Goal: Task Accomplishment & Management: Manage account settings

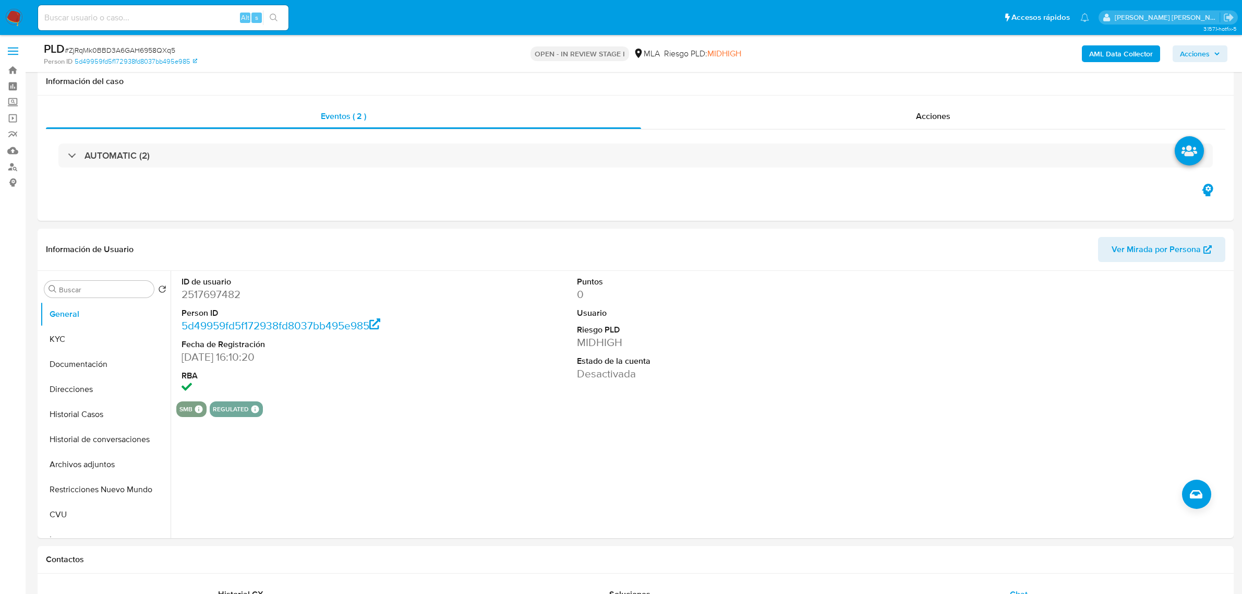
select select "10"
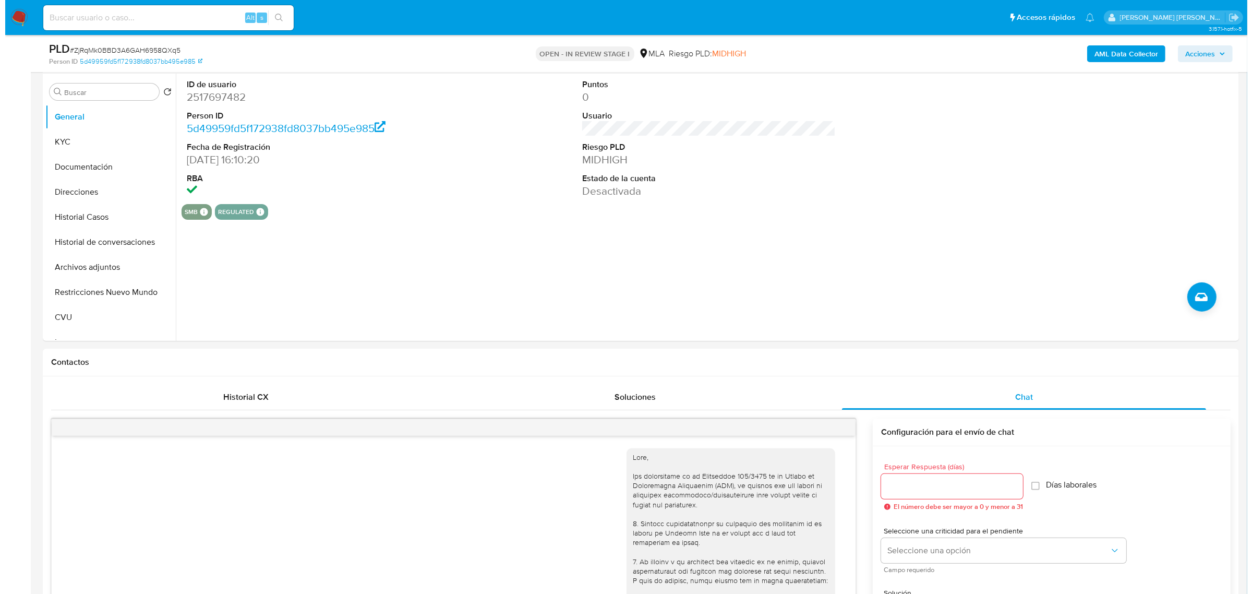
scroll to position [196, 0]
click at [988, 215] on div "smb SMB SMB Advisor Email - Advisor Name - regulated Regulated MLA UIF COMPLIES…" at bounding box center [703, 214] width 1055 height 16
click at [1106, 50] on b "AML Data Collector" at bounding box center [1121, 53] width 64 height 17
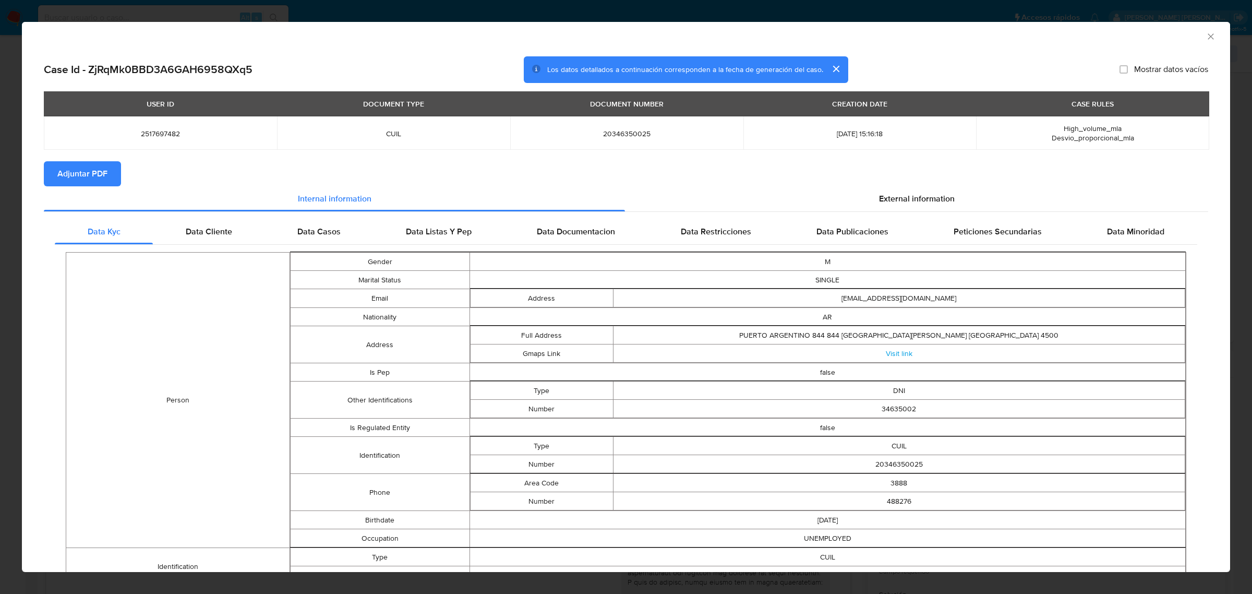
click at [93, 176] on span "Adjuntar PDF" at bounding box center [82, 173] width 50 height 23
click at [1205, 32] on icon "Cerrar ventana" at bounding box center [1210, 36] width 10 height 10
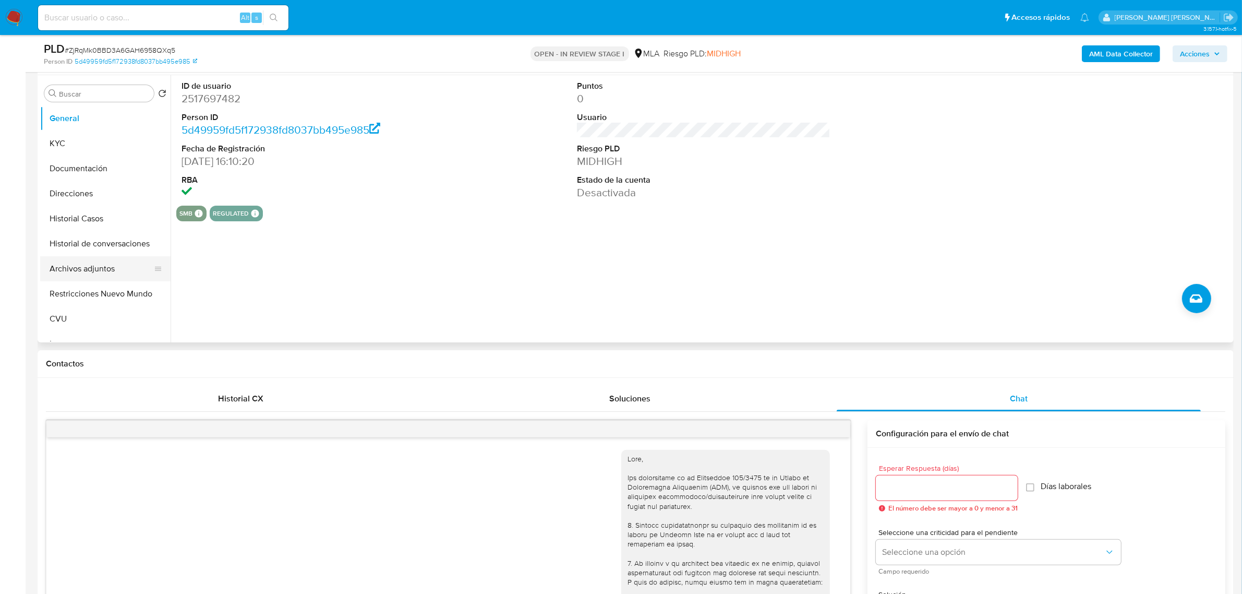
click at [128, 271] on button "Archivos adjuntos" at bounding box center [101, 268] width 122 height 25
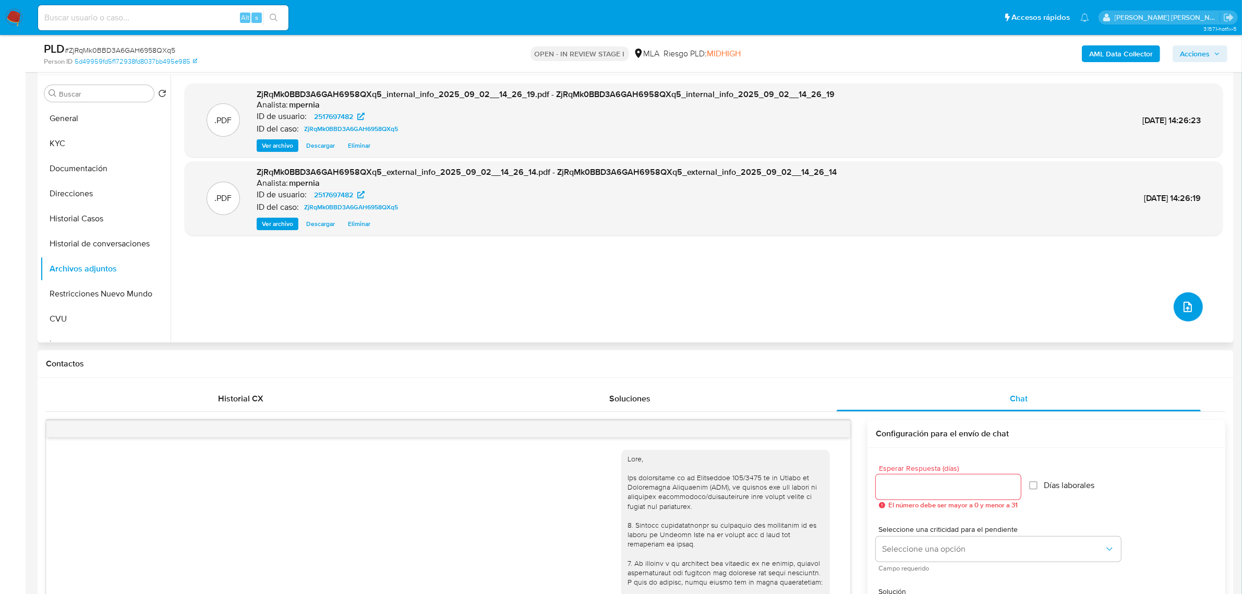
click at [1190, 308] on button "upload-file" at bounding box center [1188, 306] width 29 height 29
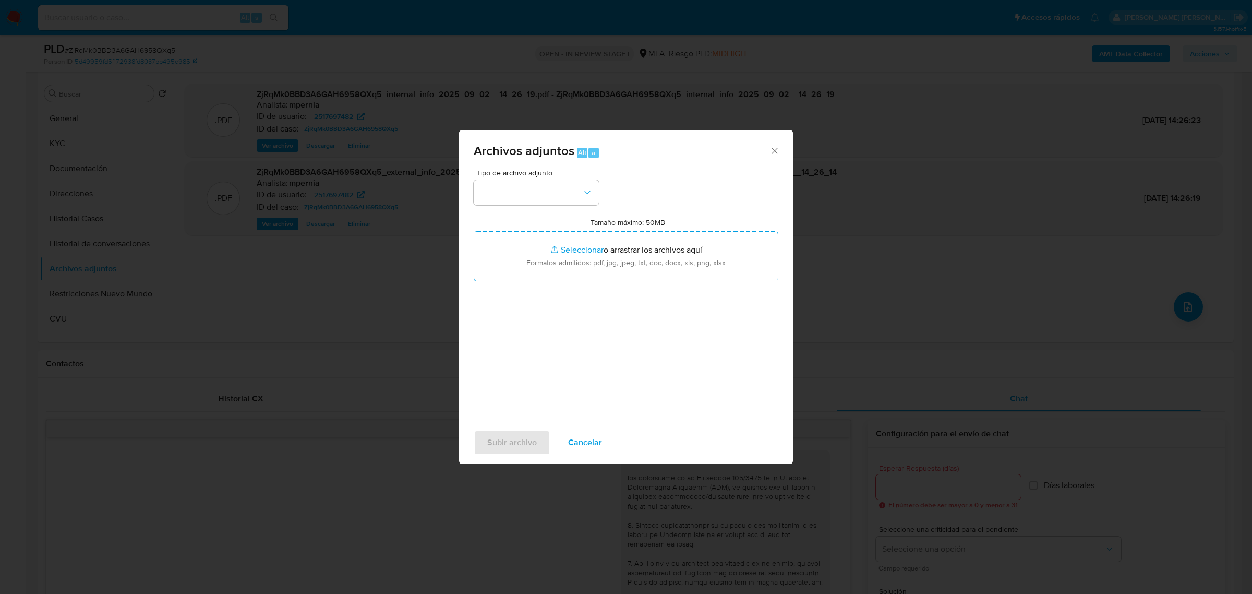
click at [577, 210] on div "Tipo de archivo adjunto Tamaño máximo: 50MB Seleccionar archivos Seleccionar o …" at bounding box center [626, 292] width 305 height 246
click at [572, 200] on button "button" at bounding box center [536, 192] width 125 height 25
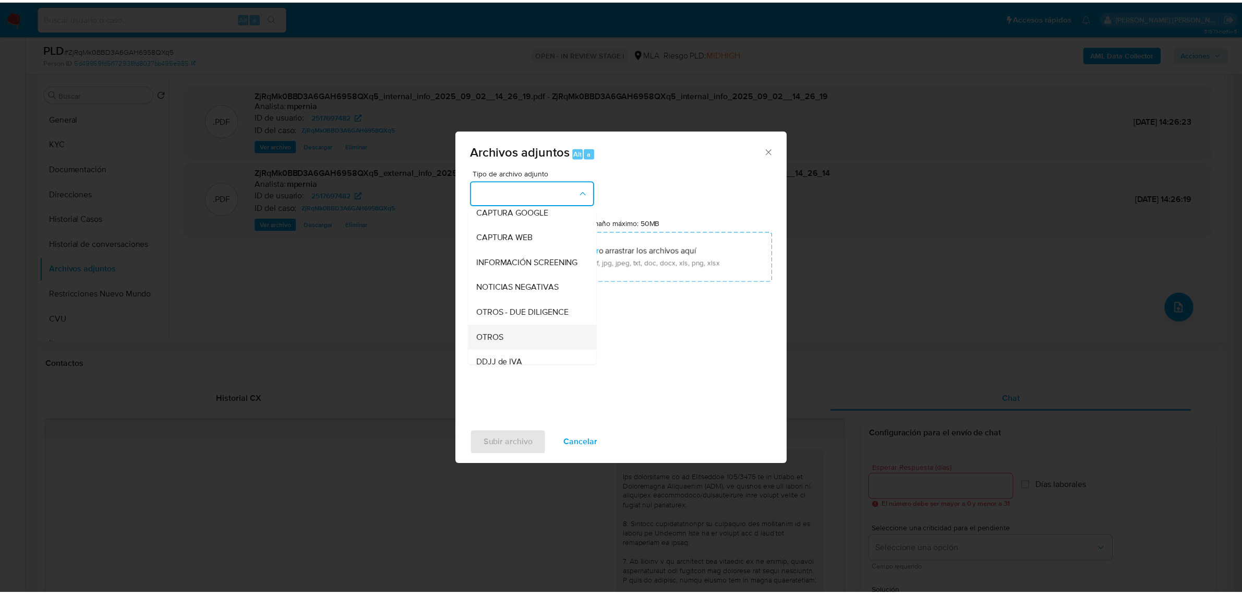
scroll to position [130, 0]
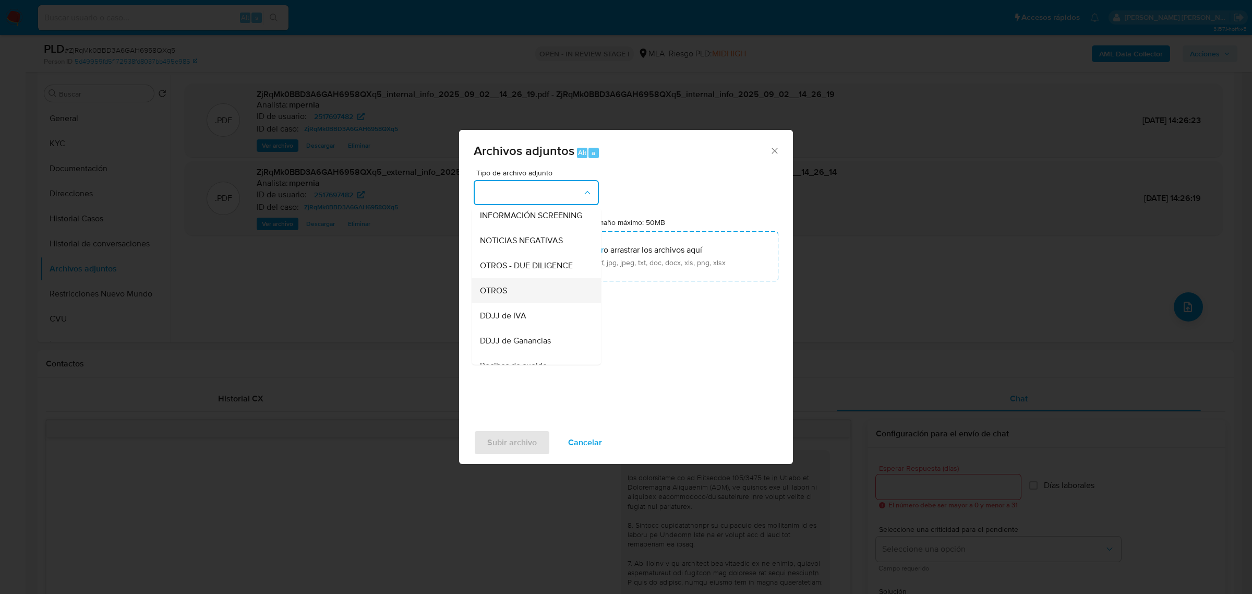
click at [538, 303] on div "OTROS" at bounding box center [533, 289] width 106 height 25
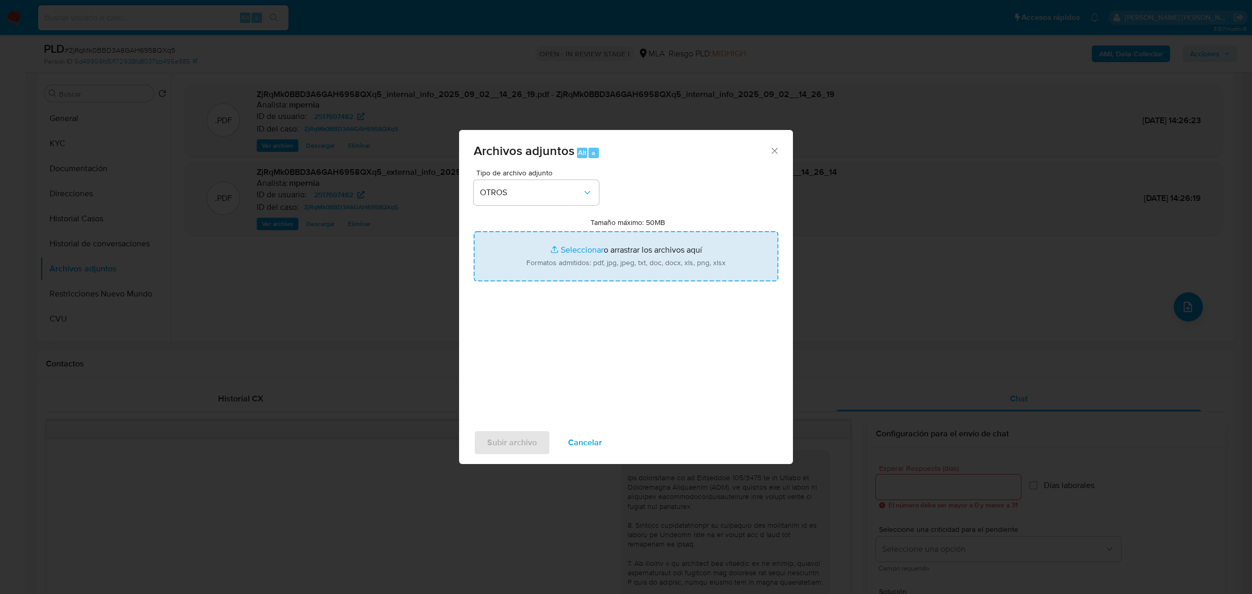
type input "C:\fakepath\Movimientos-Aladdin-2517697482.xlsx"
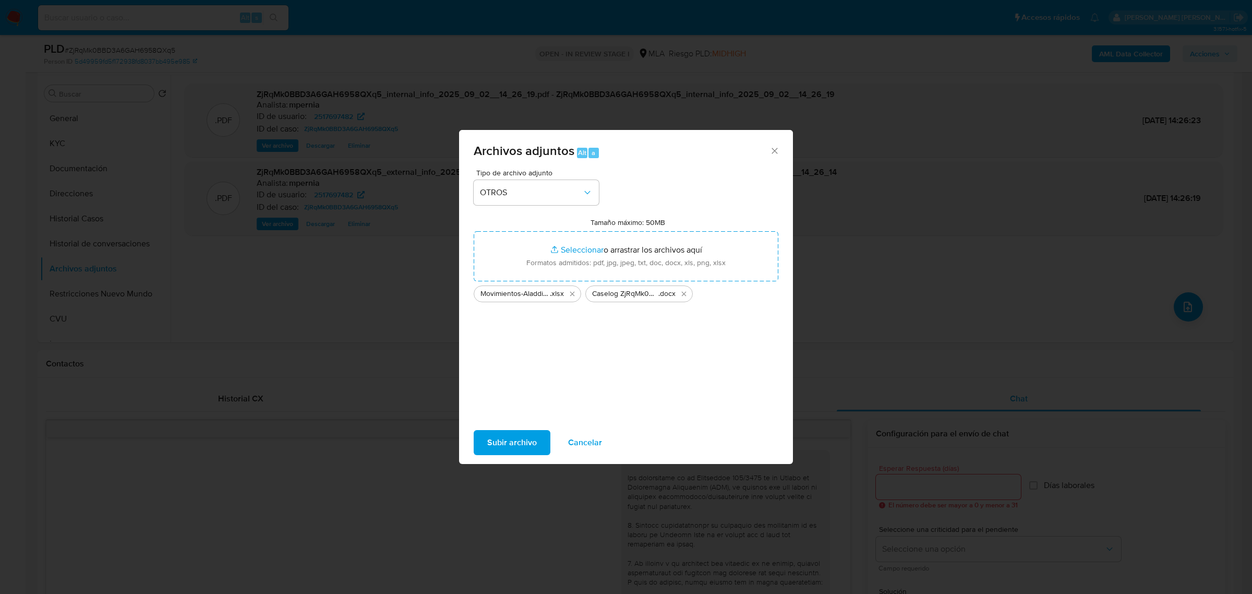
click at [519, 433] on span "Subir archivo" at bounding box center [512, 442] width 50 height 23
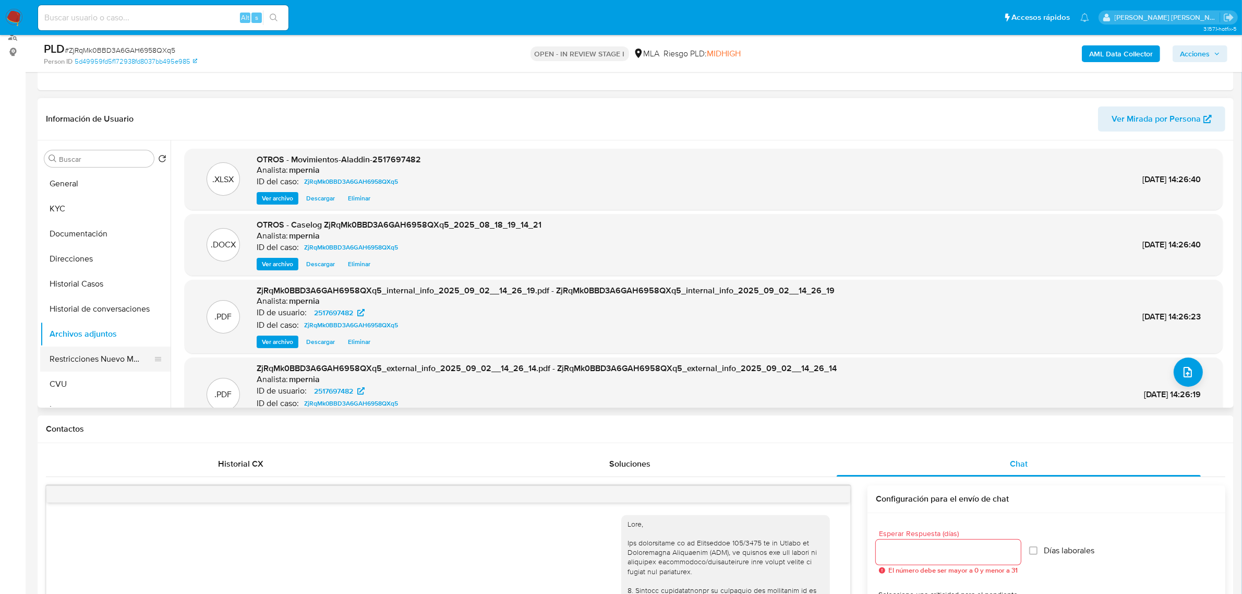
click at [105, 353] on button "Restricciones Nuevo Mundo" at bounding box center [101, 358] width 122 height 25
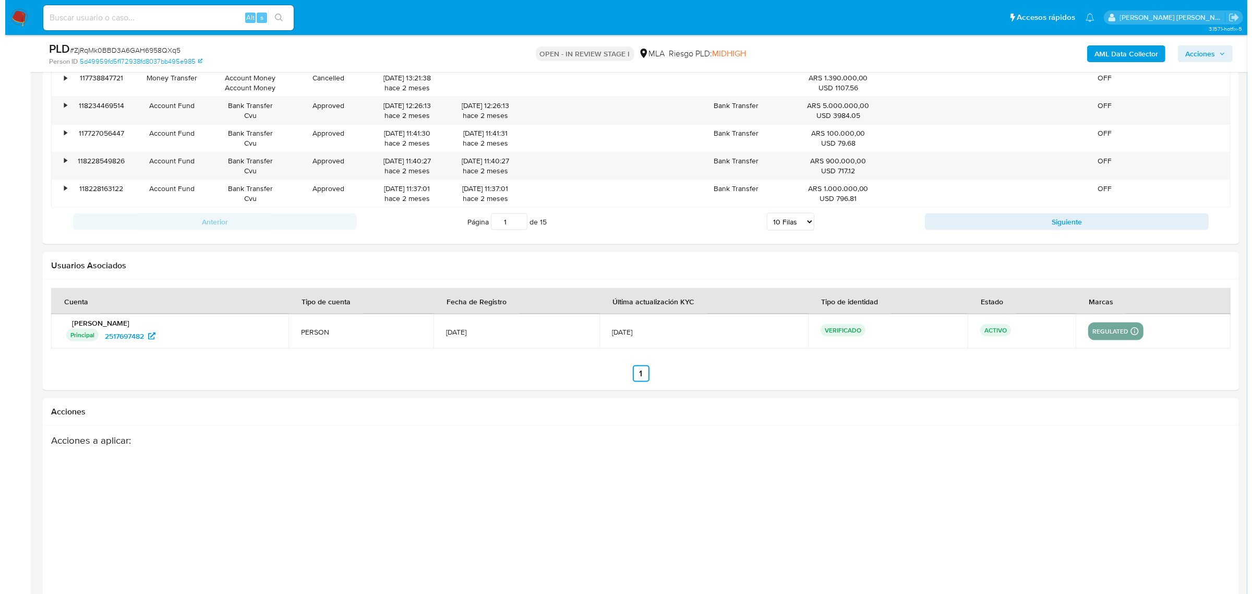
scroll to position [1837, 0]
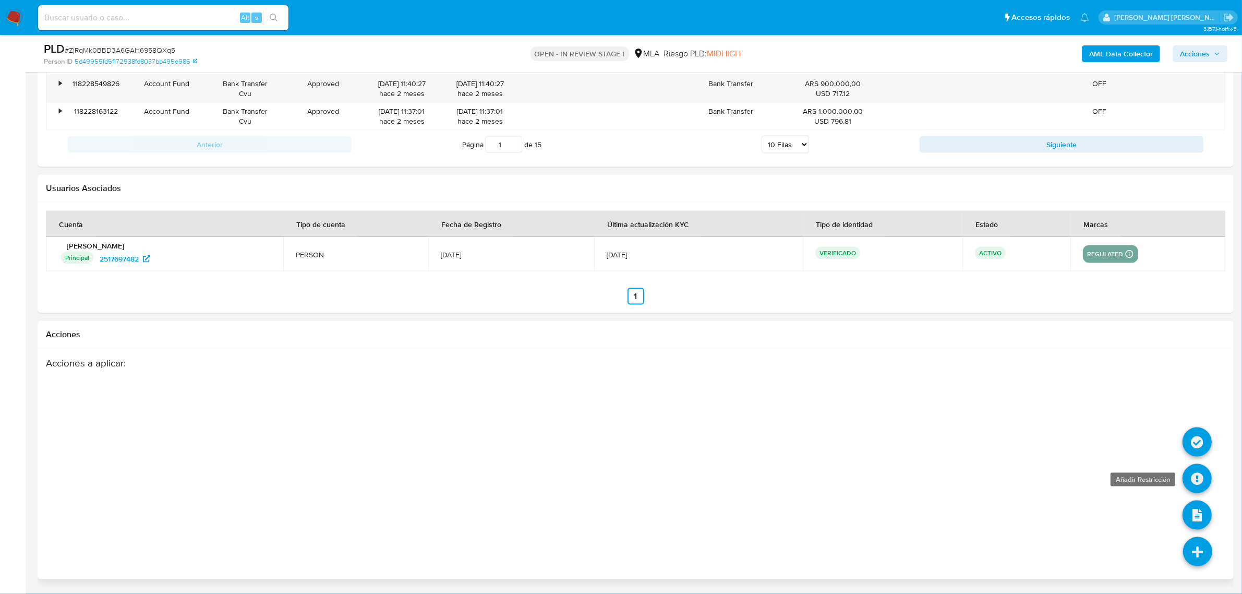
click at [1195, 477] on icon at bounding box center [1196, 478] width 29 height 29
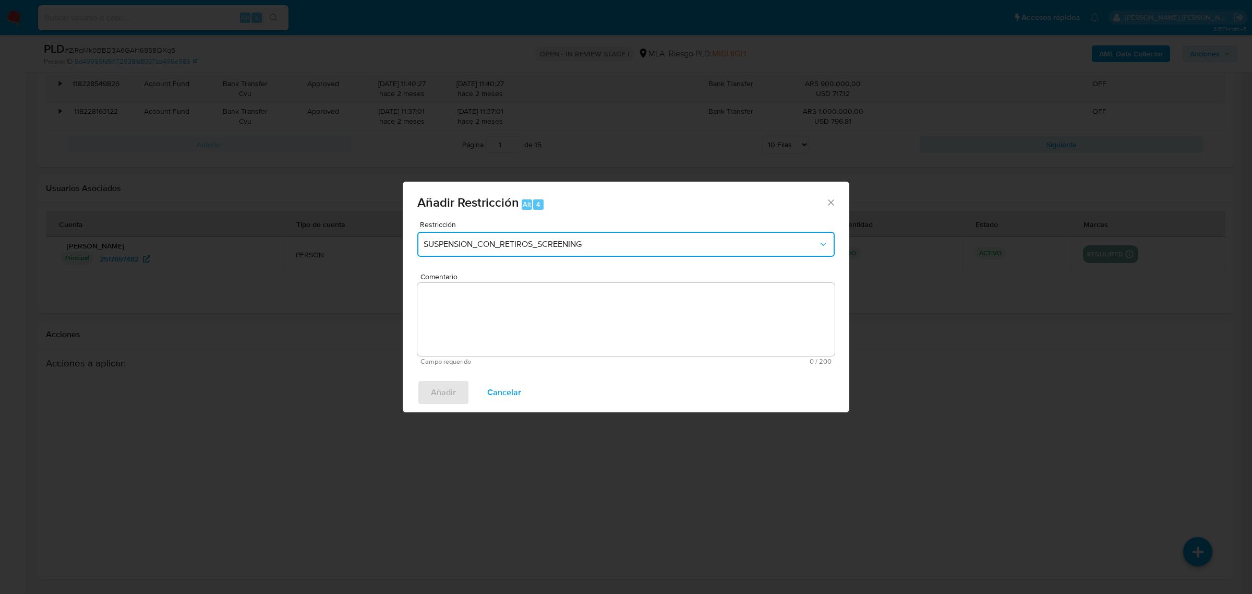
click at [503, 248] on span "SUSPENSION_CON_RETIROS_SCREENING" at bounding box center [621, 244] width 394 height 10
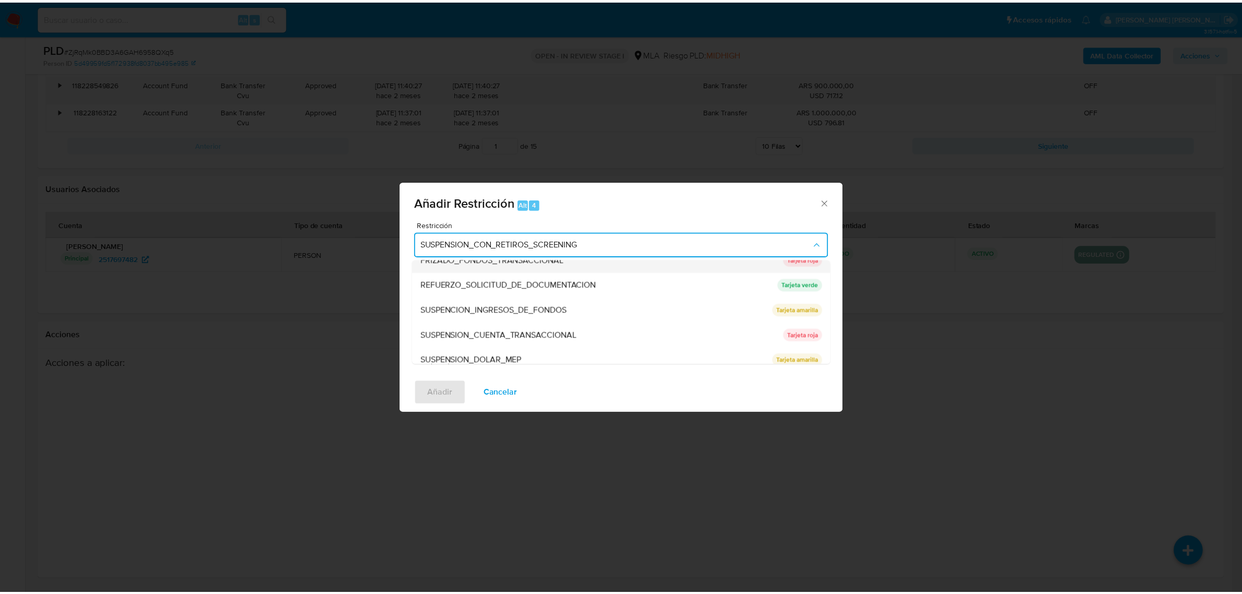
scroll to position [221, 0]
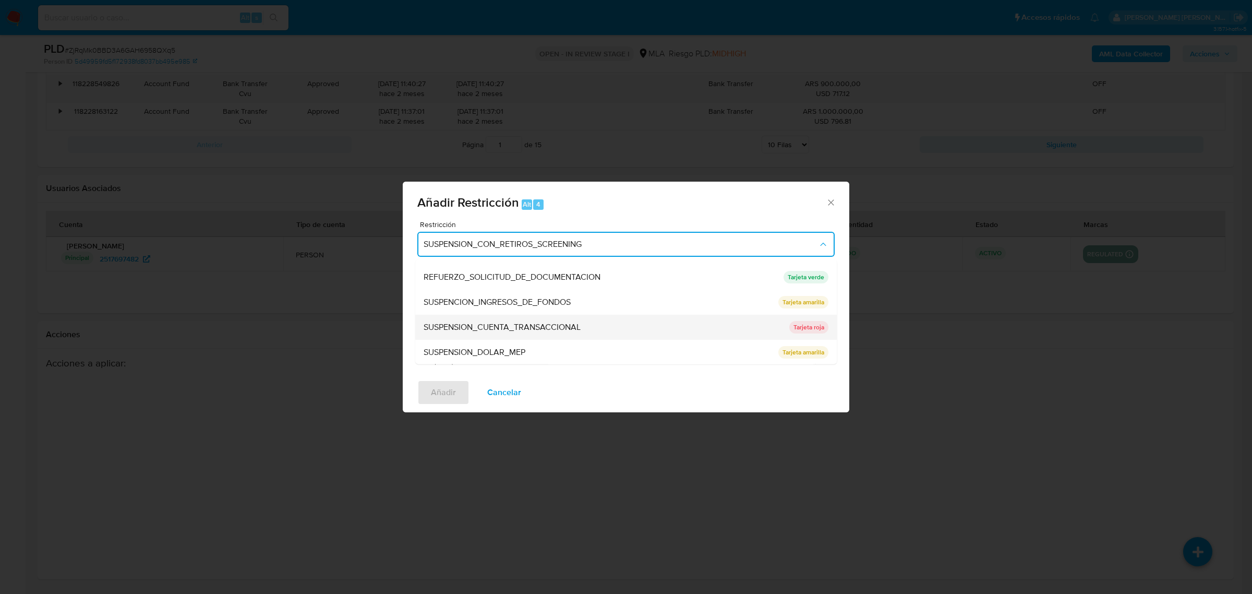
click at [523, 321] on span "SUSPENSION_CUENTA_TRANSACCIONAL" at bounding box center [502, 326] width 157 height 10
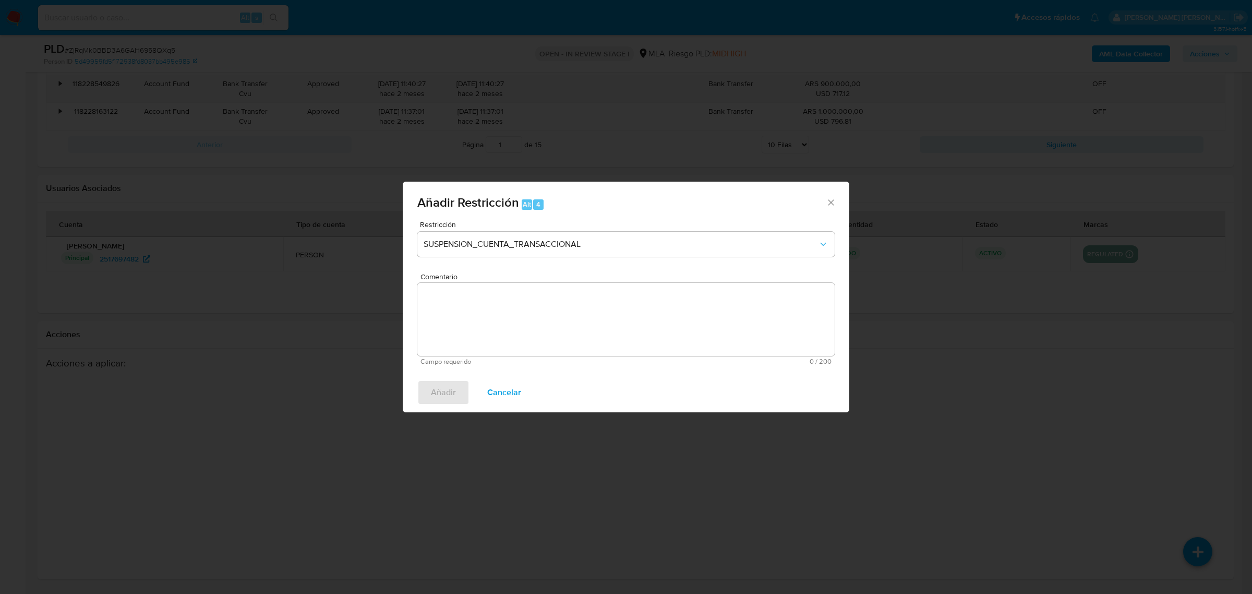
click at [512, 322] on textarea "Comentario" at bounding box center [625, 319] width 417 height 73
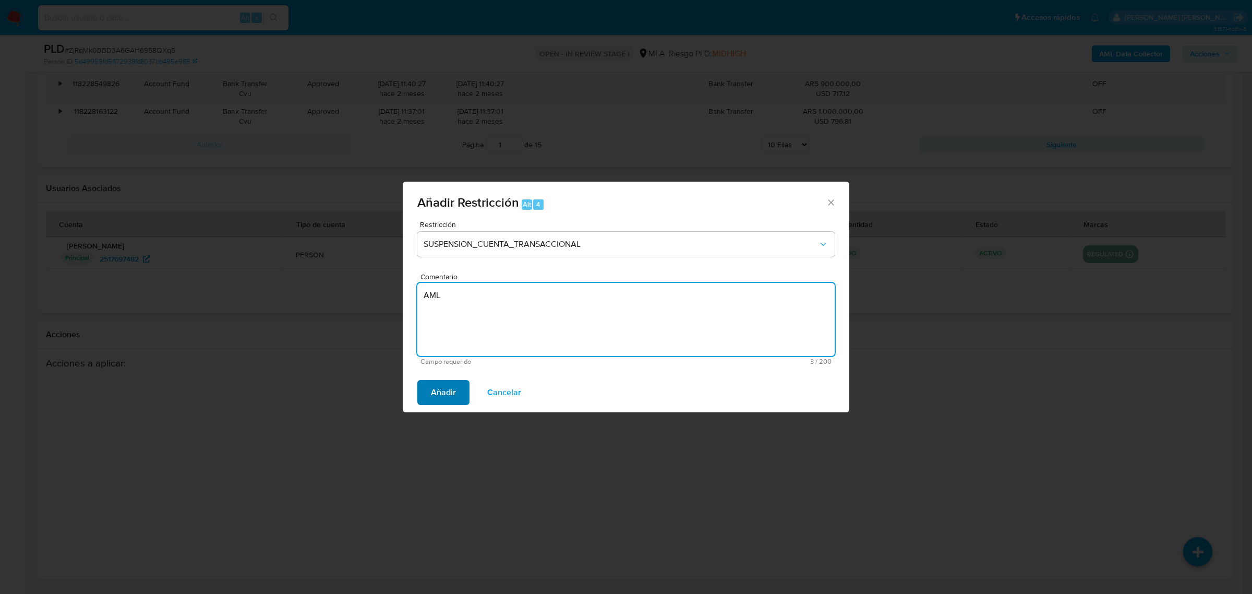
type textarea "AML"
click at [459, 389] on button "Añadir" at bounding box center [443, 392] width 52 height 25
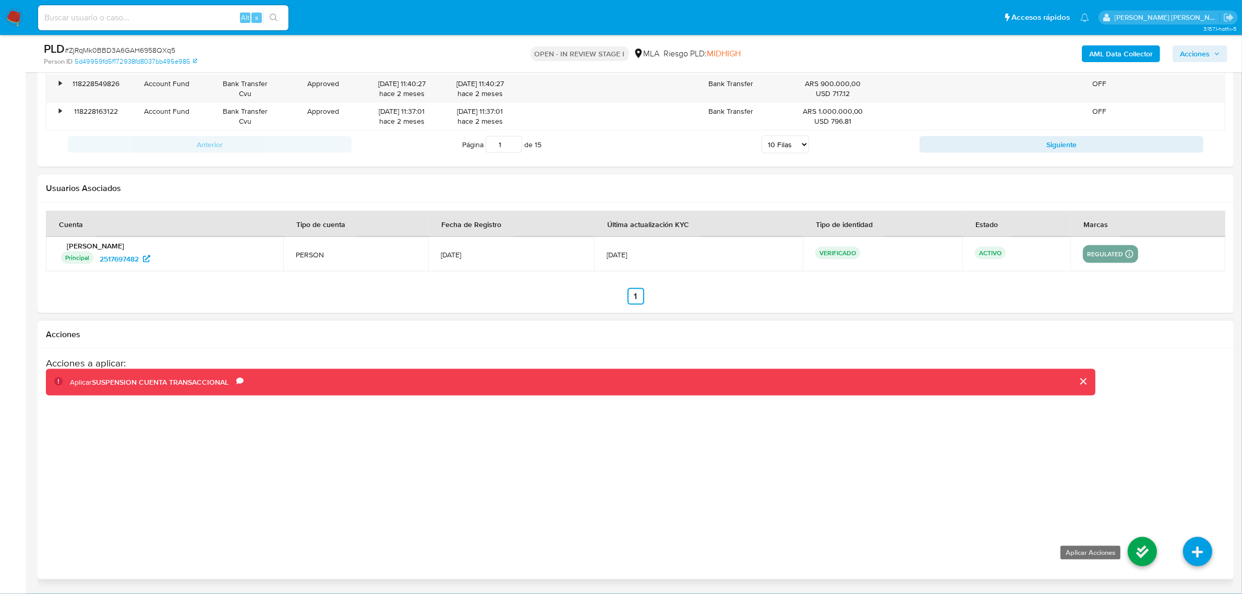
click at [1143, 554] on icon at bounding box center [1142, 551] width 29 height 29
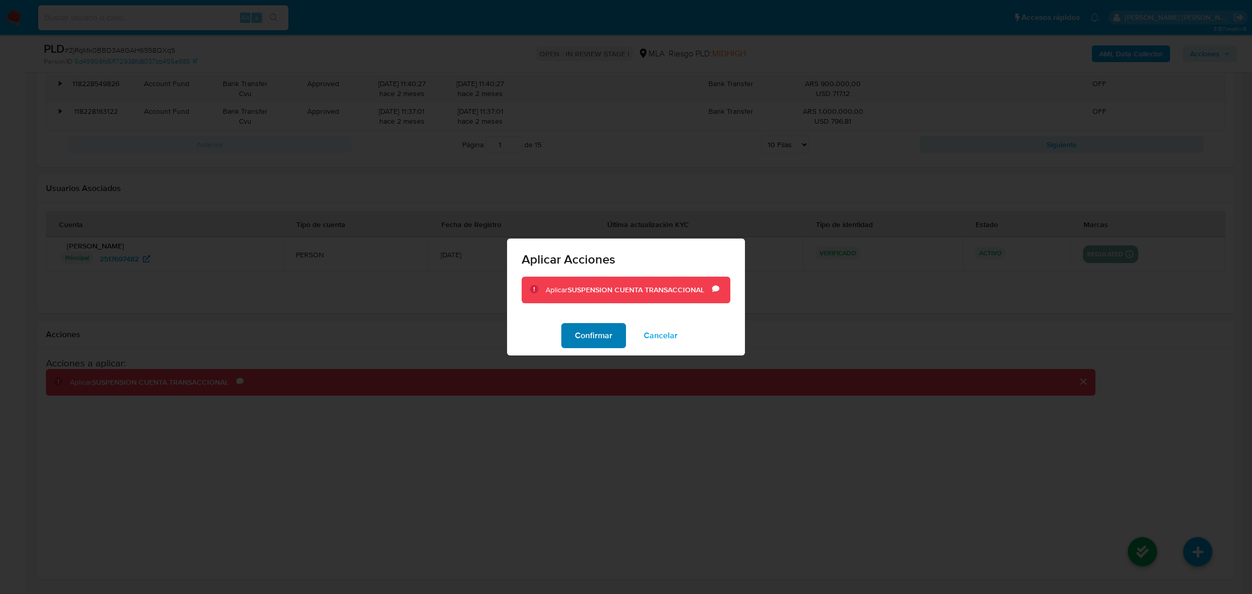
click at [587, 333] on span "Confirmar" at bounding box center [594, 335] width 38 height 23
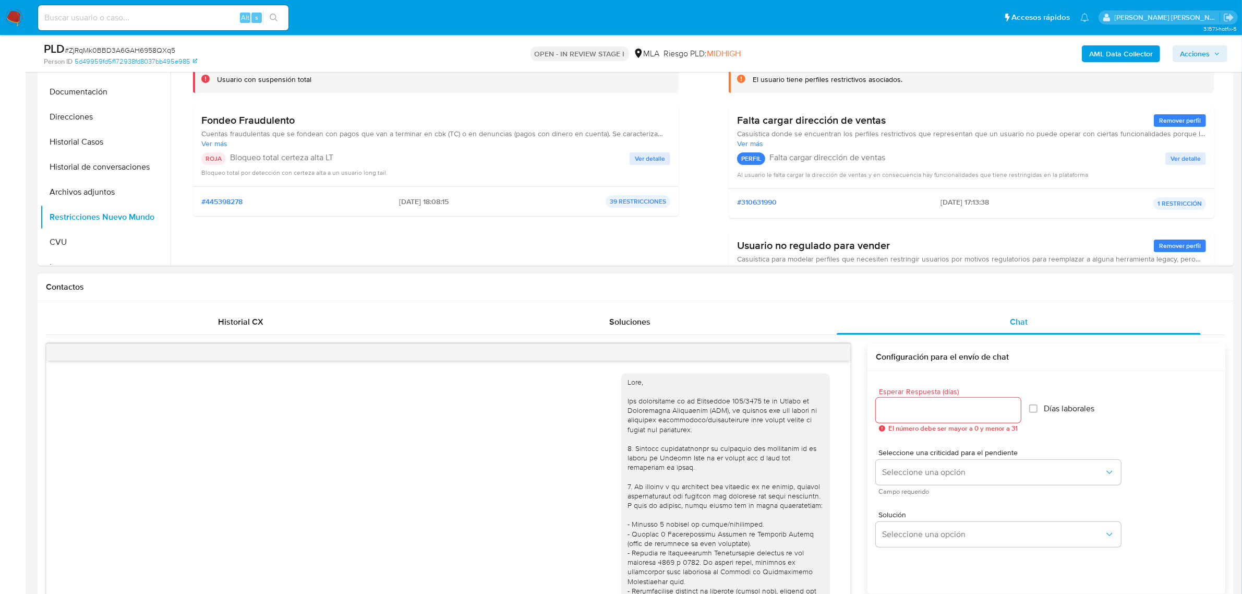
scroll to position [207, 0]
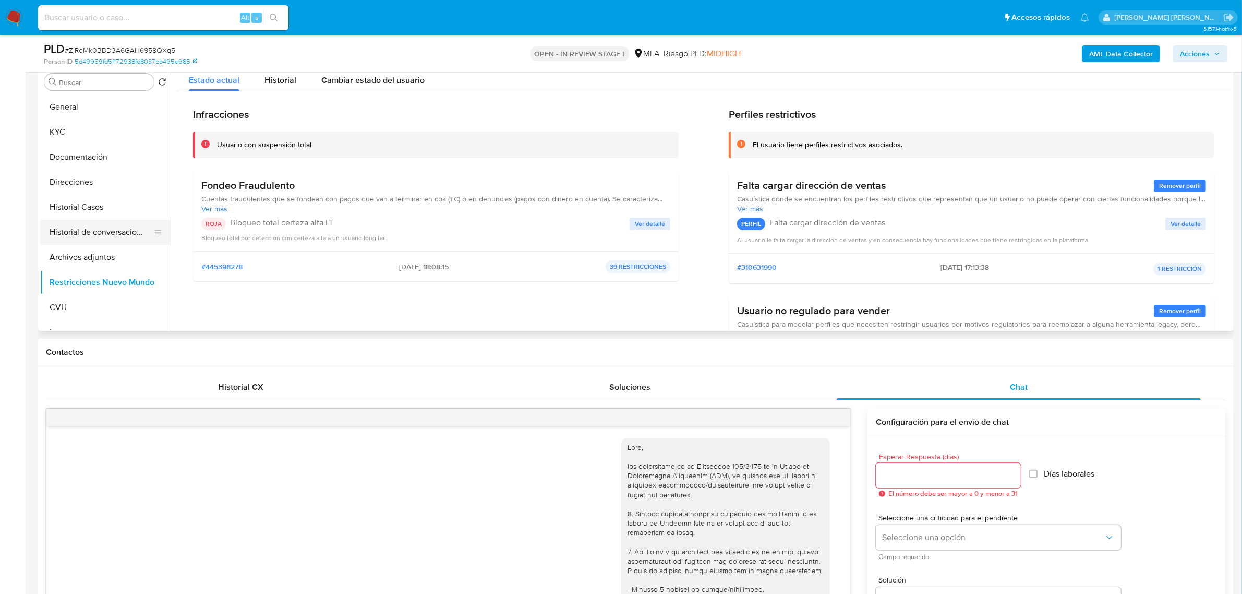
click at [107, 241] on button "Historial de conversaciones" at bounding box center [101, 232] width 122 height 25
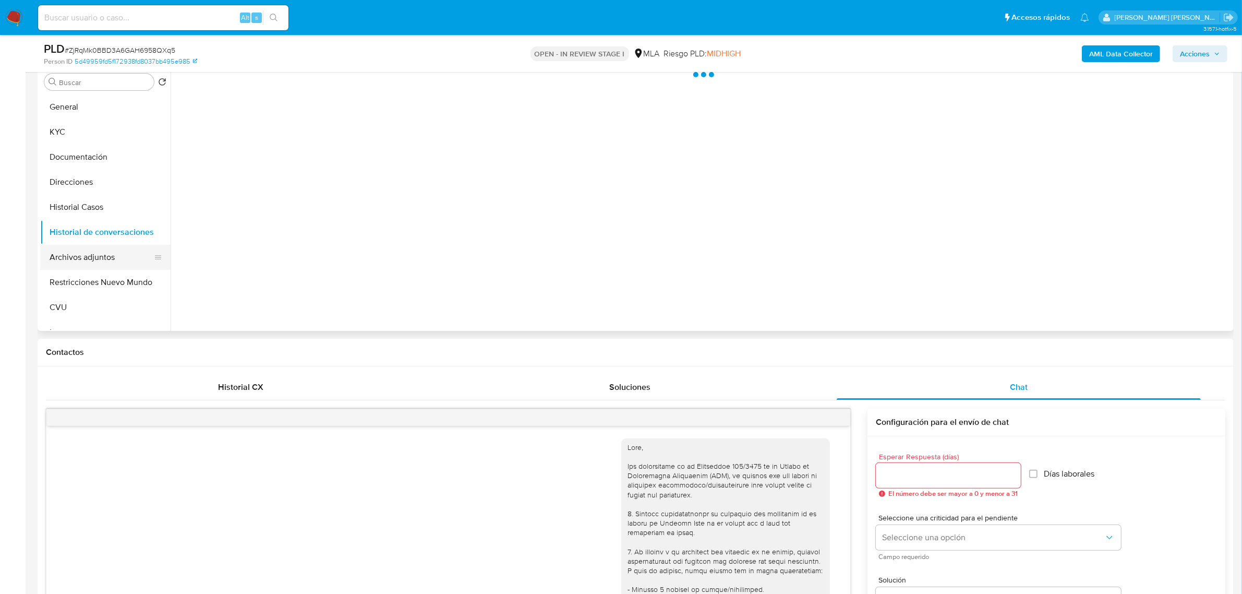
click at [110, 255] on button "Archivos adjuntos" at bounding box center [101, 257] width 122 height 25
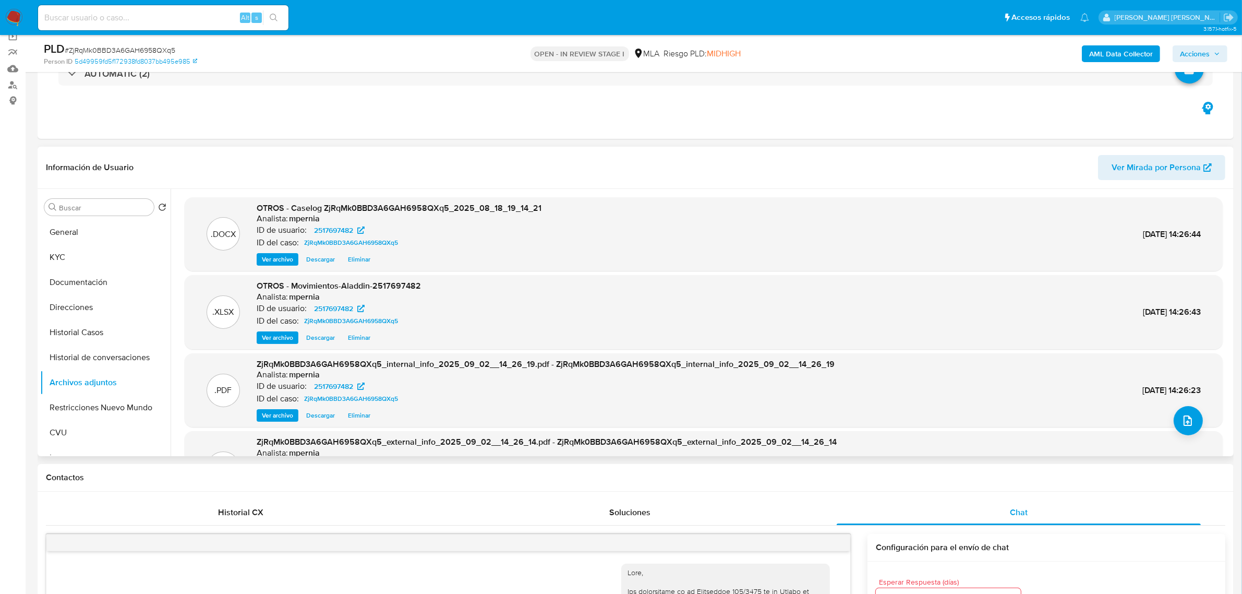
scroll to position [77, 0]
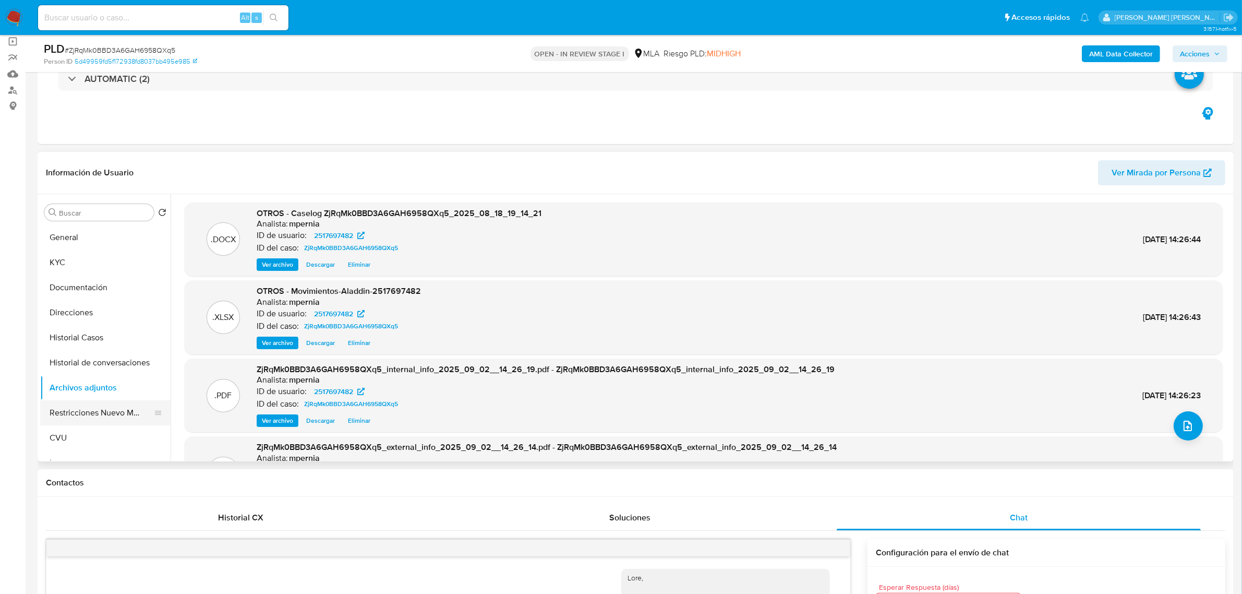
click at [92, 416] on button "Restricciones Nuevo Mundo" at bounding box center [101, 412] width 122 height 25
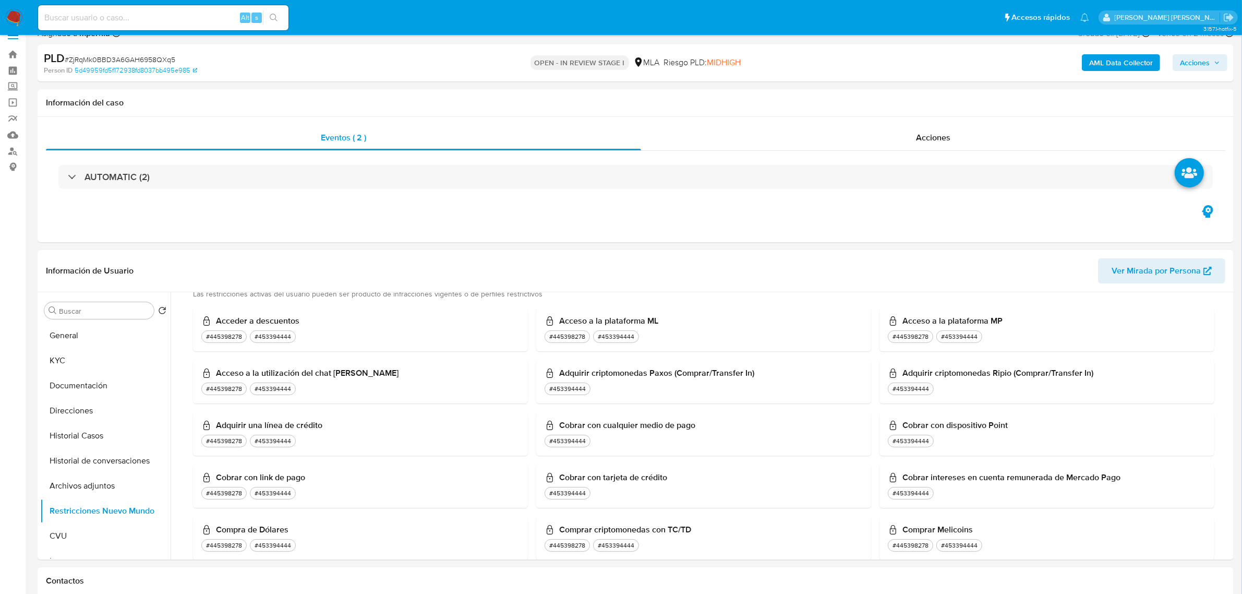
scroll to position [11, 0]
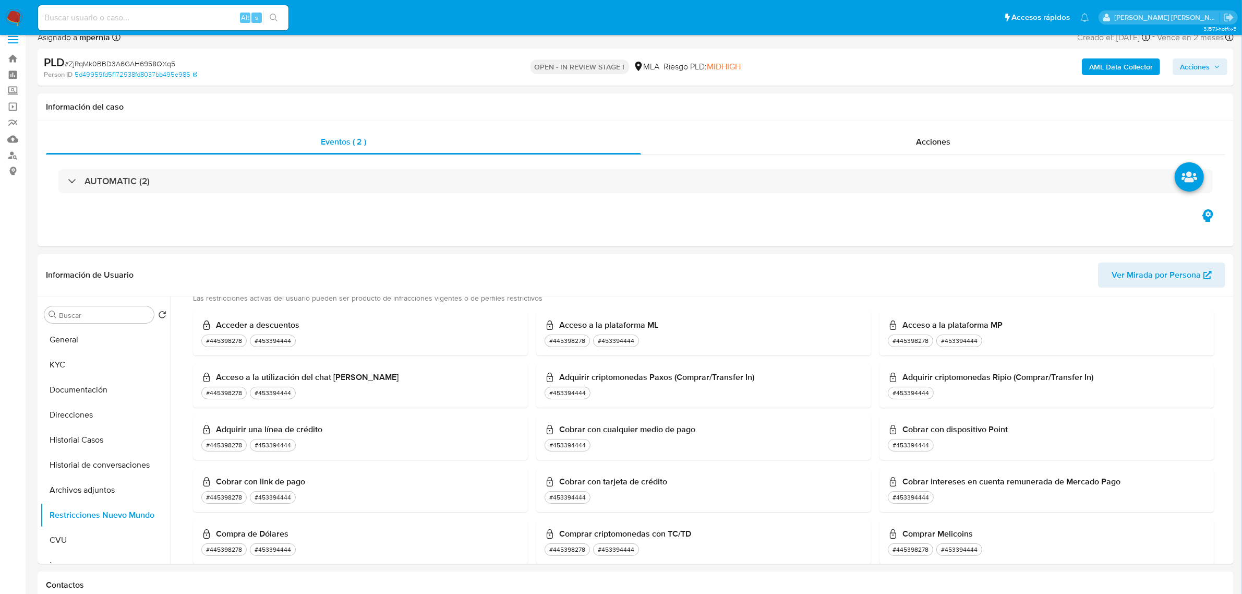
click at [1203, 71] on span "Acciones" at bounding box center [1195, 66] width 30 height 17
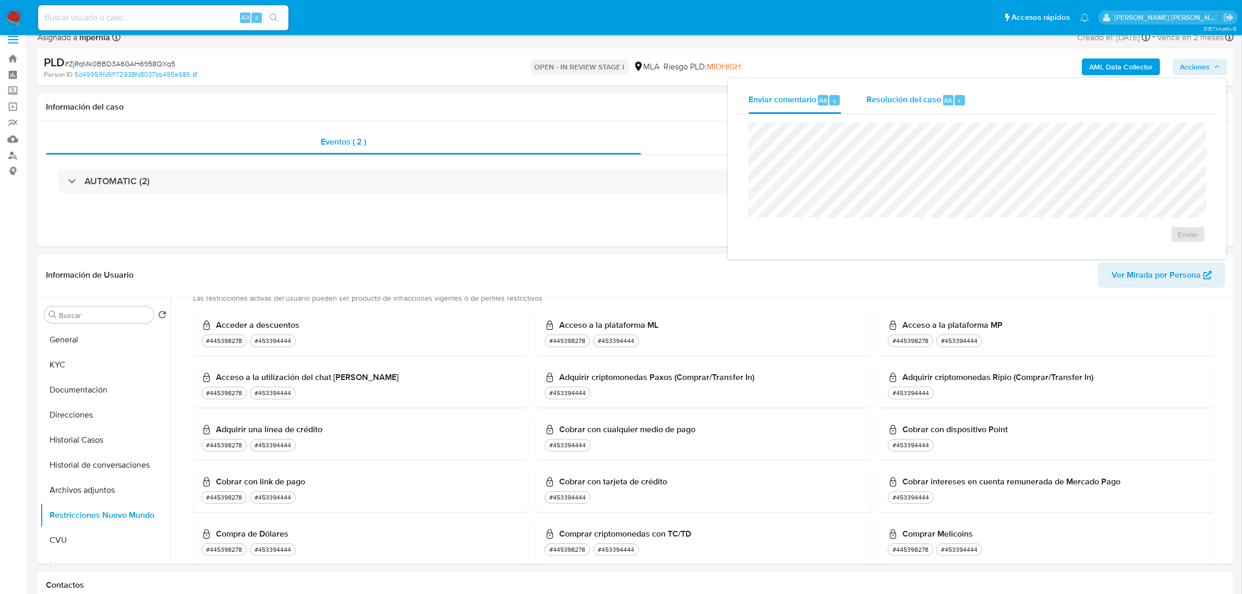
click at [921, 113] on div "Resolución del caso Alt r" at bounding box center [916, 100] width 100 height 27
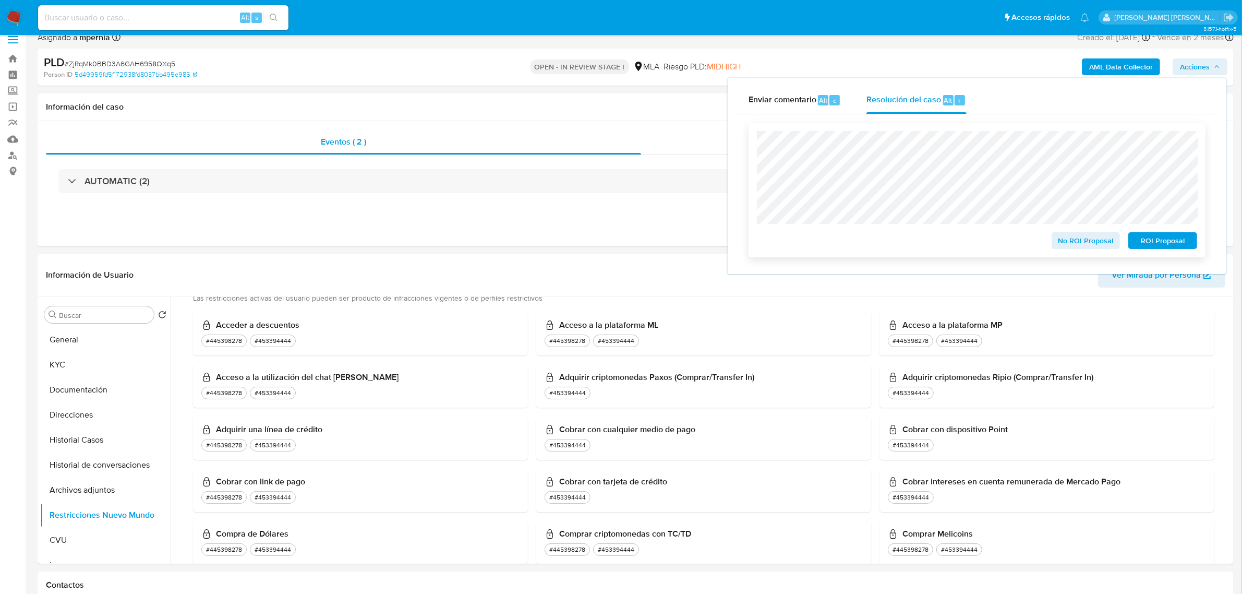
click at [1141, 235] on span "ROI Proposal" at bounding box center [1163, 240] width 54 height 15
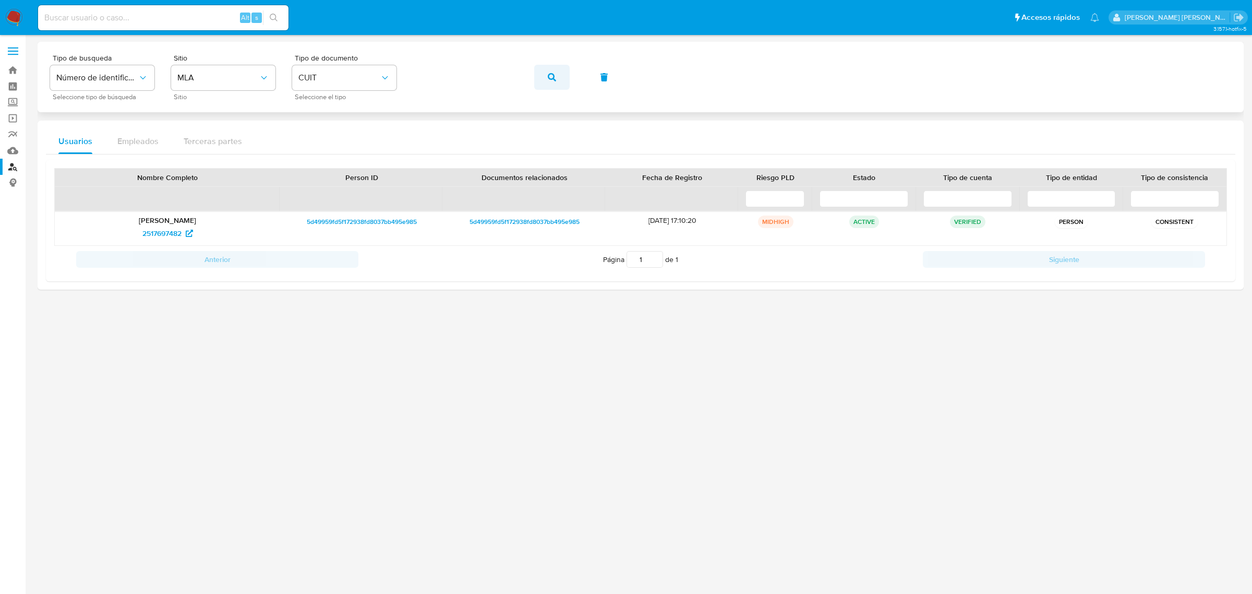
click at [550, 77] on icon "button" at bounding box center [552, 77] width 8 height 8
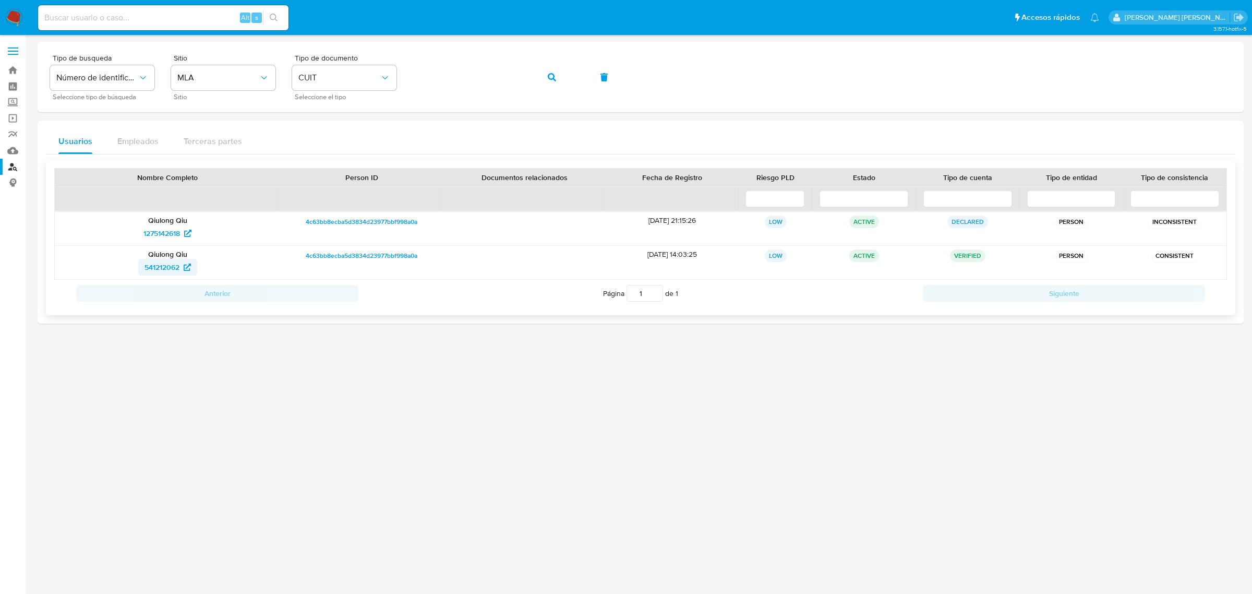
click at [152, 264] on span "541212062" at bounding box center [161, 267] width 35 height 17
click at [167, 235] on span "1275142618" at bounding box center [161, 233] width 37 height 17
click at [551, 76] on icon "button" at bounding box center [552, 77] width 8 height 8
click at [163, 273] on span "2653565199" at bounding box center [162, 267] width 40 height 17
click at [147, 226] on span "44467820" at bounding box center [161, 233] width 33 height 17
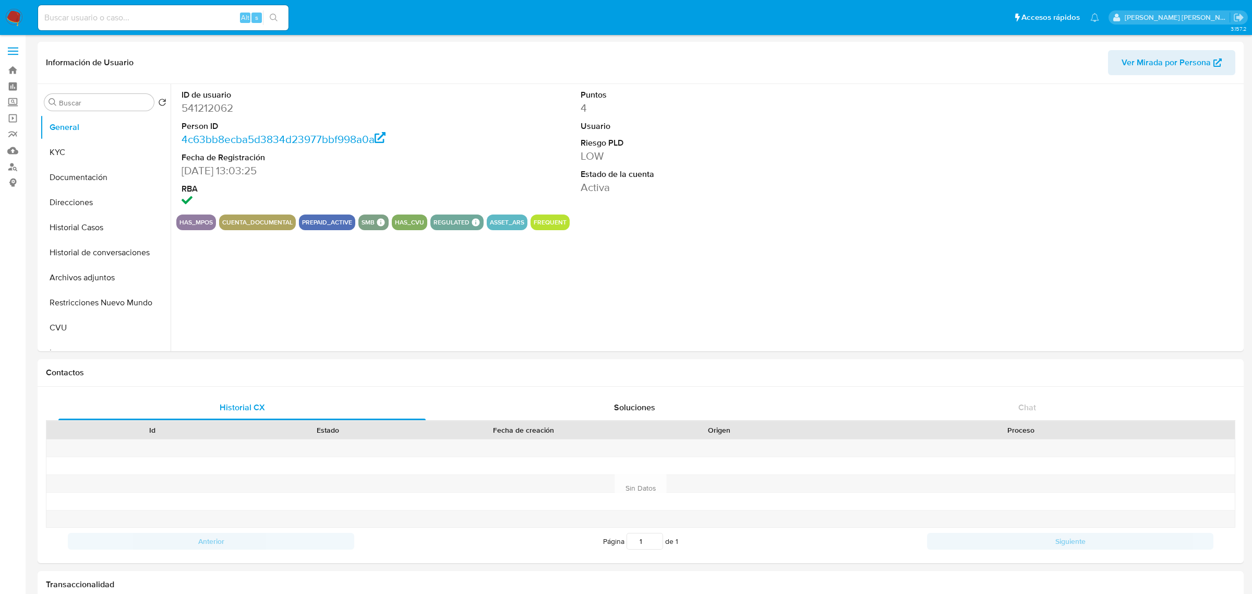
select select "10"
click at [87, 277] on button "Archivos adjuntos" at bounding box center [101, 277] width 122 height 25
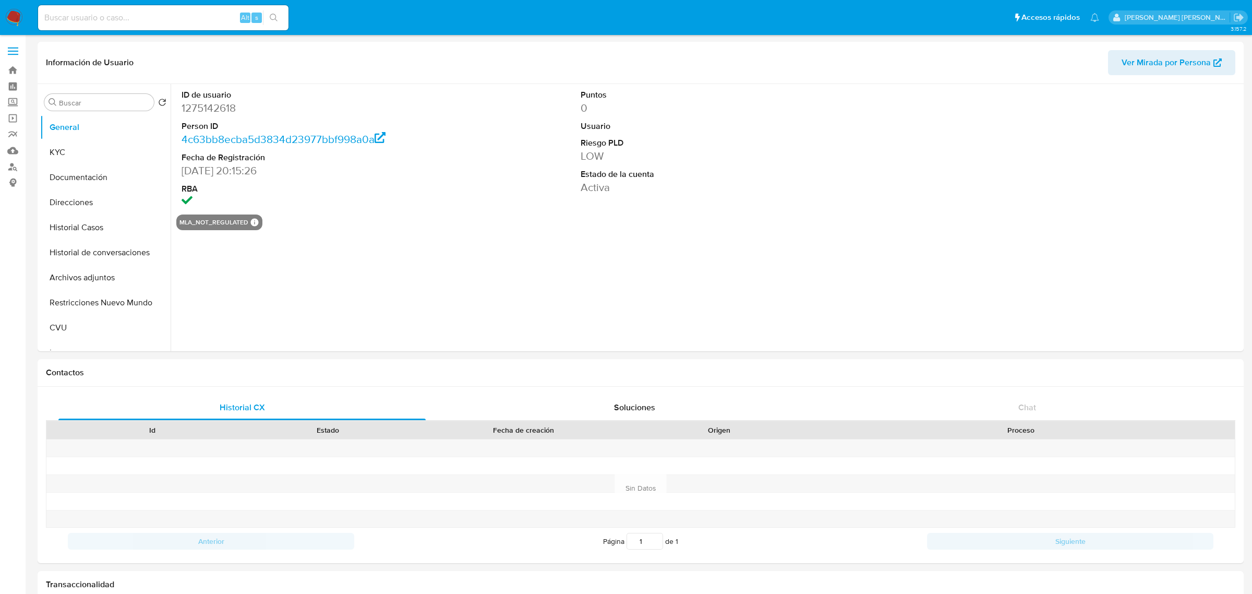
select select "10"
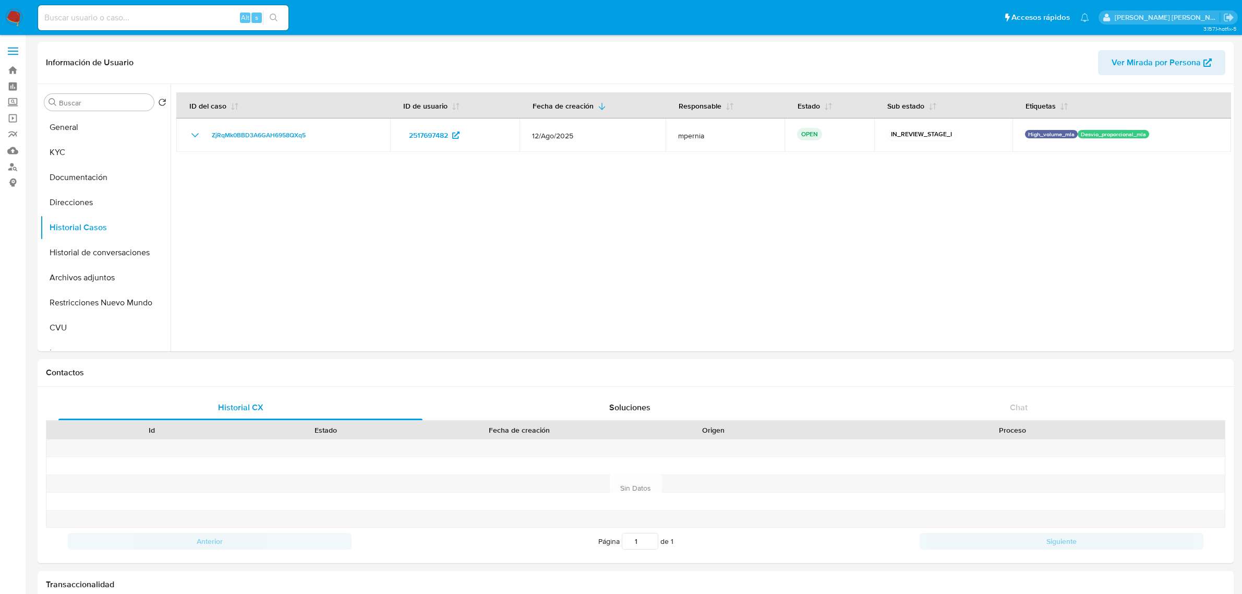
select select "10"
click at [81, 257] on button "Historial de conversaciones" at bounding box center [101, 252] width 122 height 25
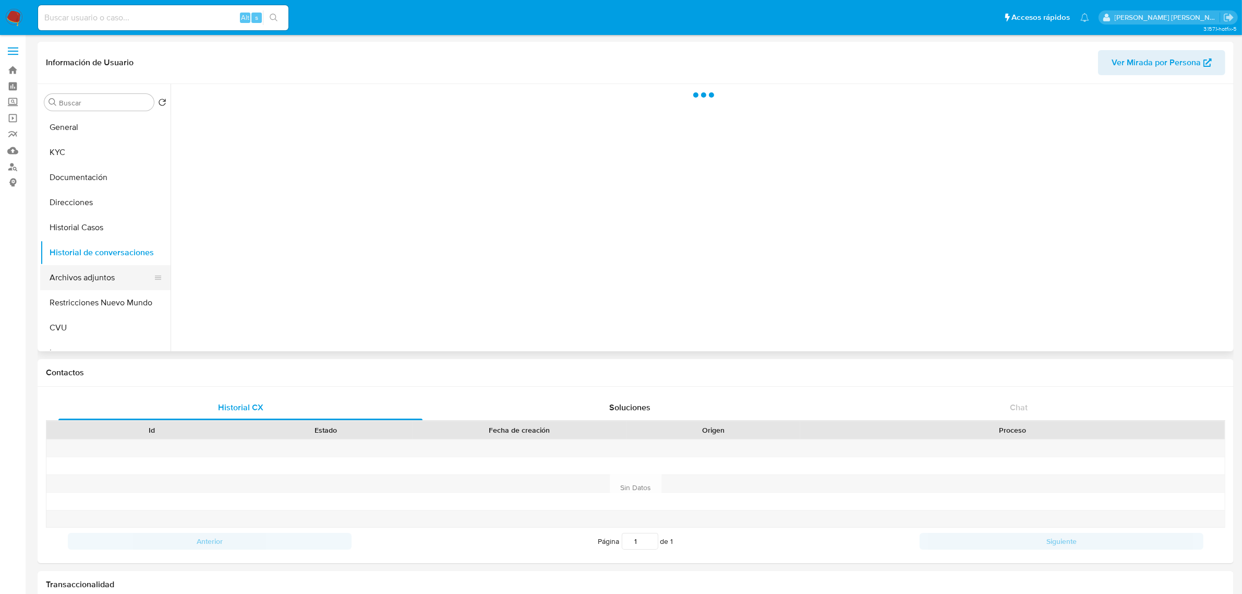
click at [85, 274] on button "Archivos adjuntos" at bounding box center [101, 277] width 122 height 25
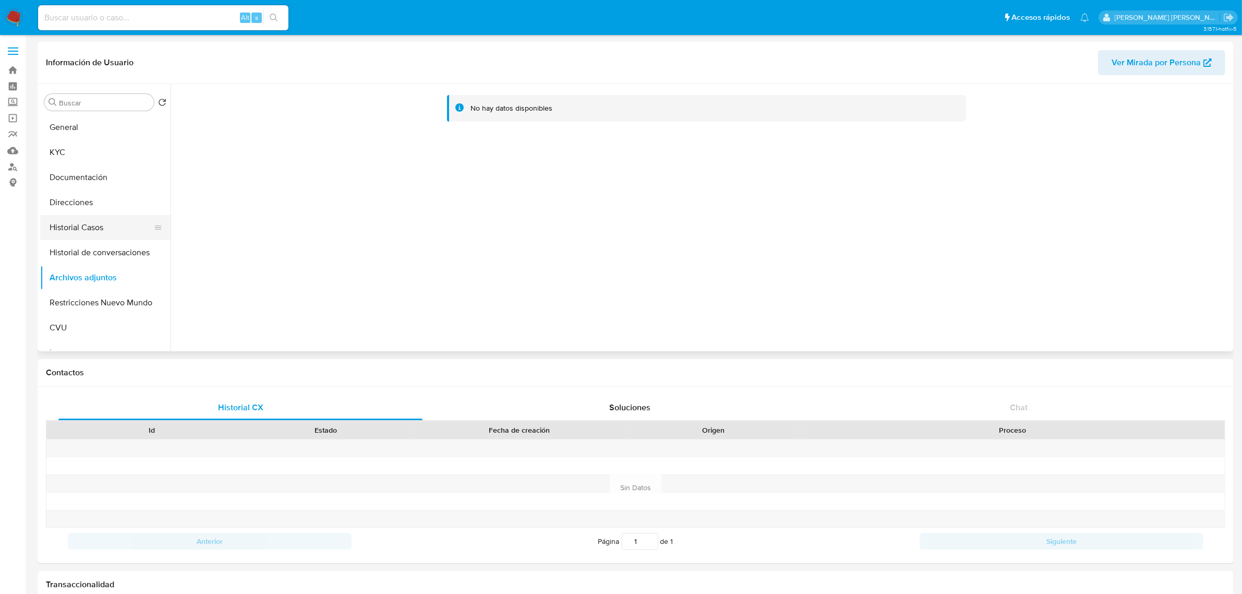
click at [72, 227] on button "Historial Casos" at bounding box center [101, 227] width 122 height 25
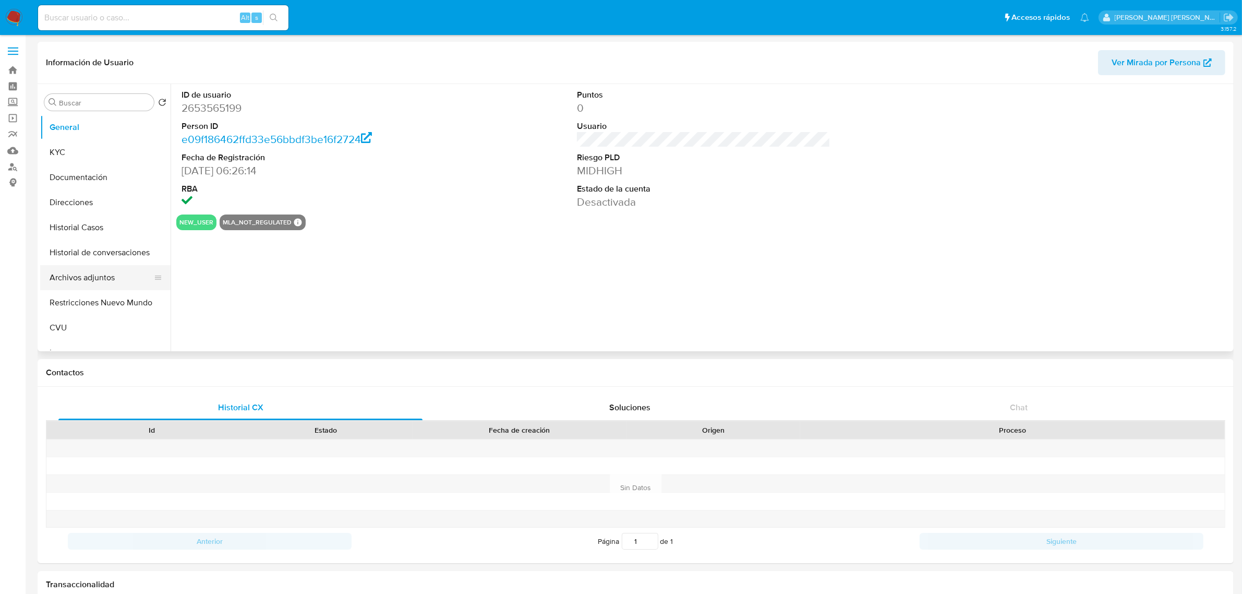
select select "10"
click at [101, 247] on button "Historial de conversaciones" at bounding box center [101, 252] width 122 height 25
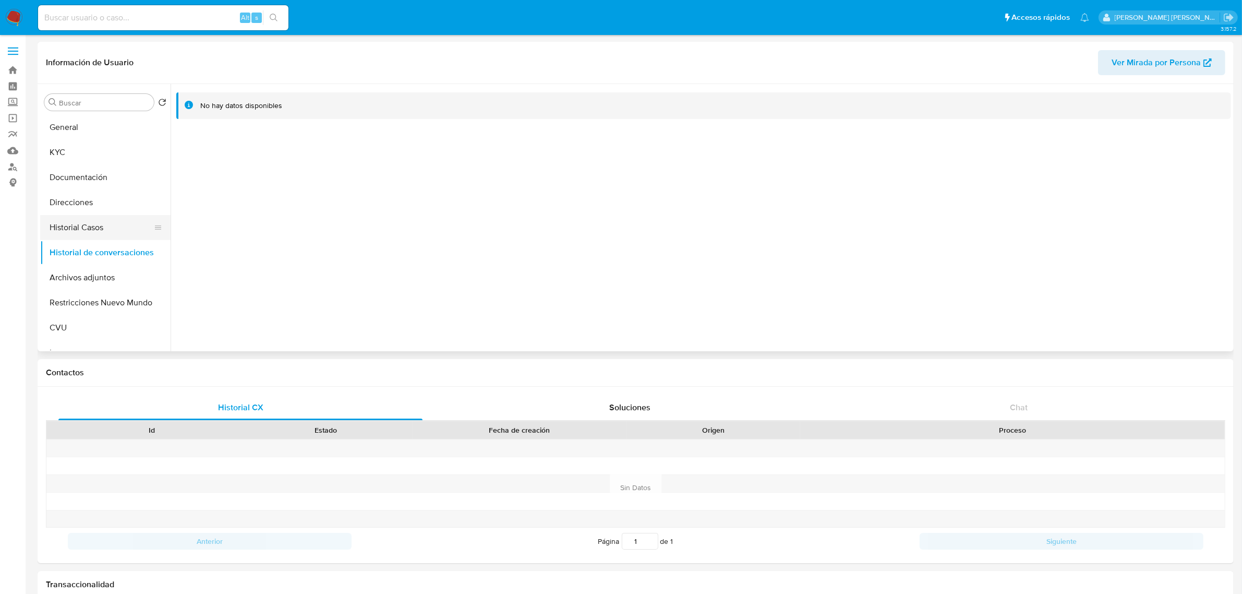
click at [93, 226] on button "Historial Casos" at bounding box center [101, 227] width 122 height 25
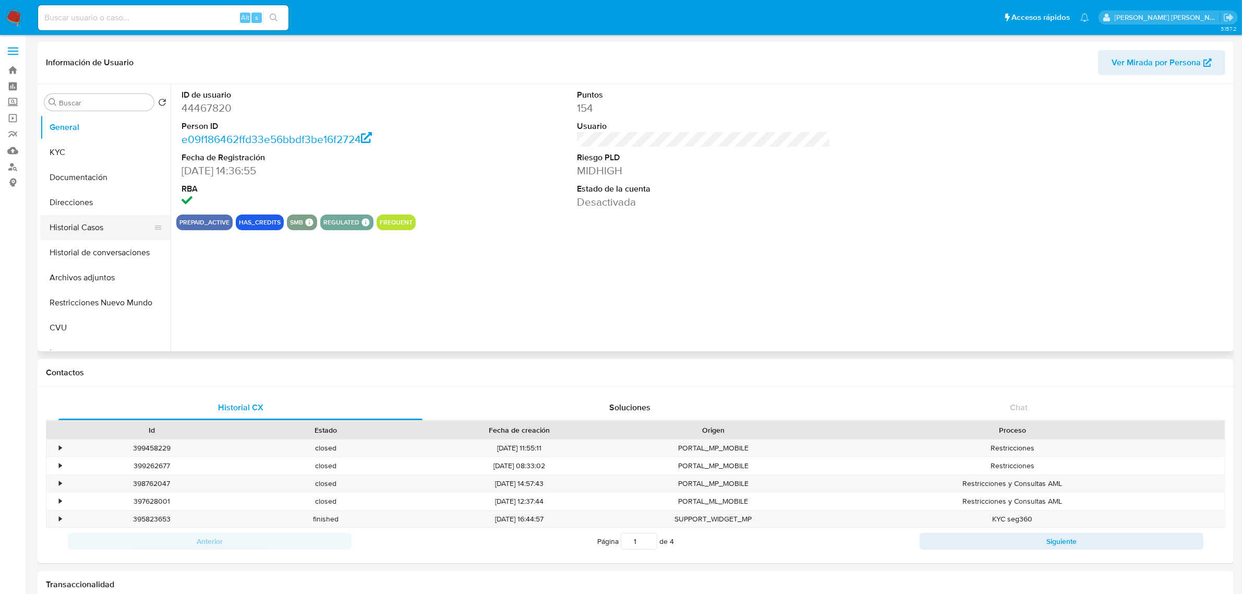
click at [113, 231] on button "Historial Casos" at bounding box center [101, 227] width 122 height 25
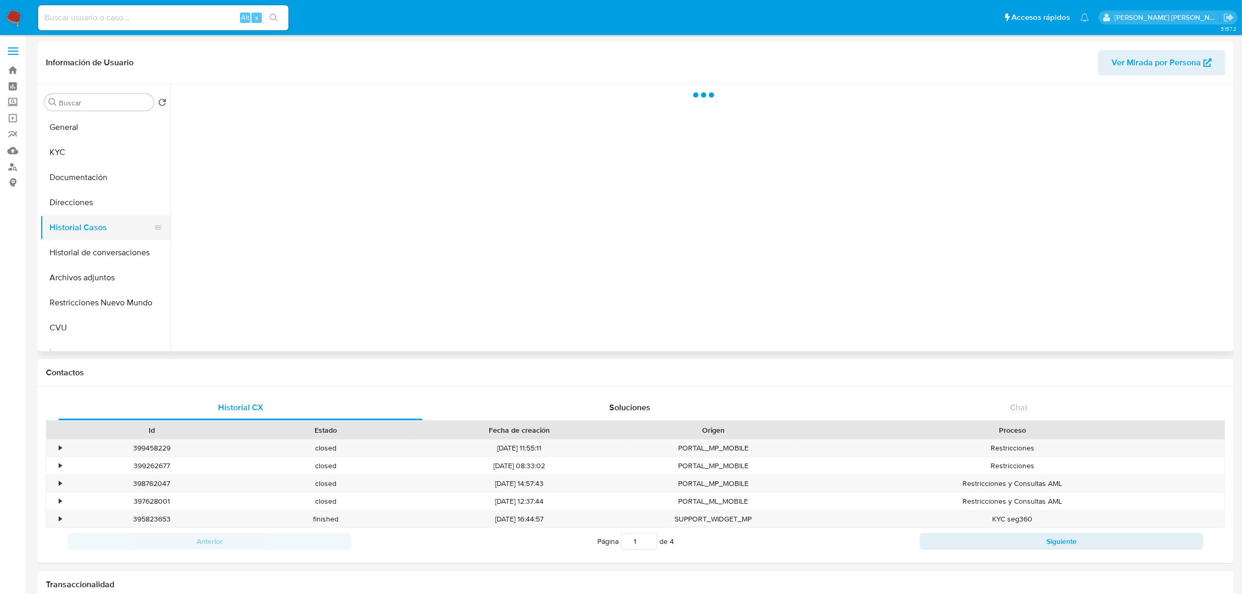
select select "10"
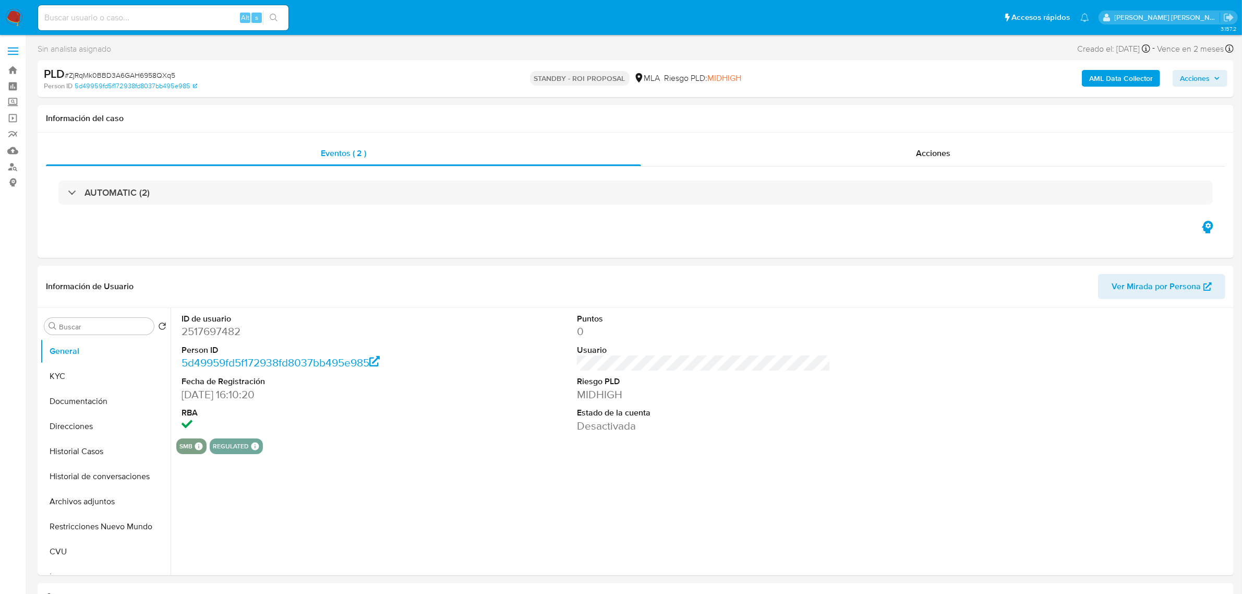
select select "10"
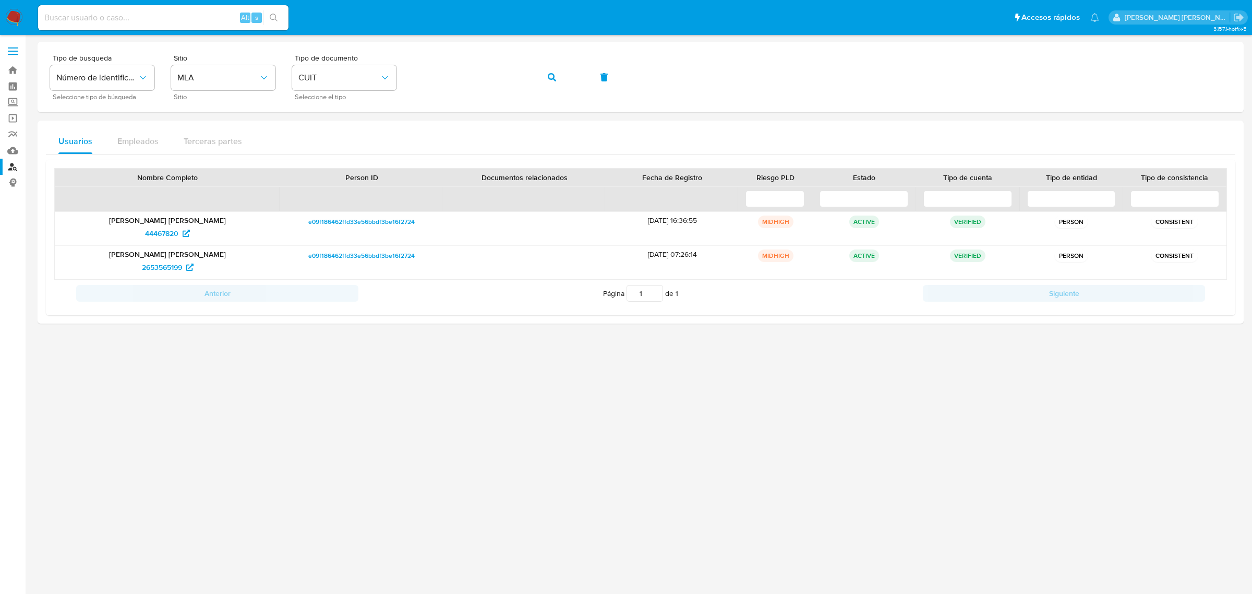
drag, startPoint x: 553, startPoint y: 75, endPoint x: 595, endPoint y: 17, distance: 71.1
click at [553, 76] on icon "button" at bounding box center [552, 77] width 8 height 8
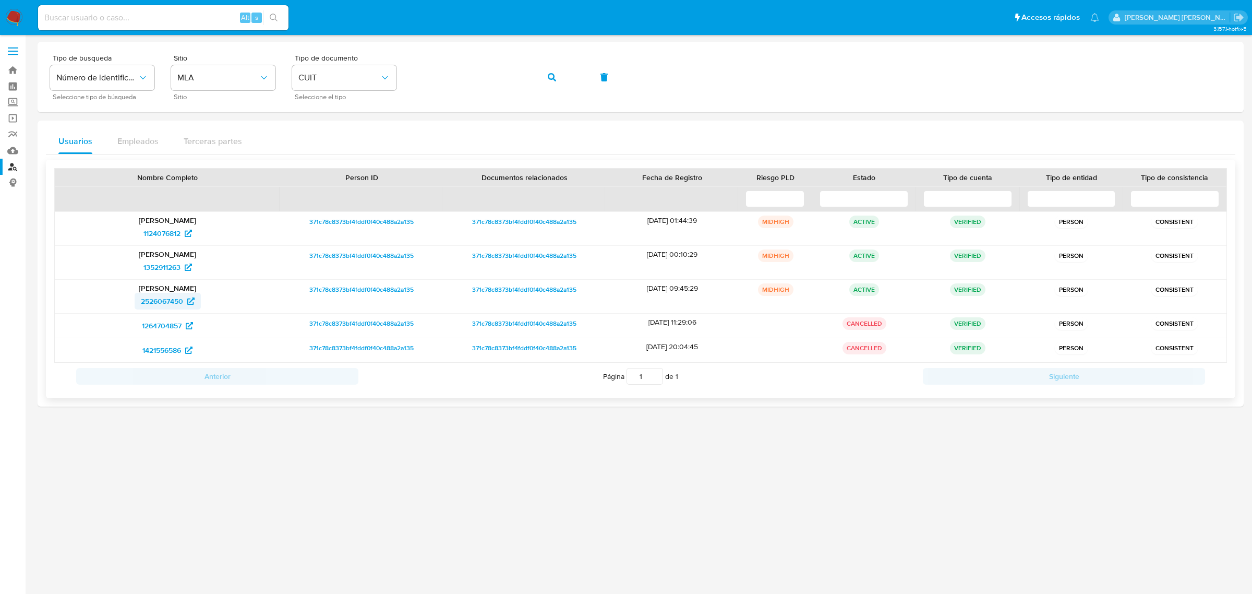
click at [163, 300] on span "2526067450" at bounding box center [162, 301] width 42 height 17
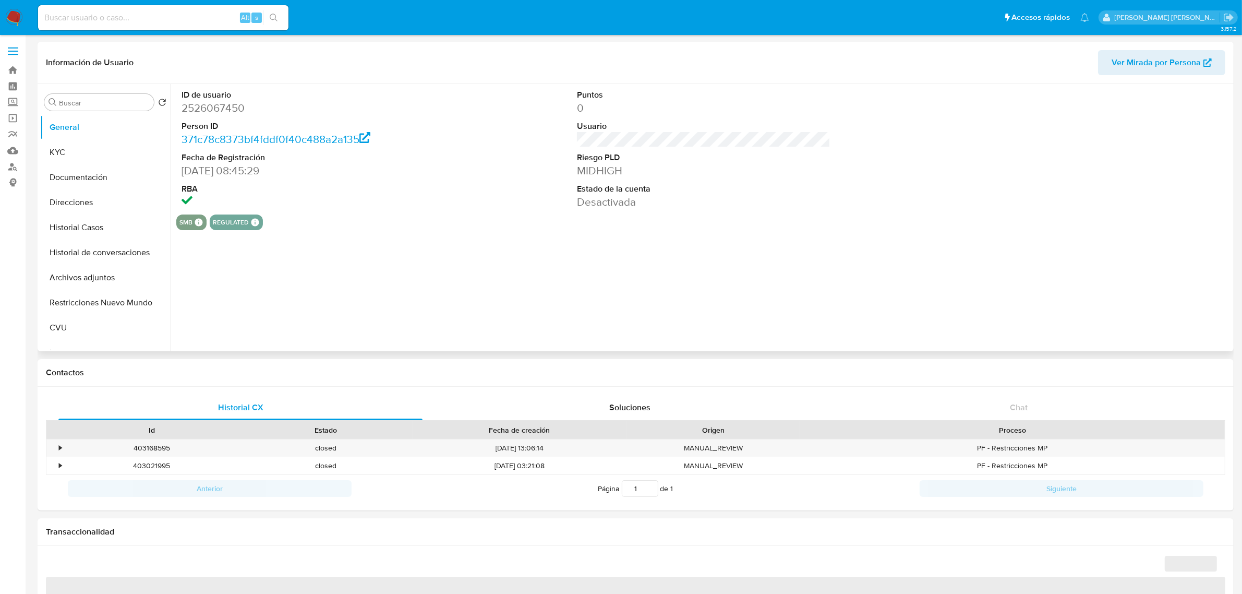
select select "10"
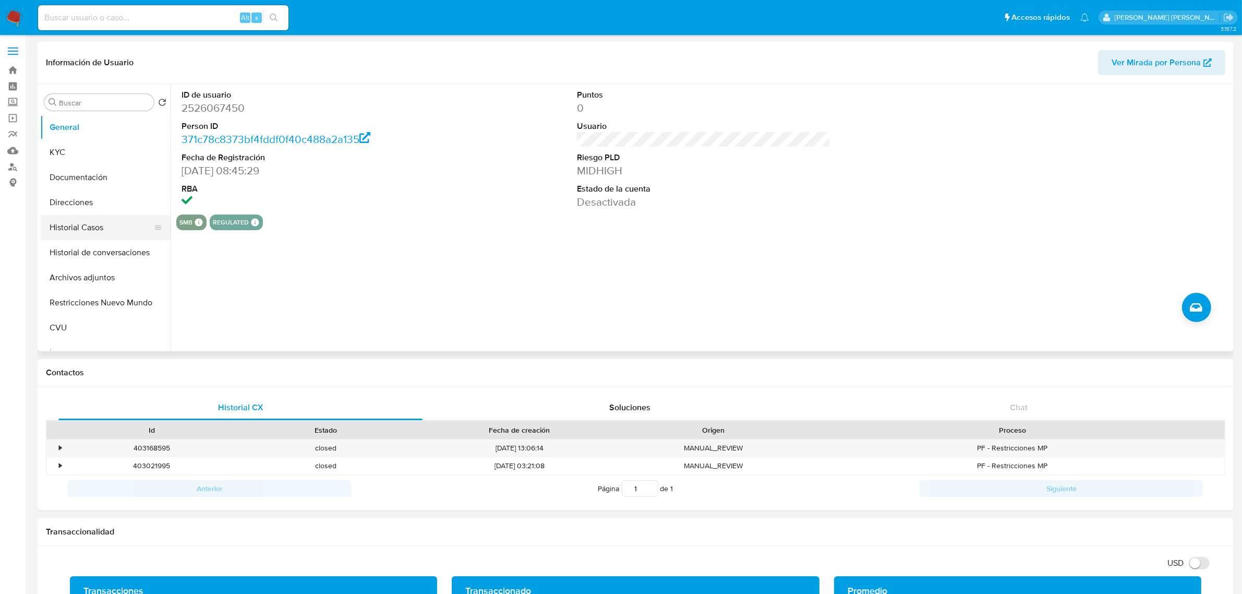
click at [78, 224] on button "Historial Casos" at bounding box center [101, 227] width 122 height 25
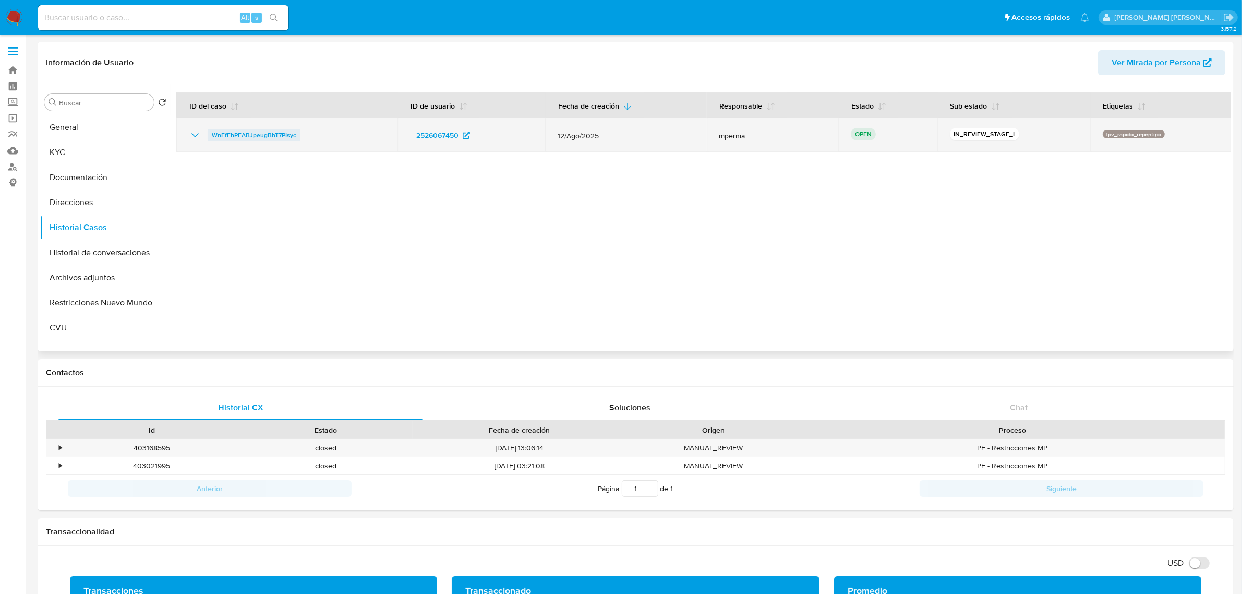
click at [290, 136] on span "WnEfEhPEABJpeugBhT7PIsyc" at bounding box center [254, 135] width 84 height 13
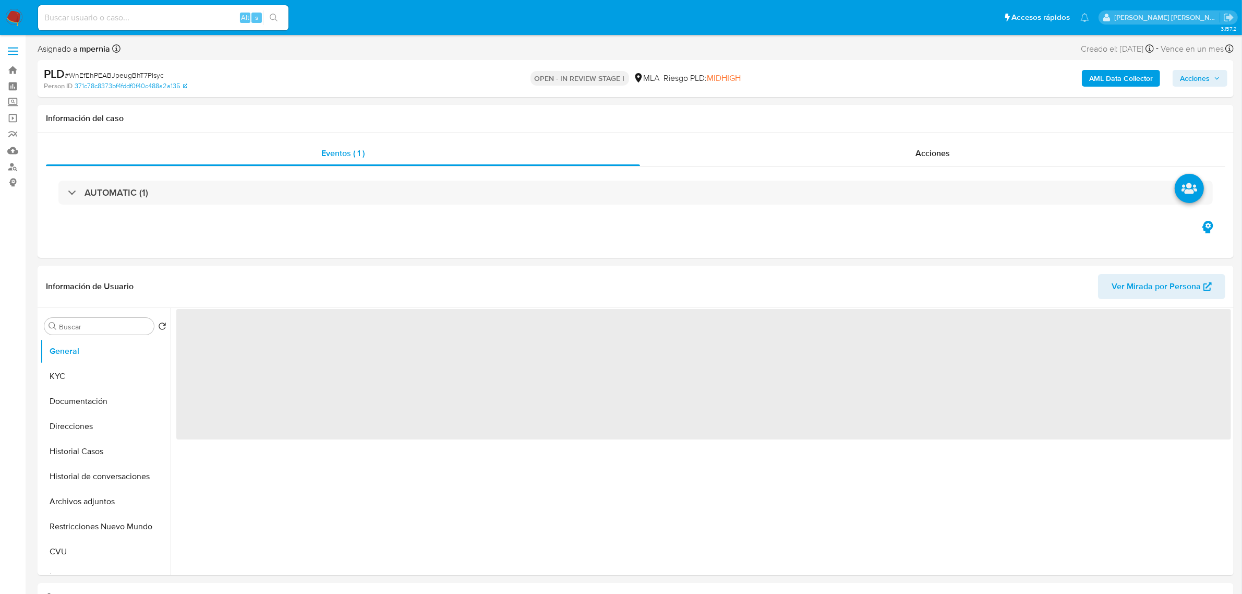
select select "10"
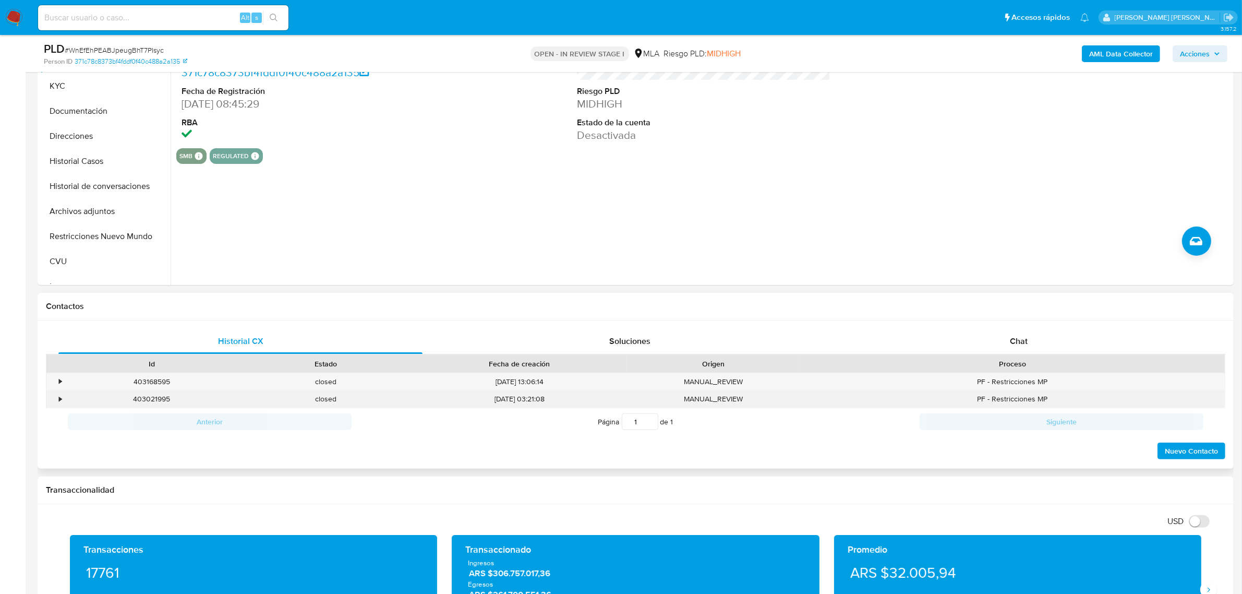
scroll to position [261, 0]
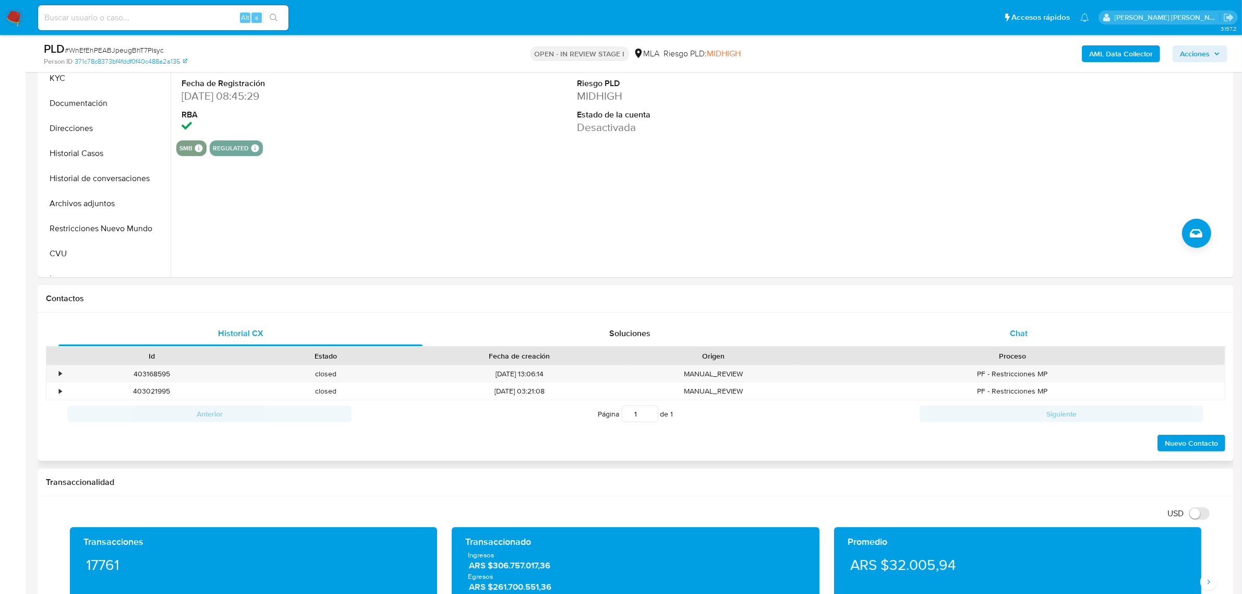
click at [1016, 337] on span "Chat" at bounding box center [1019, 333] width 18 height 12
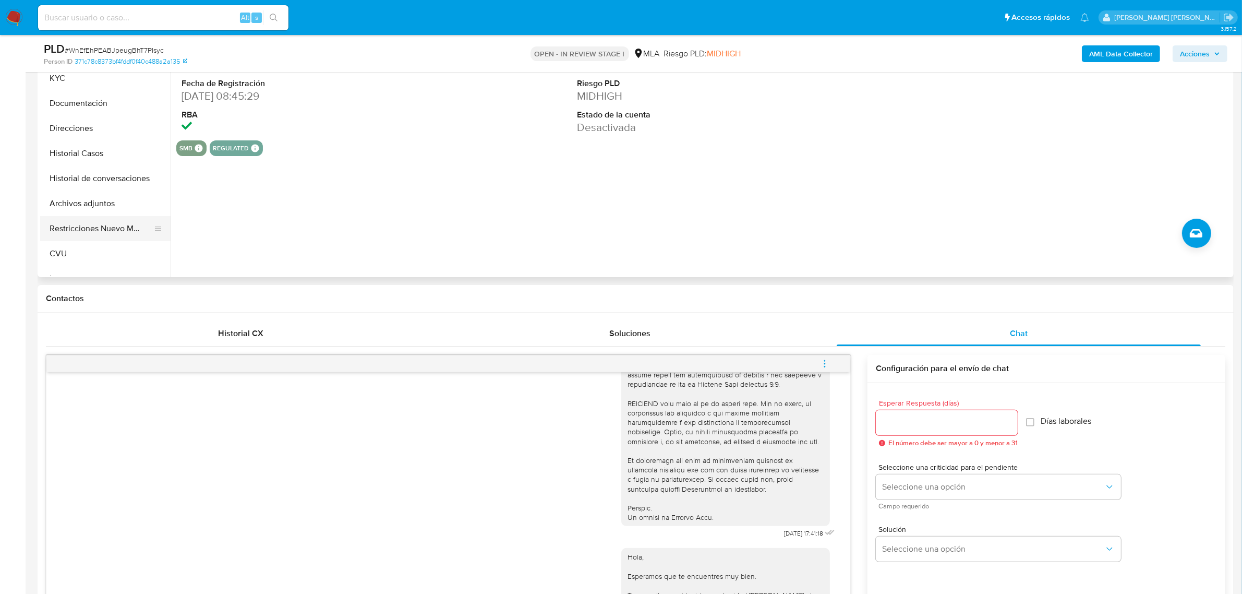
click at [74, 235] on button "Restricciones Nuevo Mundo" at bounding box center [101, 228] width 122 height 25
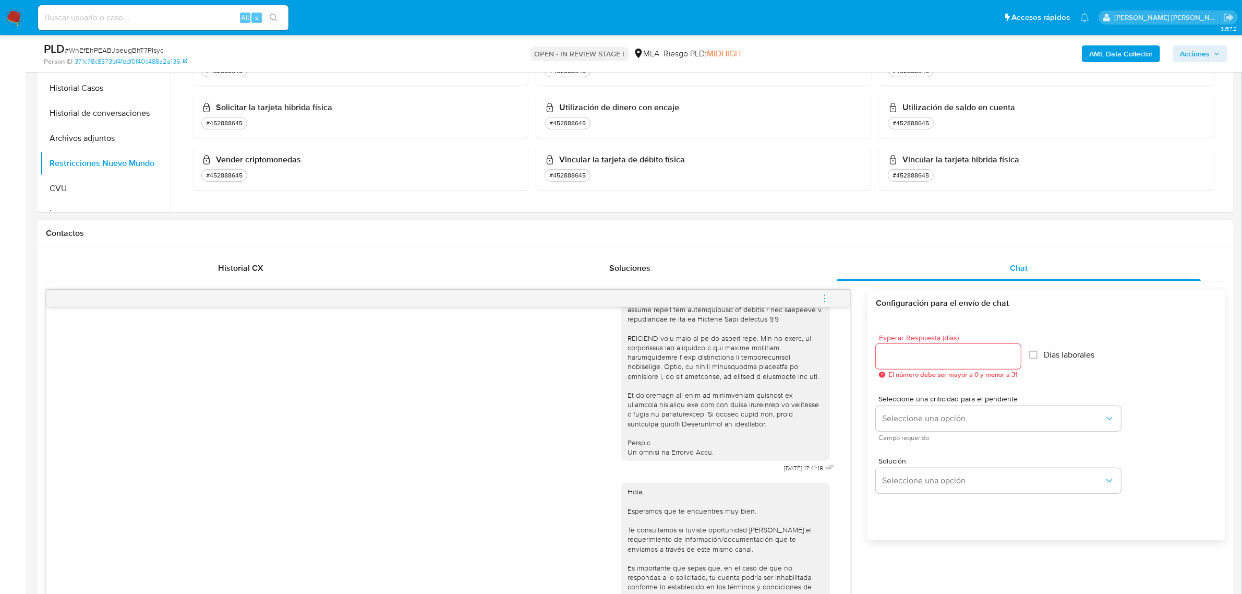
scroll to position [437, 0]
click at [247, 274] on div "Historial CX" at bounding box center [240, 268] width 364 height 25
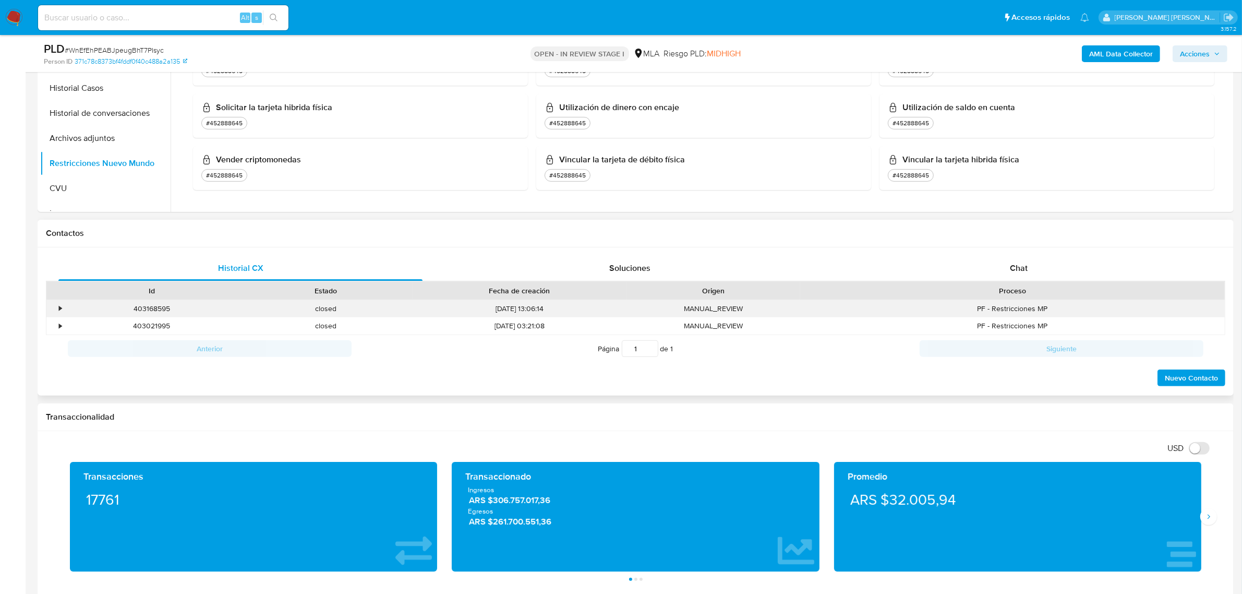
click at [165, 311] on div "403168595" at bounding box center [152, 308] width 174 height 17
copy div "403168595"
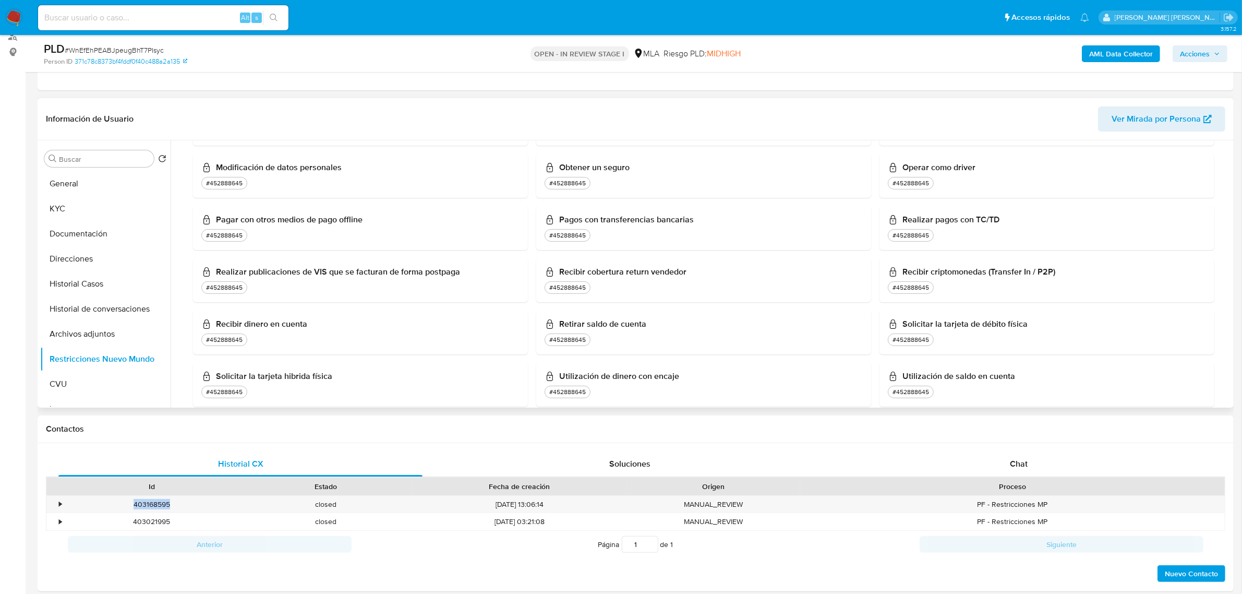
scroll to position [848, 0]
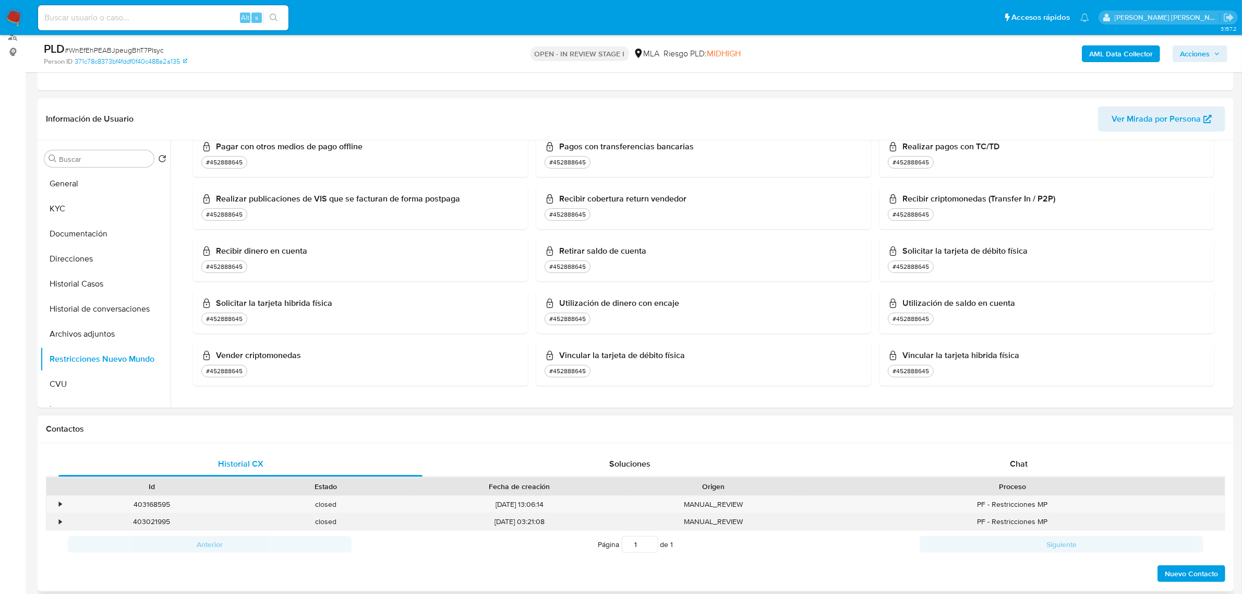
click at [150, 521] on div "403021995" at bounding box center [152, 521] width 174 height 17
click at [151, 521] on div "403021995" at bounding box center [152, 521] width 174 height 17
copy div "403021995"
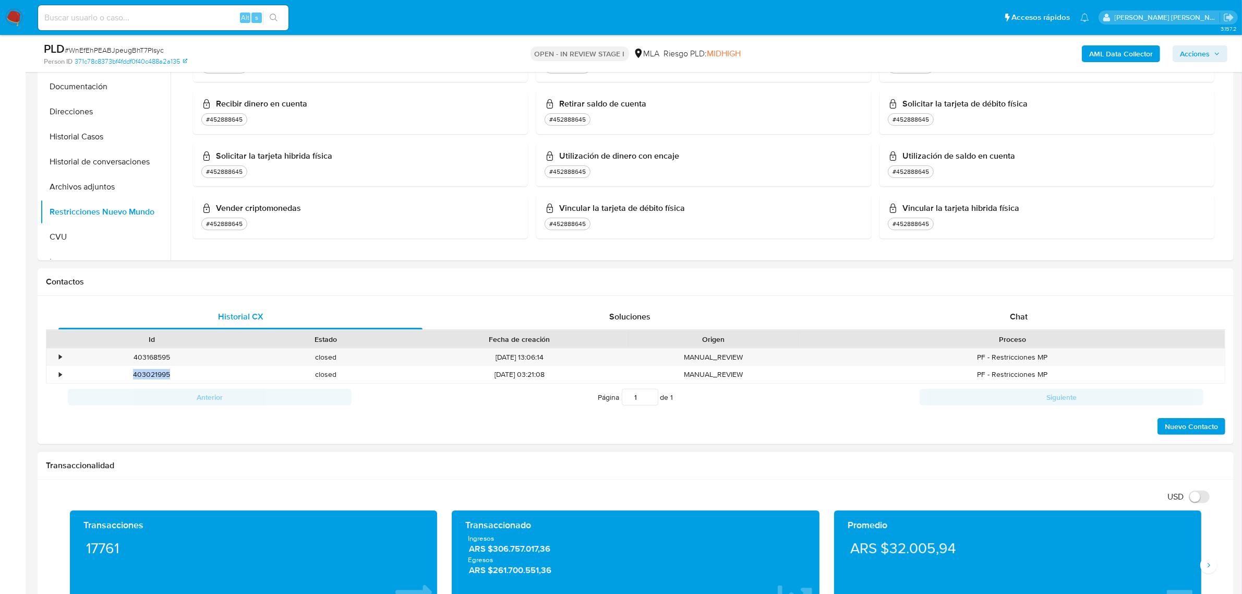
scroll to position [391, 0]
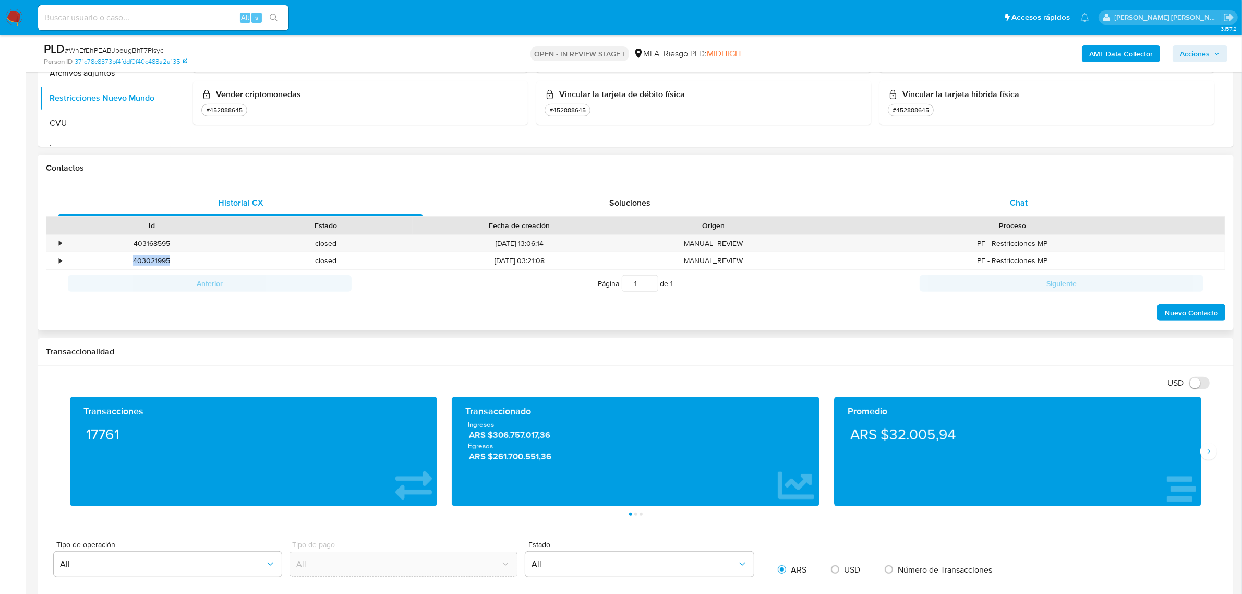
click at [1018, 197] on span "Chat" at bounding box center [1019, 203] width 18 height 12
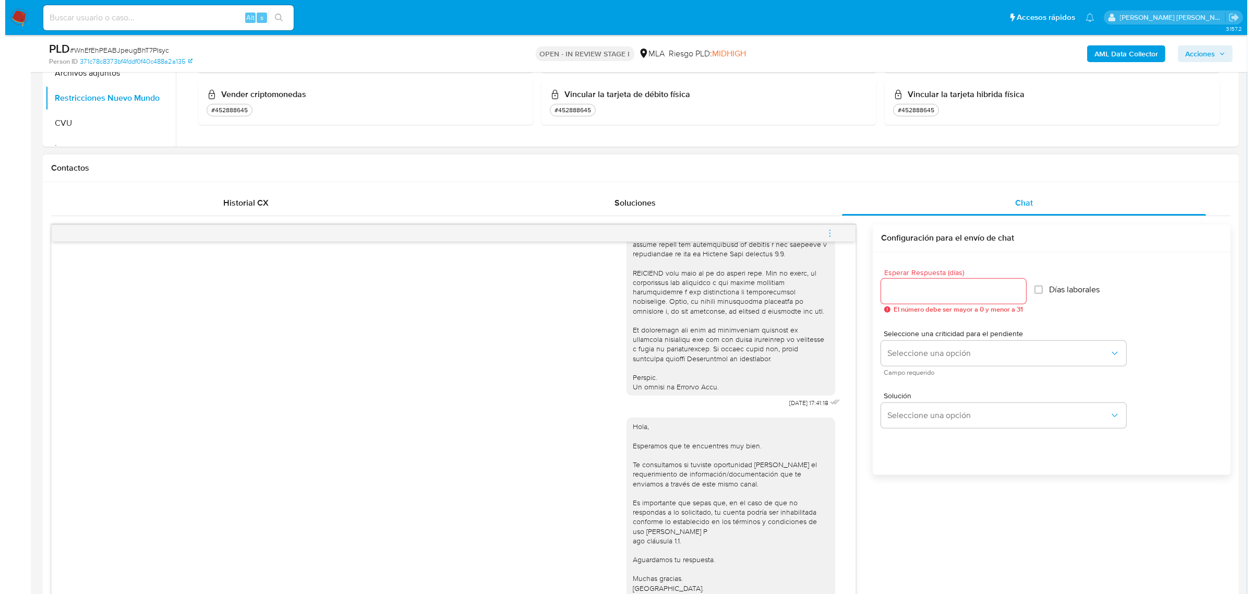
scroll to position [45, 0]
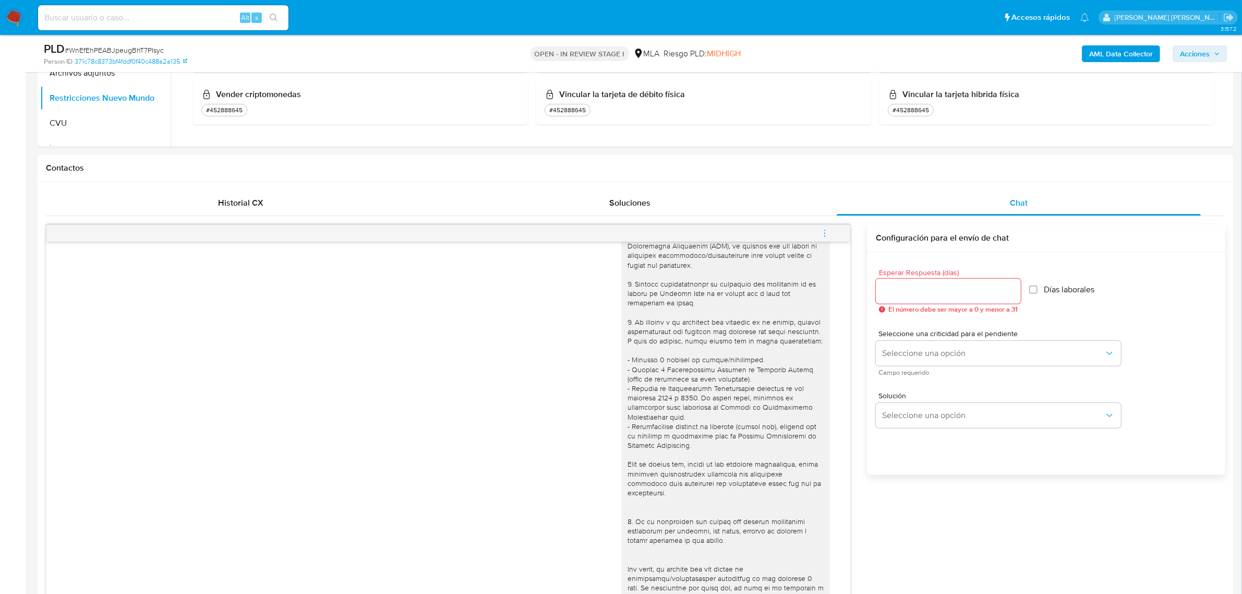
click at [1111, 49] on b "AML Data Collector" at bounding box center [1121, 53] width 64 height 17
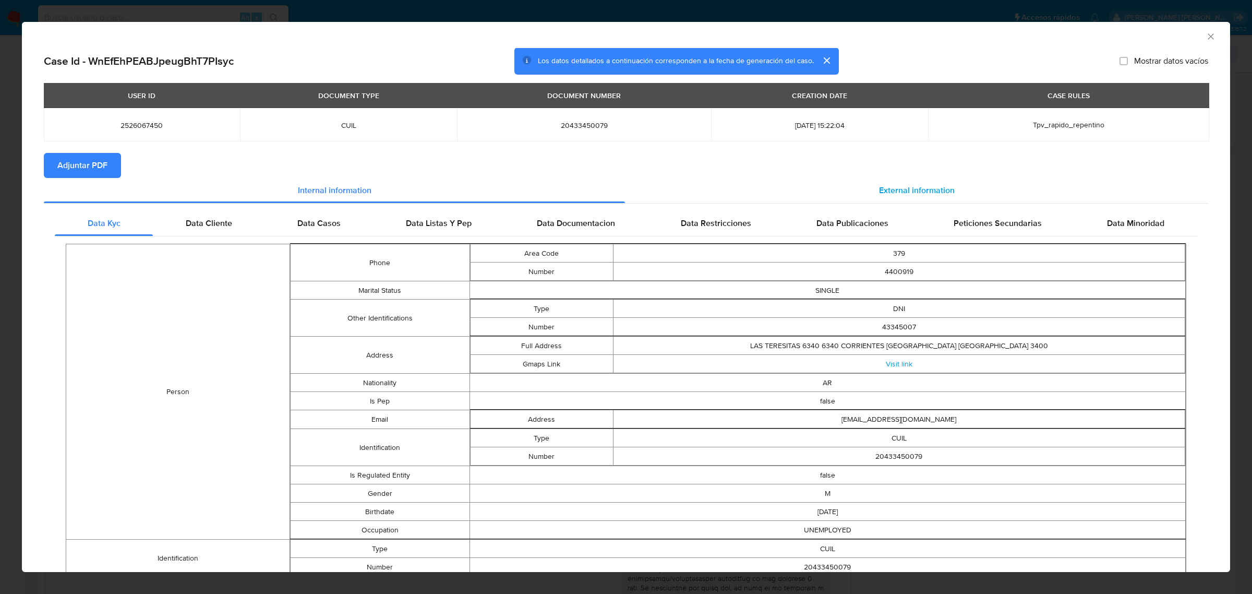
click at [914, 196] on span "External information" at bounding box center [917, 190] width 76 height 12
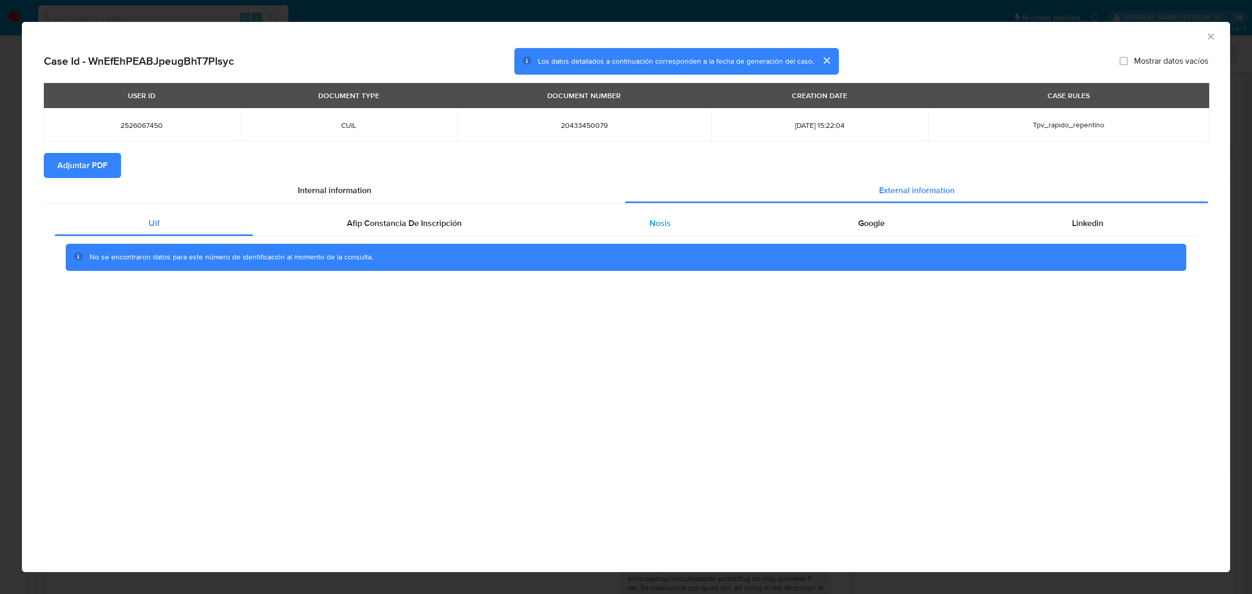
click at [672, 222] on div "Nosis" at bounding box center [660, 223] width 209 height 25
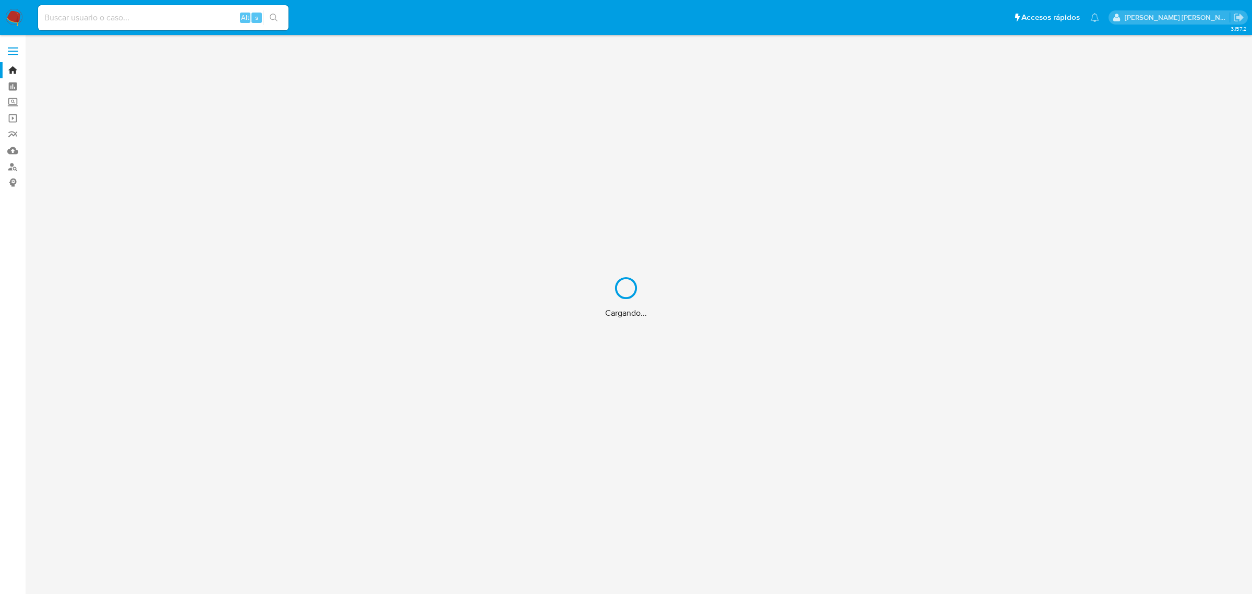
drag, startPoint x: 104, startPoint y: 12, endPoint x: 99, endPoint y: 28, distance: 16.5
click at [99, 28] on div "Cargando..." at bounding box center [626, 297] width 1252 height 594
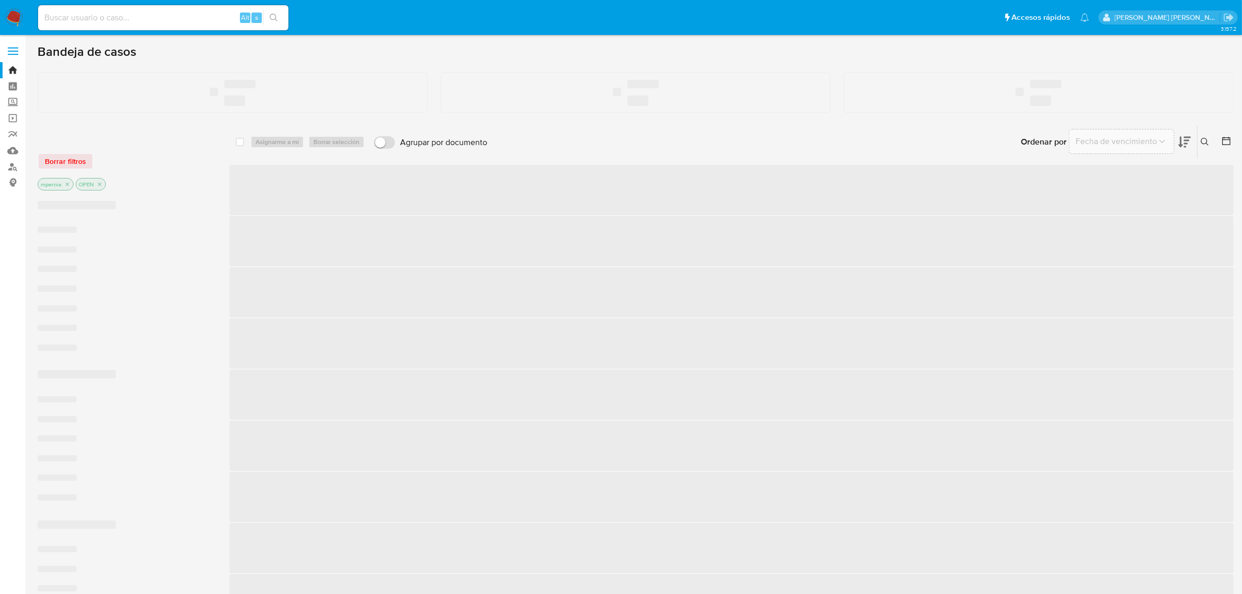
click at [92, 19] on input at bounding box center [163, 18] width 250 height 14
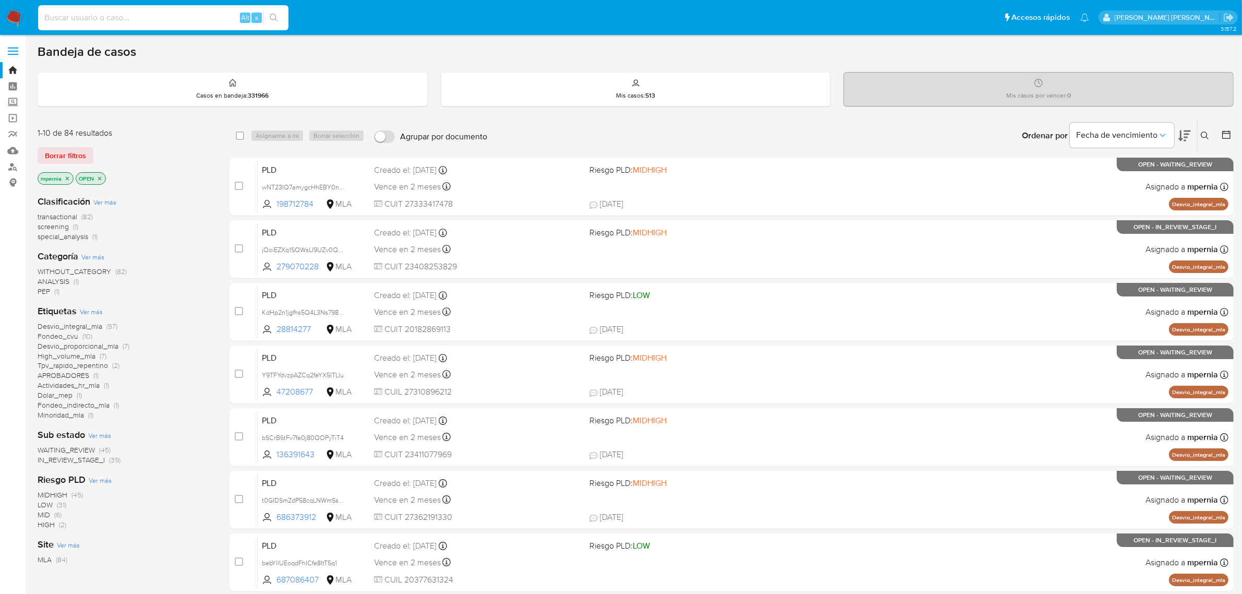
paste input "30708086831"
type input "30708086831"
click at [17, 170] on link "Buscador de personas" at bounding box center [62, 167] width 124 height 16
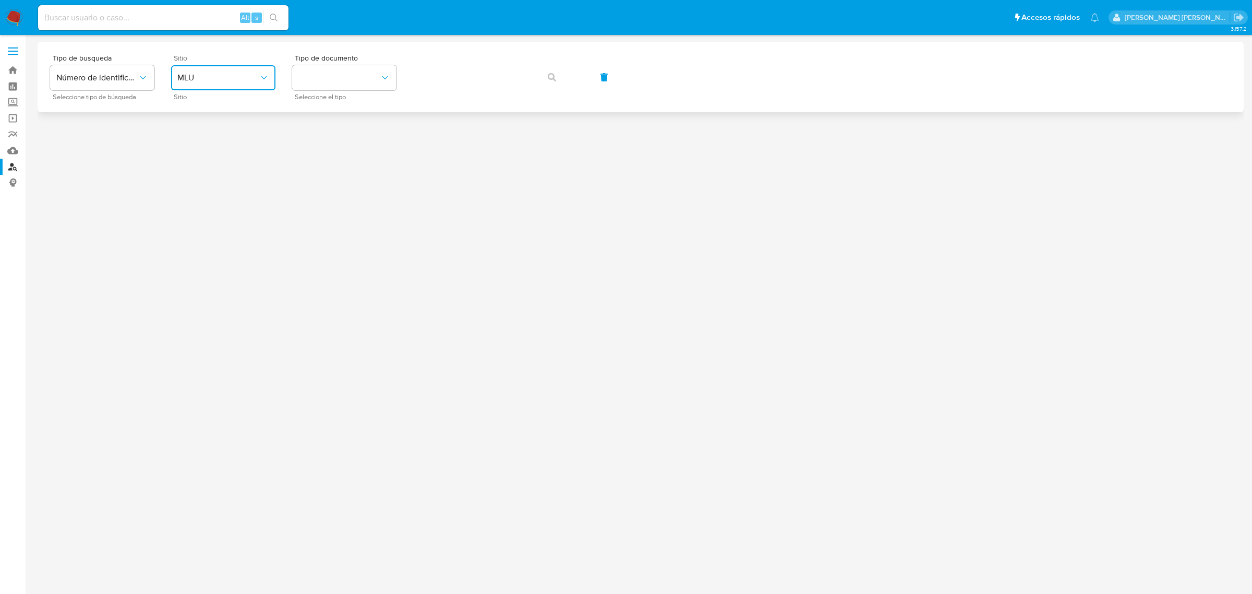
click at [236, 73] on span "MLU" at bounding box center [217, 78] width 81 height 10
drag, startPoint x: 214, startPoint y: 131, endPoint x: 371, endPoint y: 102, distance: 159.7
click at [216, 131] on div "MLA" at bounding box center [220, 130] width 86 height 25
click at [376, 90] on div "Tipo de documento Seleccione el tipo" at bounding box center [344, 76] width 104 height 45
click at [377, 84] on button "identificationType" at bounding box center [344, 77] width 104 height 25
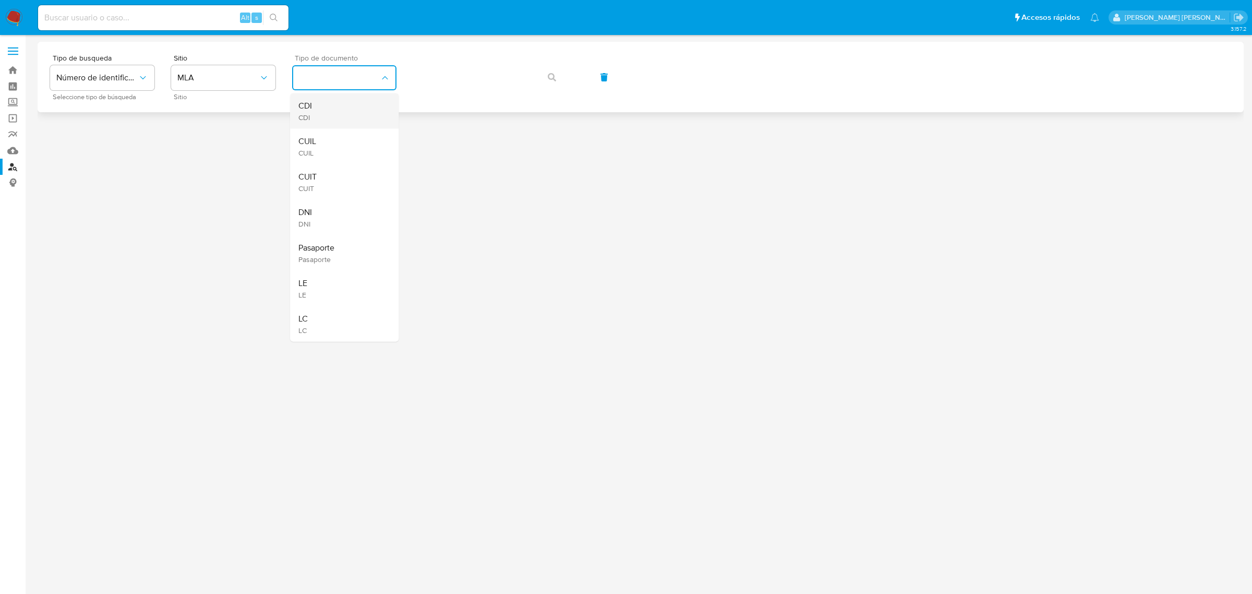
drag, startPoint x: 329, startPoint y: 173, endPoint x: 389, endPoint y: 127, distance: 76.3
click at [336, 162] on ul "CDI CDI CUIL CUIL CUIT CUIT DNI DNI Pasaporte Pasaporte LE LE LC LC" at bounding box center [344, 217] width 108 height 248
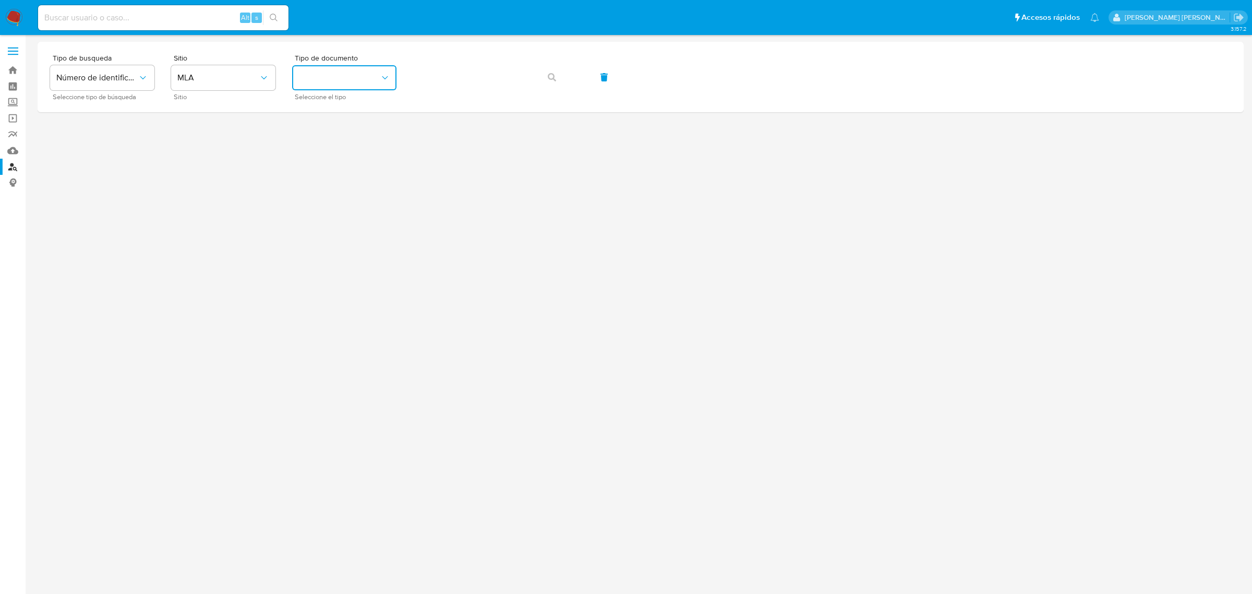
drag, startPoint x: 366, startPoint y: 87, endPoint x: 346, endPoint y: 134, distance: 50.5
click at [367, 94] on div "Tipo de documento Seleccione el tipo" at bounding box center [344, 76] width 104 height 45
drag, startPoint x: 345, startPoint y: 79, endPoint x: 345, endPoint y: 90, distance: 10.4
click at [345, 90] on button "identificationType" at bounding box center [344, 77] width 104 height 25
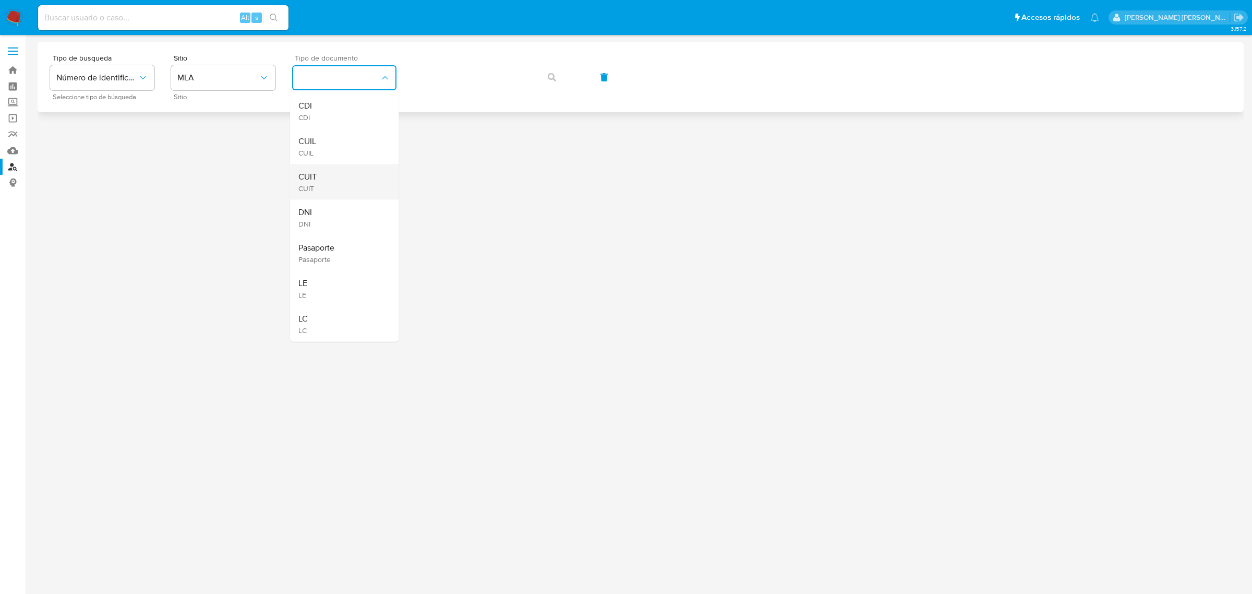
click at [310, 184] on span "CUIT" at bounding box center [307, 188] width 18 height 9
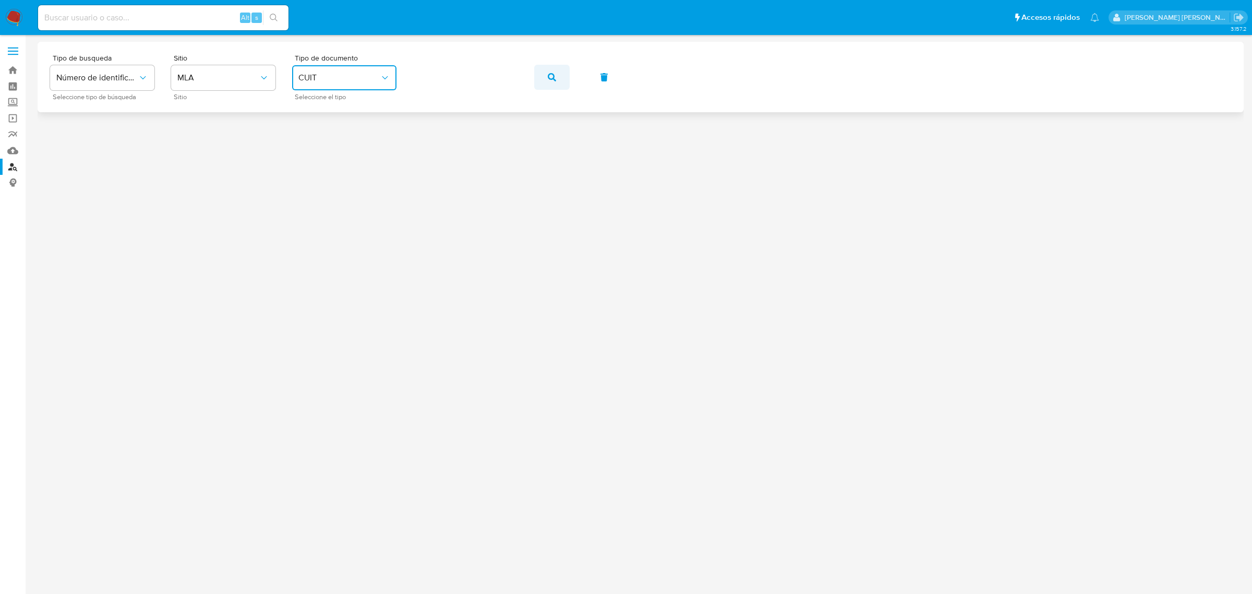
click at [561, 82] on button "button" at bounding box center [551, 77] width 35 height 25
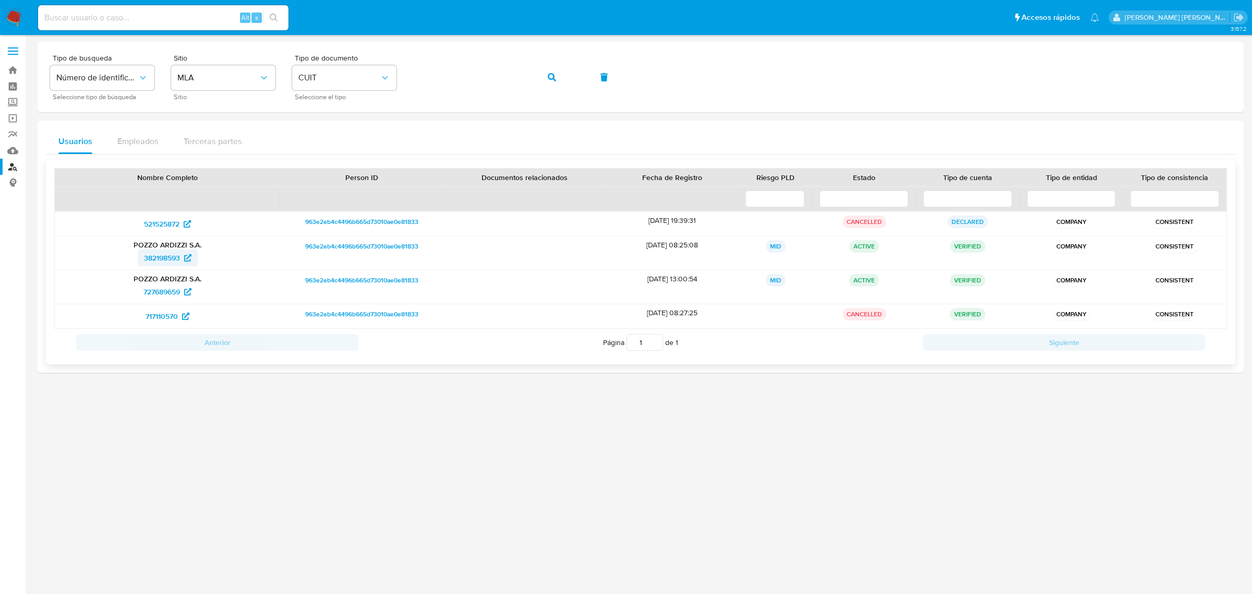
click at [165, 257] on span "382198593" at bounding box center [162, 257] width 36 height 17
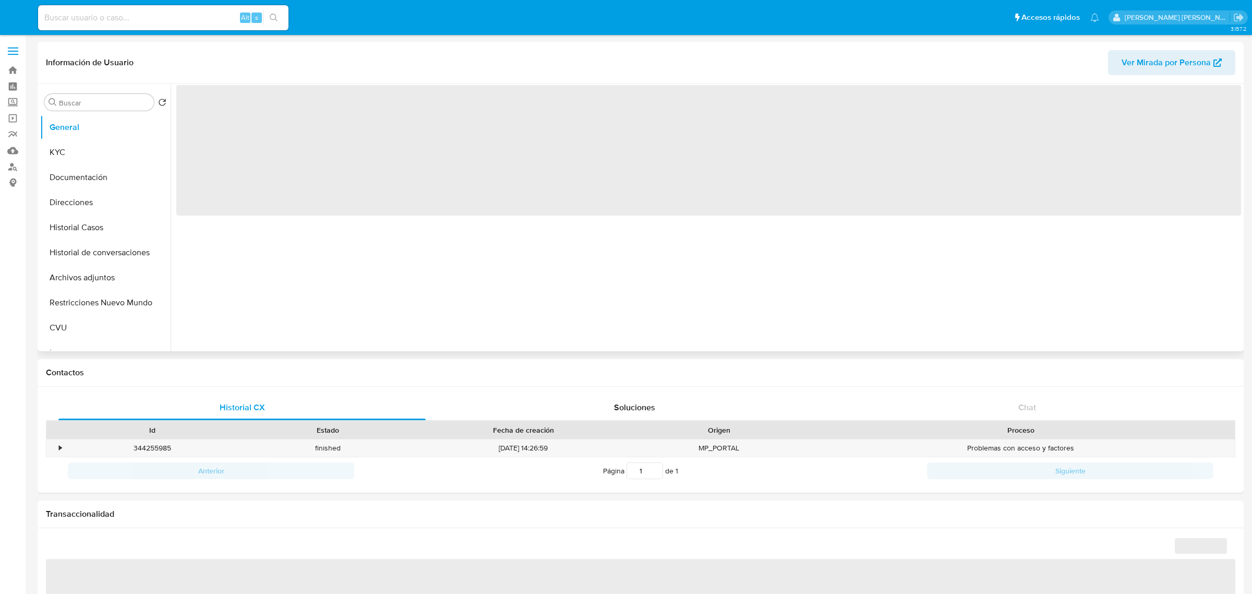
select select "10"
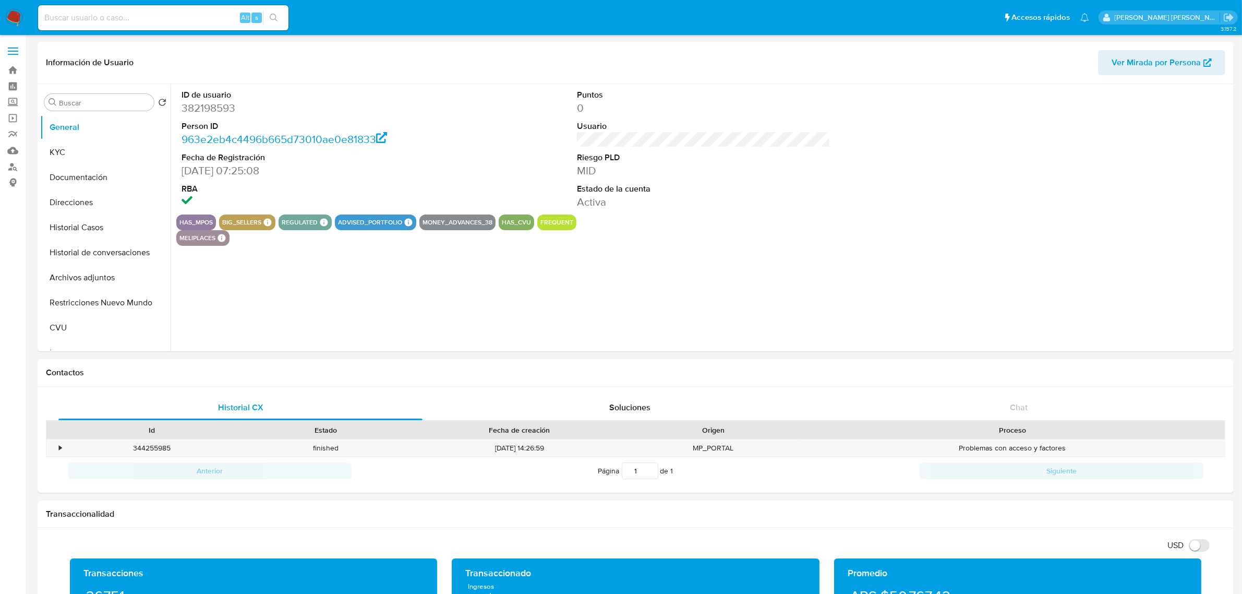
click at [79, 19] on input at bounding box center [163, 18] width 250 height 14
type input "56769515"
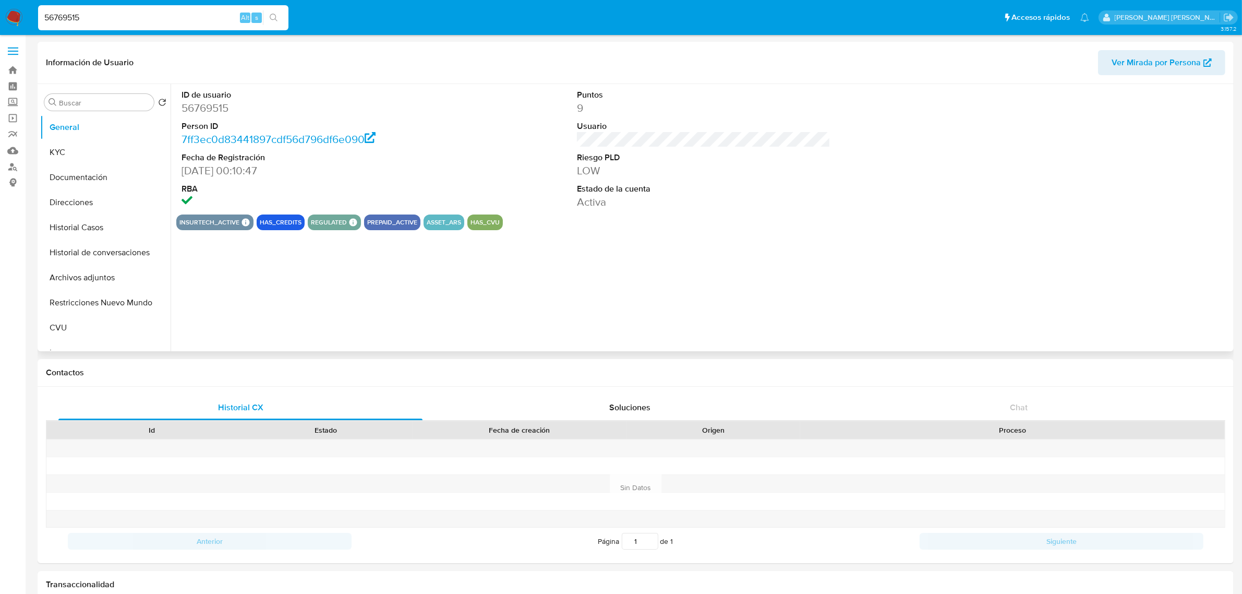
select select "10"
click at [71, 150] on button "KYC" at bounding box center [101, 152] width 122 height 25
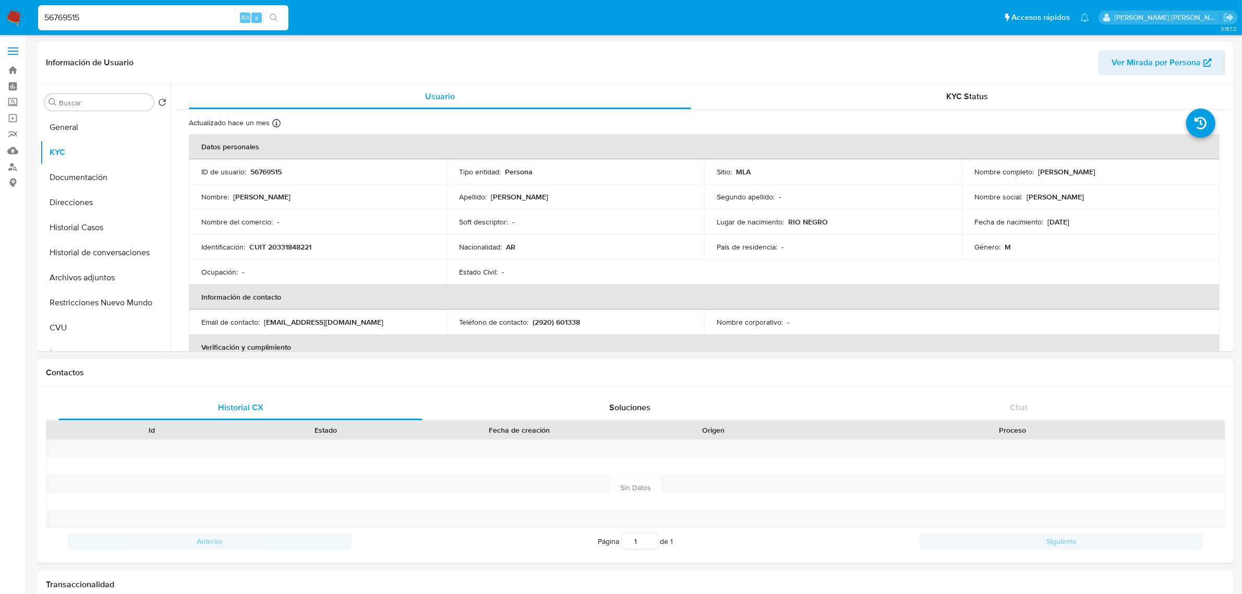
click at [76, 19] on input "56769515" at bounding box center [163, 18] width 250 height 14
type input "486026748"
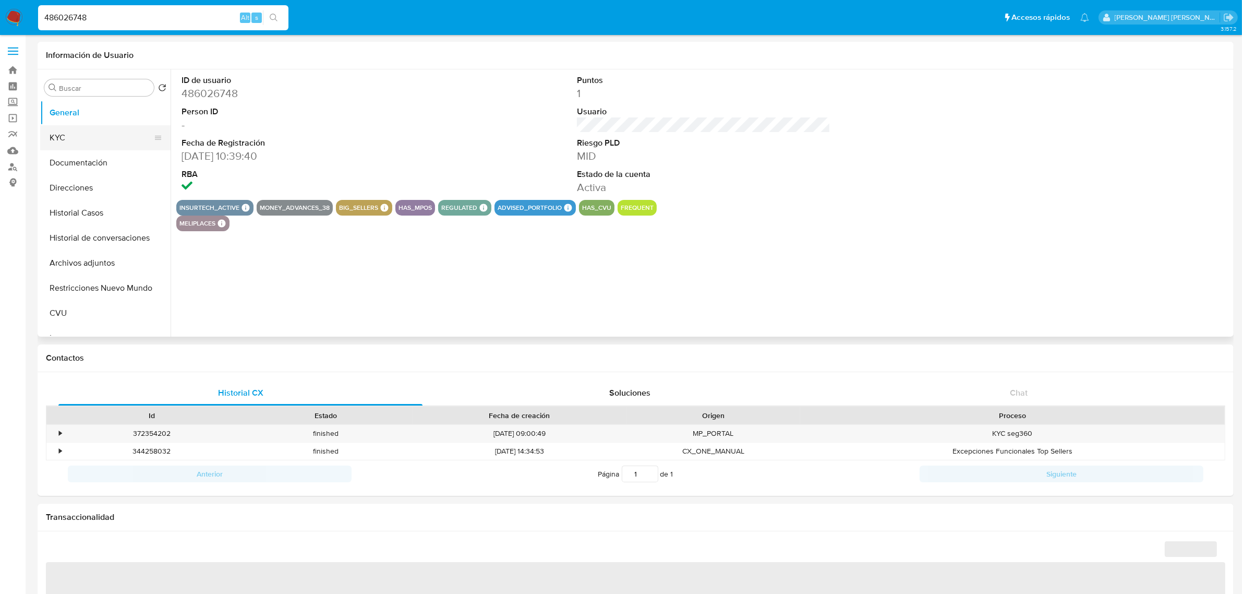
click at [55, 134] on button "KYC" at bounding box center [101, 137] width 122 height 25
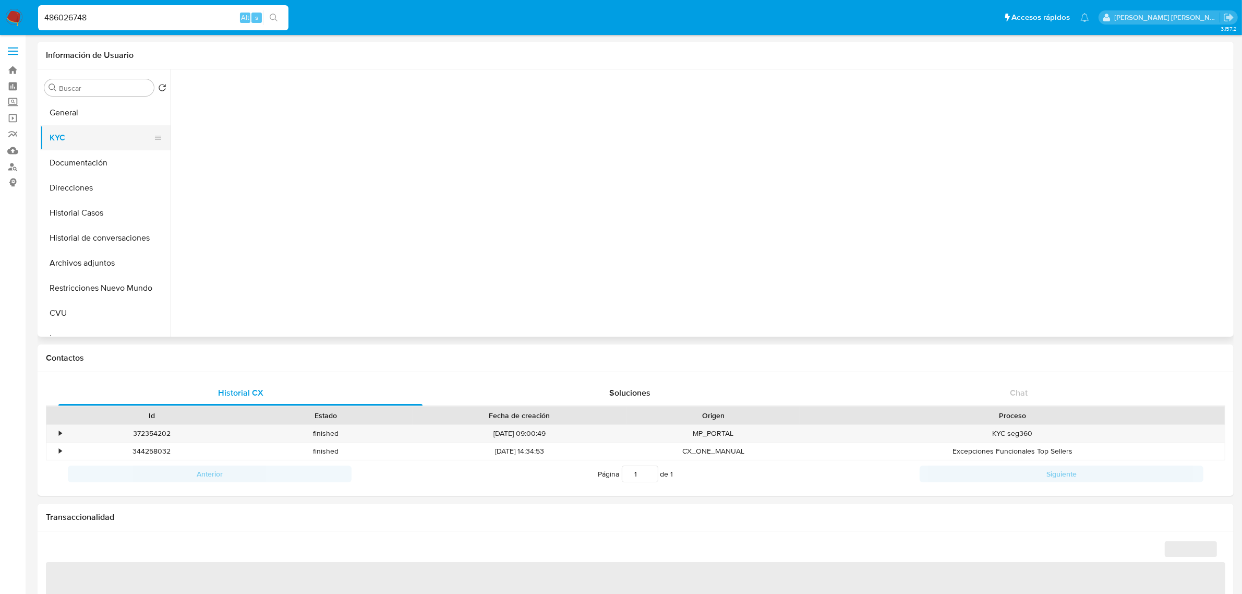
select select "10"
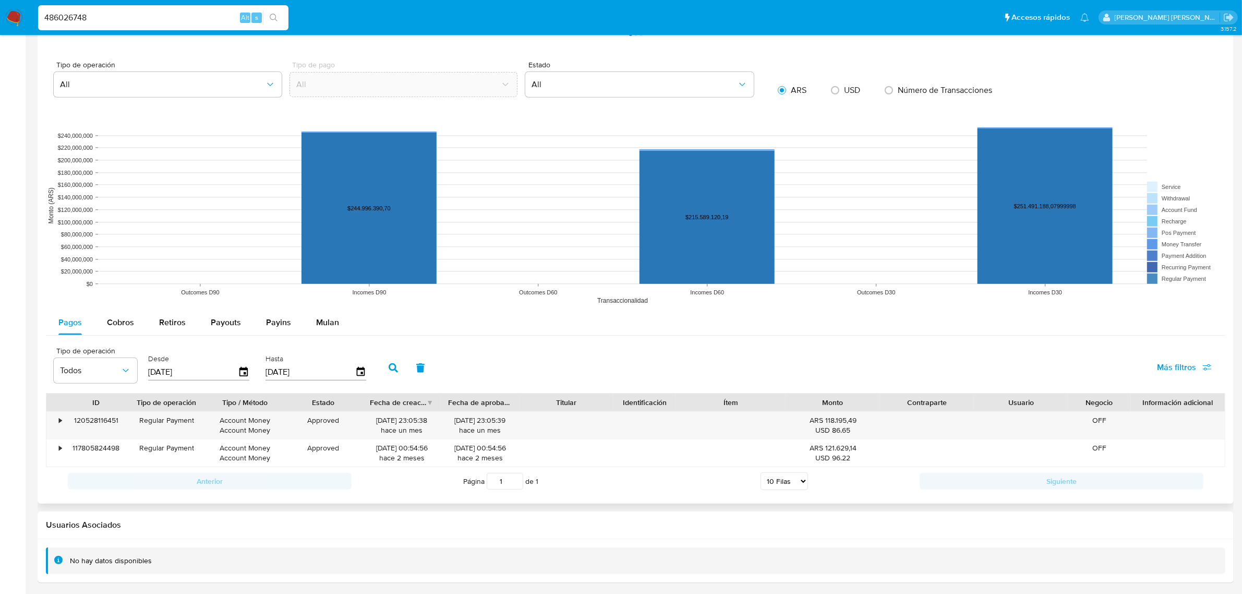
scroll to position [647, 0]
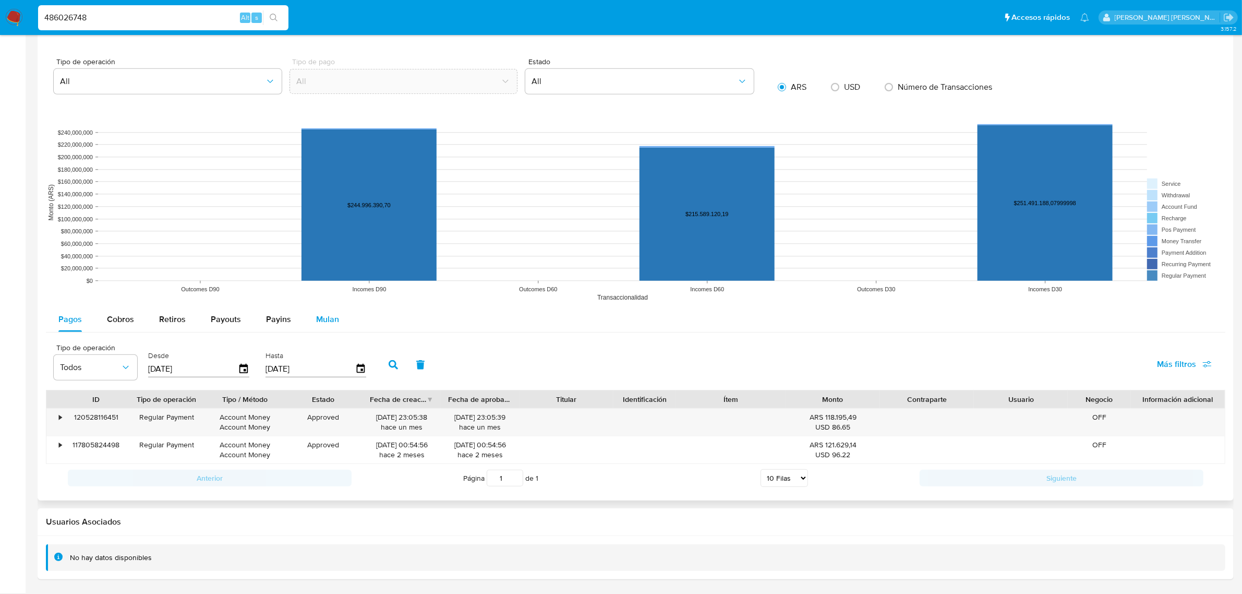
click at [330, 324] on span "Mulan" at bounding box center [327, 319] width 23 height 12
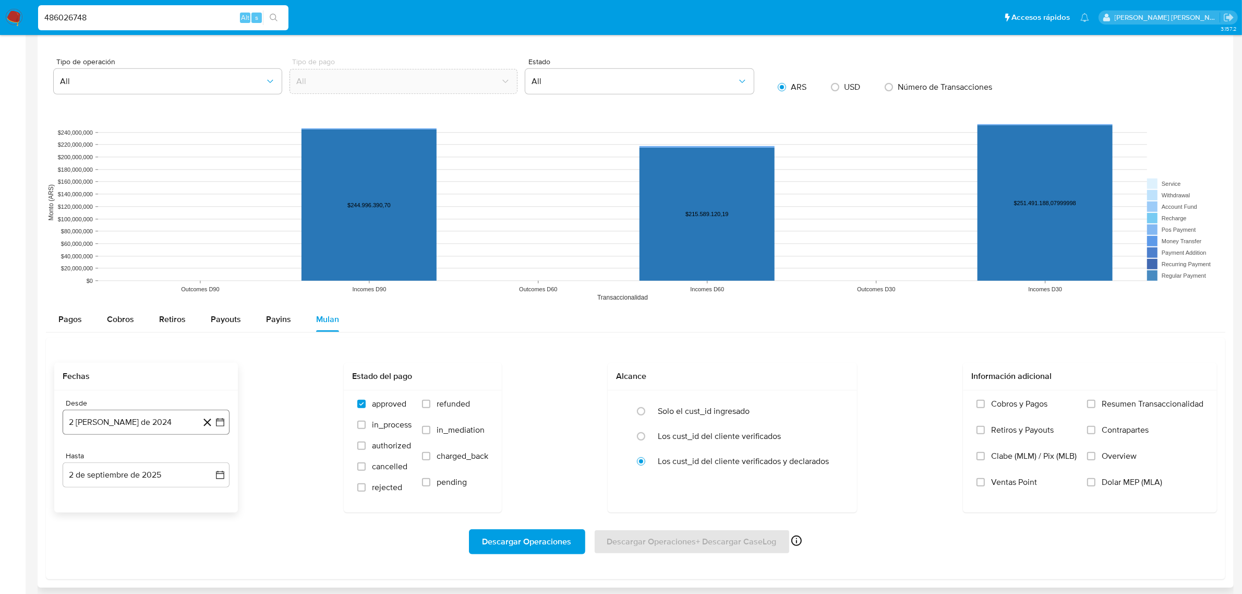
click at [122, 421] on button "2 de agosto de 2024" at bounding box center [146, 421] width 167 height 25
click at [170, 265] on icon "Seleccionar mes y año" at bounding box center [171, 264] width 8 height 8
click at [204, 258] on icon "Año siguiente" at bounding box center [208, 252] width 13 height 13
click at [103, 295] on button "ene" at bounding box center [100, 290] width 29 height 17
drag, startPoint x: 126, startPoint y: 300, endPoint x: 126, endPoint y: 309, distance: 9.4
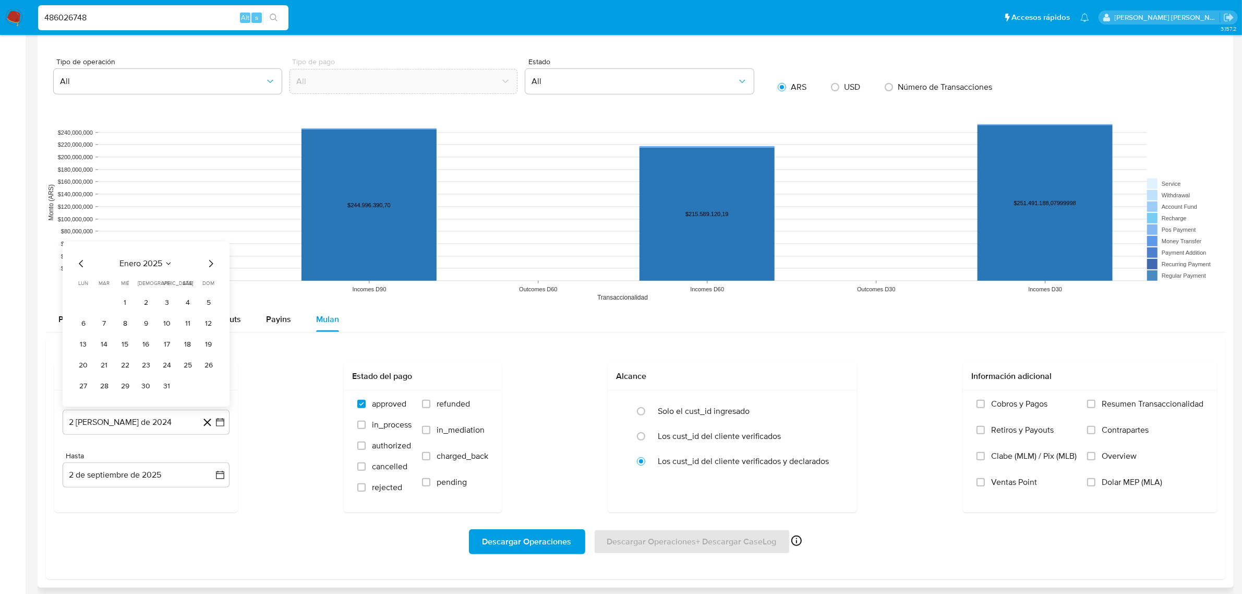
click at [126, 299] on button "1" at bounding box center [125, 302] width 17 height 17
click at [107, 477] on button "2 de septiembre de 2025" at bounding box center [146, 474] width 167 height 25
click at [84, 316] on icon "Mes anterior" at bounding box center [81, 316] width 13 height 13
click at [149, 441] on button "31" at bounding box center [146, 438] width 17 height 17
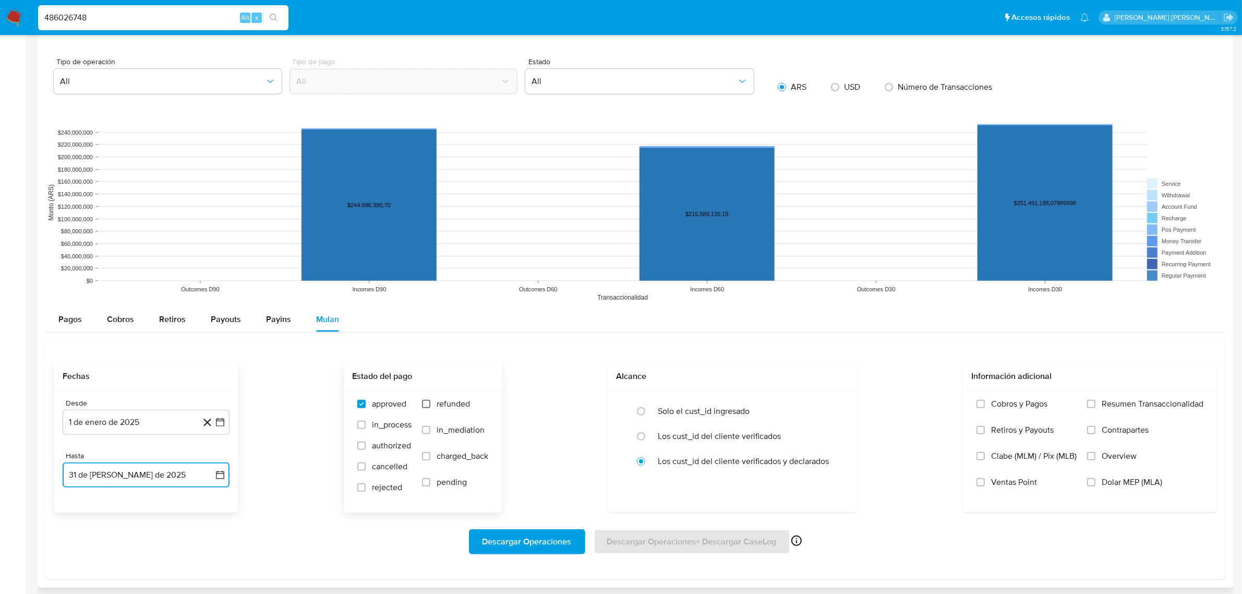
click at [426, 403] on input "refunded" at bounding box center [426, 404] width 8 height 8
checkbox input "true"
click at [1100, 481] on label "Dolar MEP (MLA)" at bounding box center [1145, 490] width 116 height 26
click at [1095, 481] on input "Dolar MEP (MLA)" at bounding box center [1091, 482] width 8 height 8
click at [534, 547] on span "Descargar Operaciones" at bounding box center [526, 541] width 89 height 23
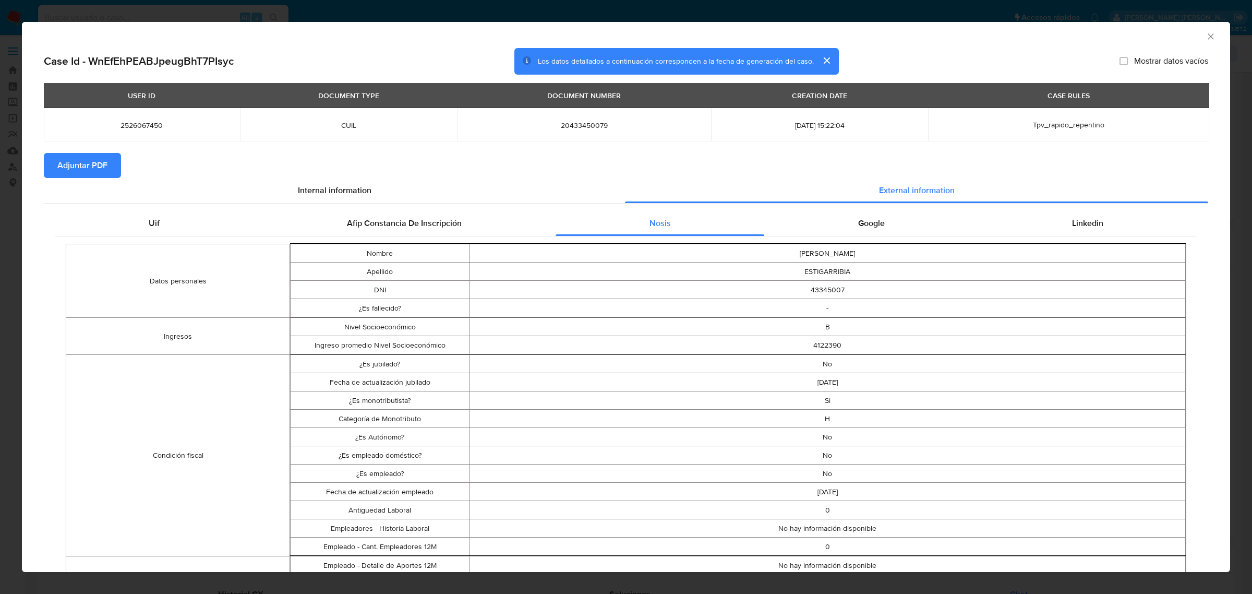
select select "10"
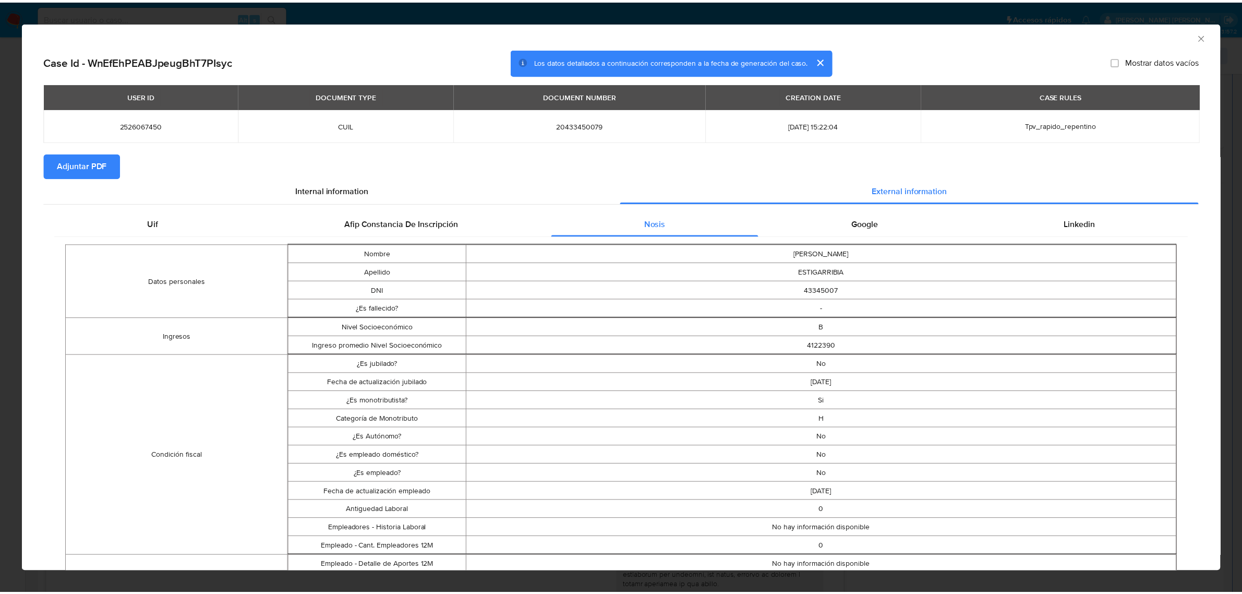
scroll to position [45, 0]
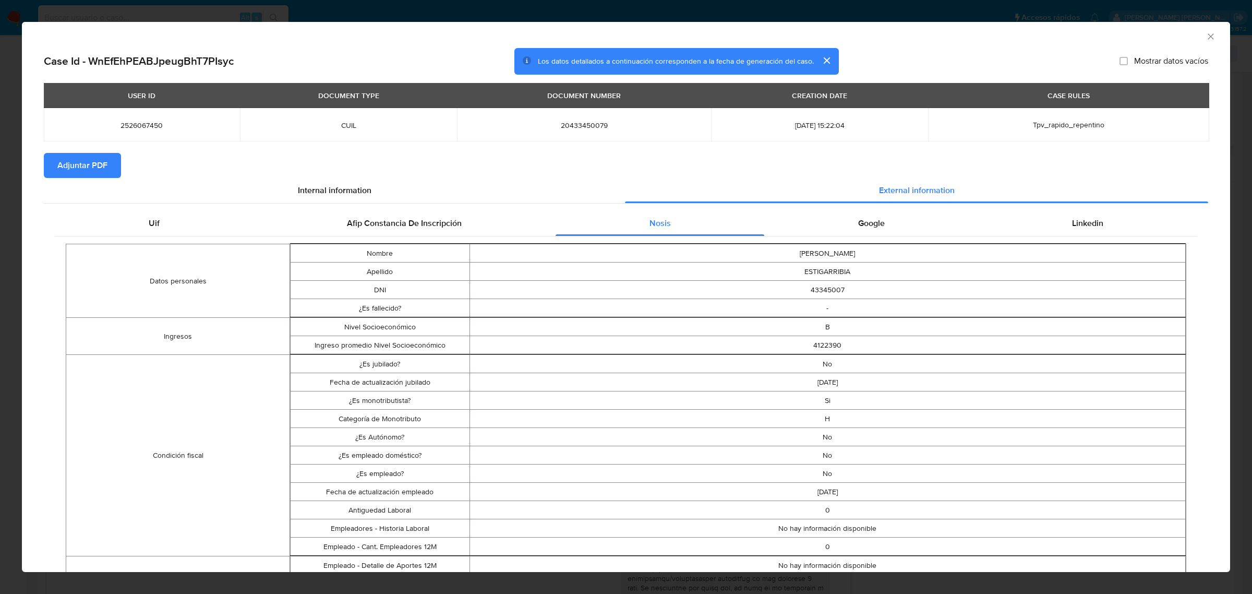
click at [1208, 34] on icon "Cerrar ventana" at bounding box center [1211, 36] width 6 height 6
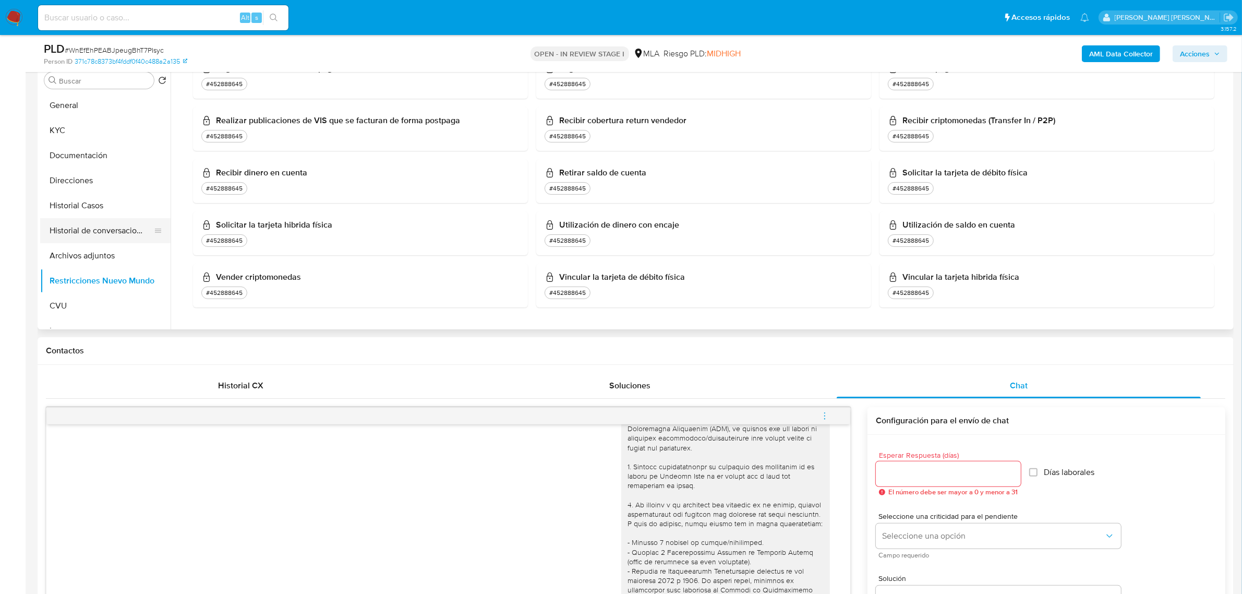
scroll to position [196, 0]
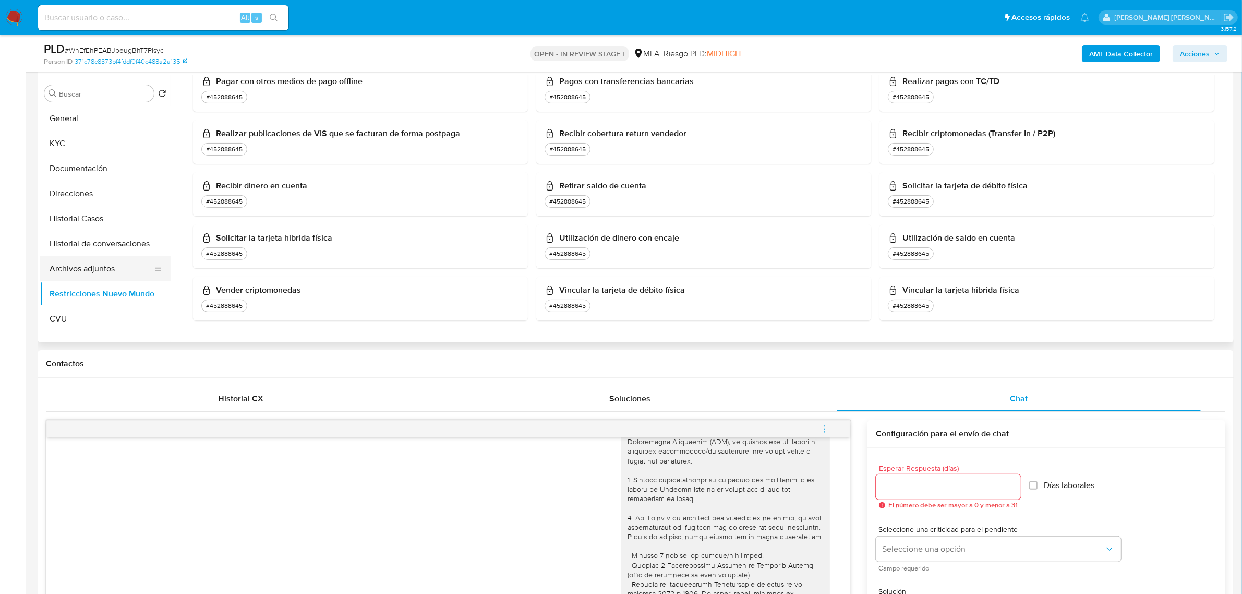
click at [94, 267] on button "Archivos adjuntos" at bounding box center [101, 268] width 122 height 25
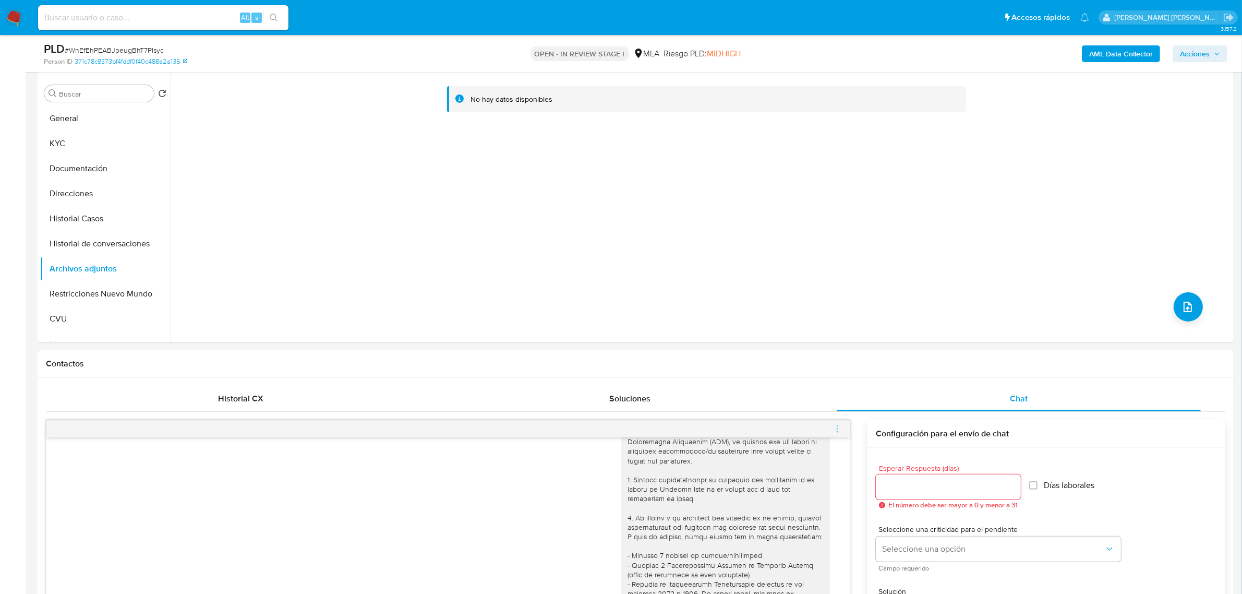
click at [1109, 59] on b "AML Data Collector" at bounding box center [1121, 53] width 64 height 17
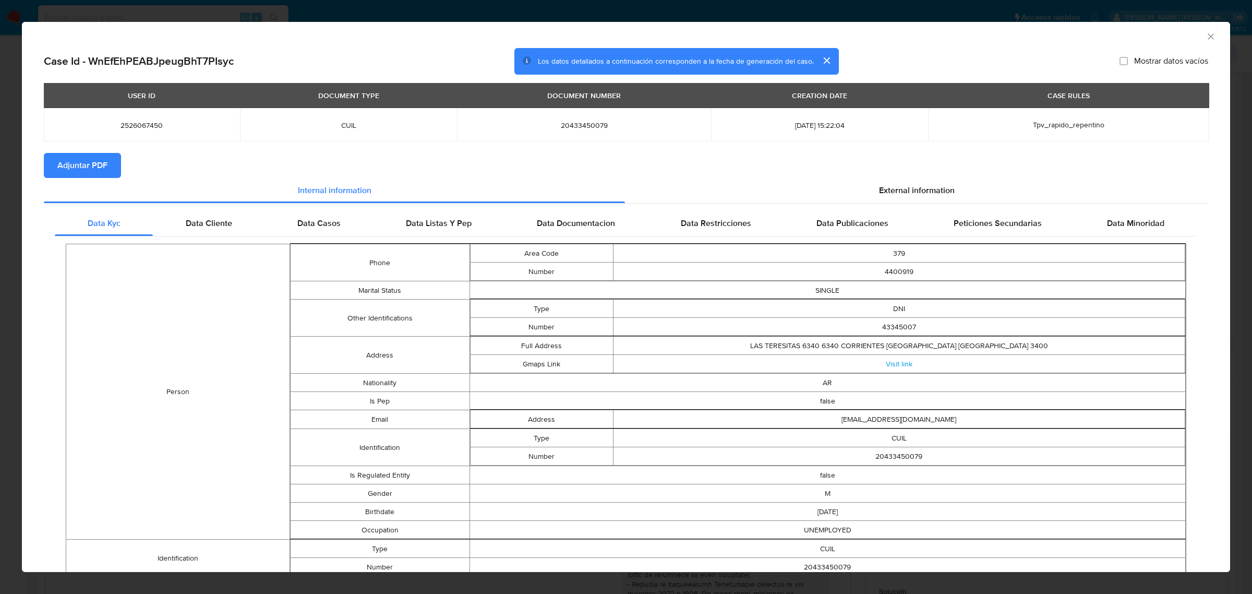
drag, startPoint x: 107, startPoint y: 165, endPoint x: 119, endPoint y: 156, distance: 14.9
click at [107, 165] on button "Adjuntar PDF" at bounding box center [82, 165] width 77 height 25
click at [1205, 37] on icon "Cerrar ventana" at bounding box center [1210, 36] width 10 height 10
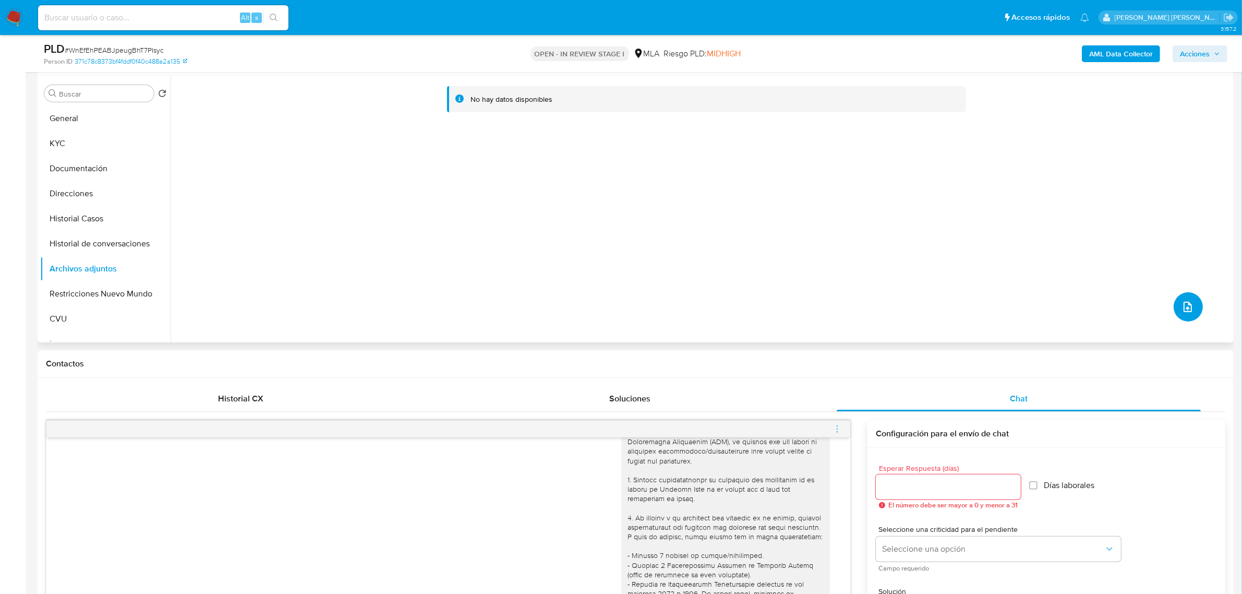
click at [1185, 304] on icon "upload-file" at bounding box center [1187, 306] width 13 height 13
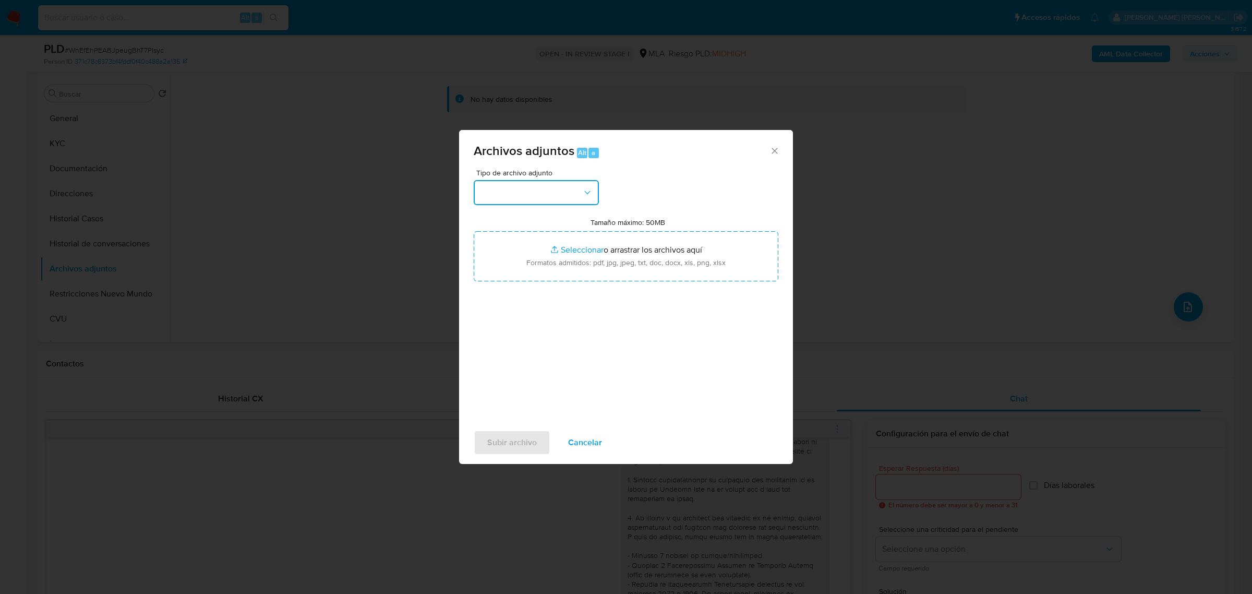
click at [504, 199] on button "button" at bounding box center [536, 192] width 125 height 25
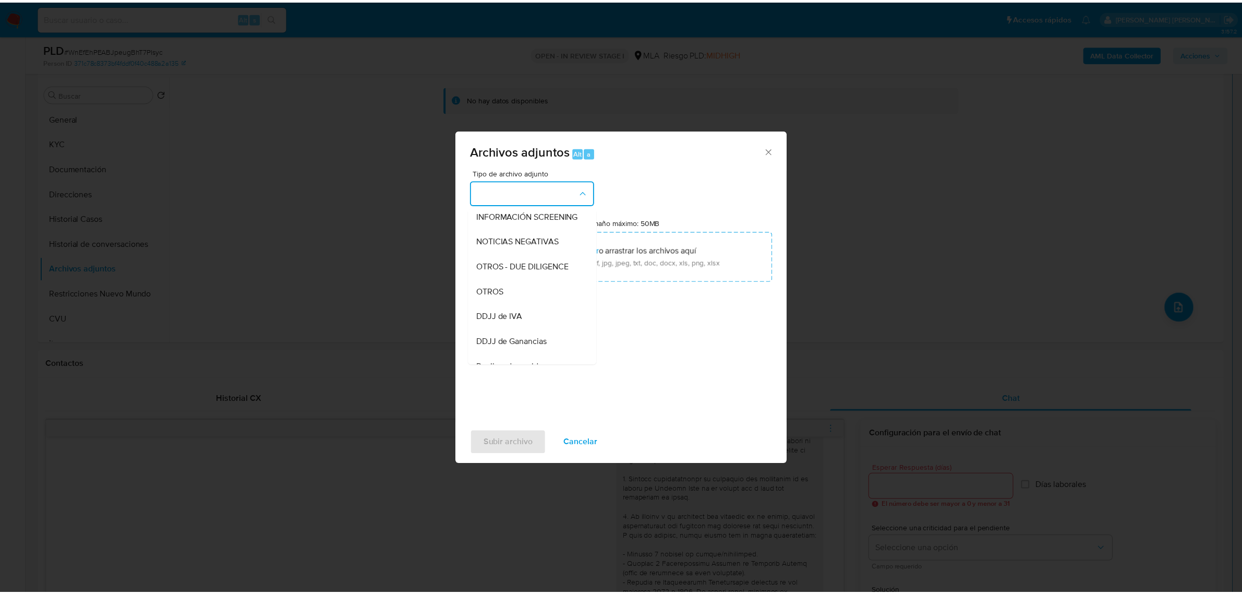
scroll to position [130, 0]
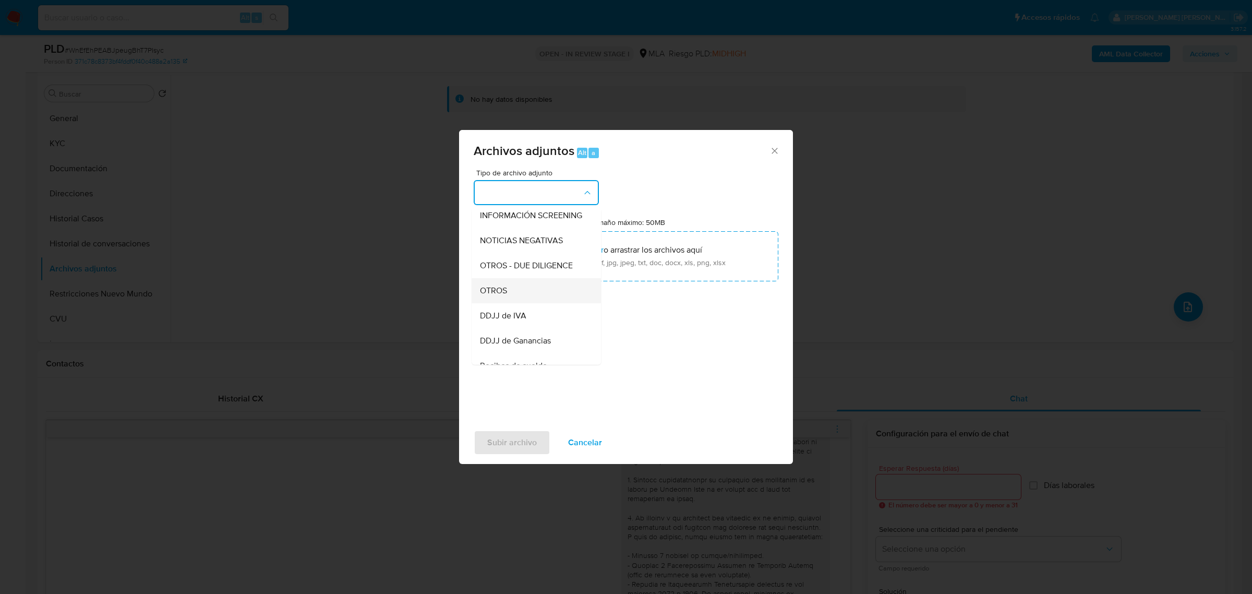
click at [515, 288] on div "OTROS" at bounding box center [533, 289] width 106 height 25
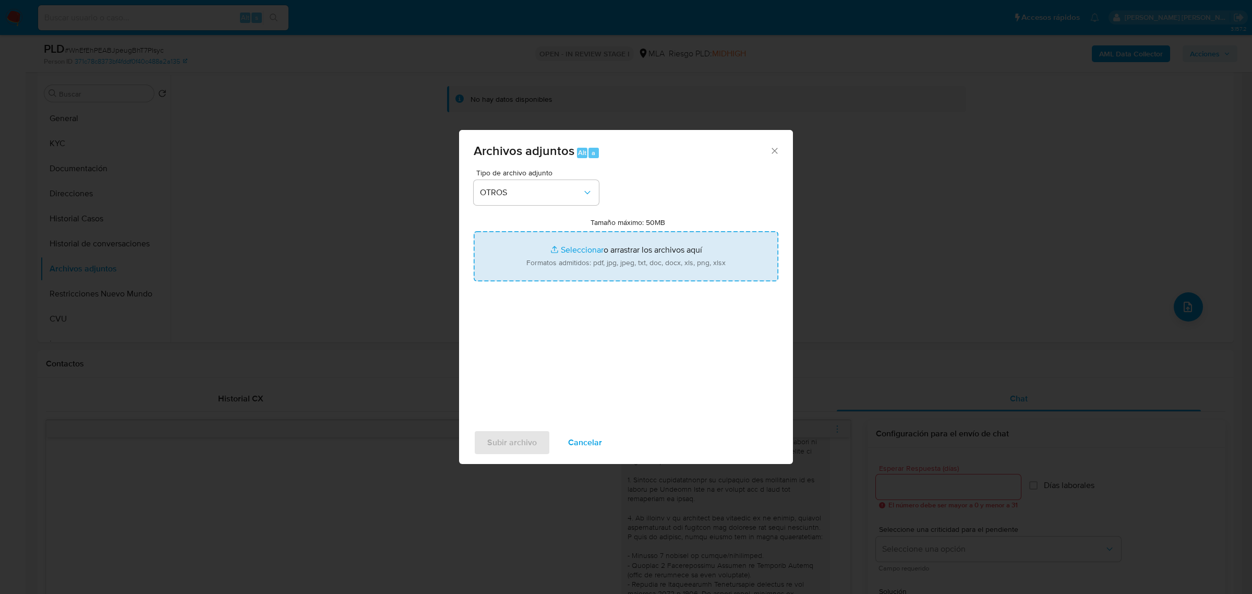
type input "C:\fakepath\Movimientos-Aladdin-2526067450.xlsx"
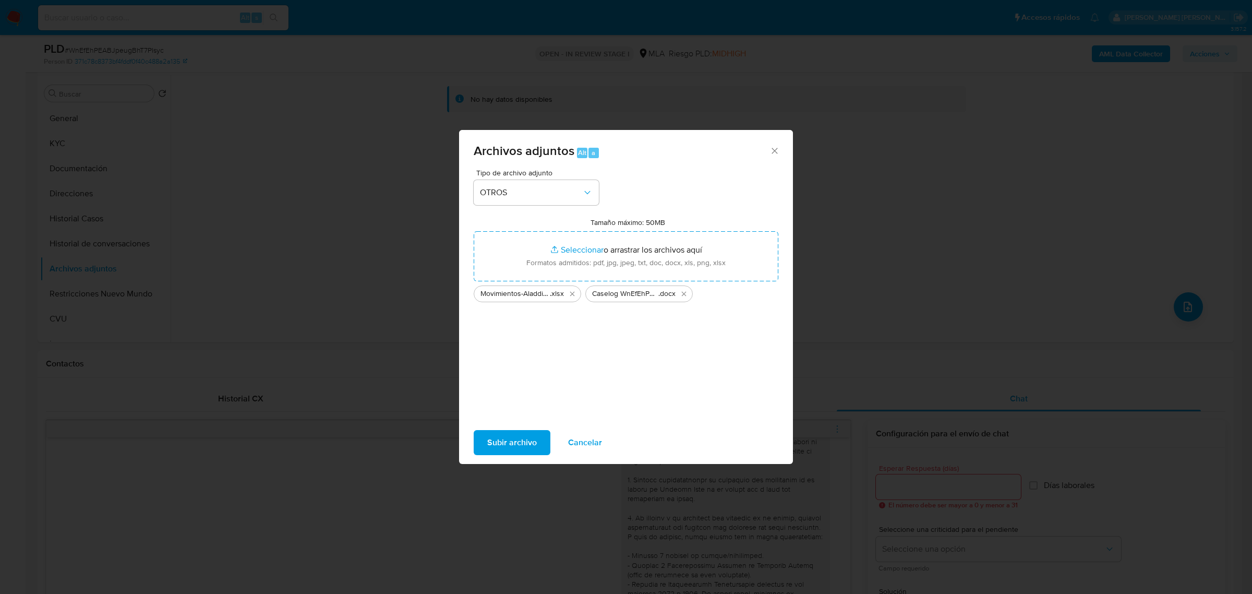
click at [512, 447] on span "Subir archivo" at bounding box center [512, 442] width 50 height 23
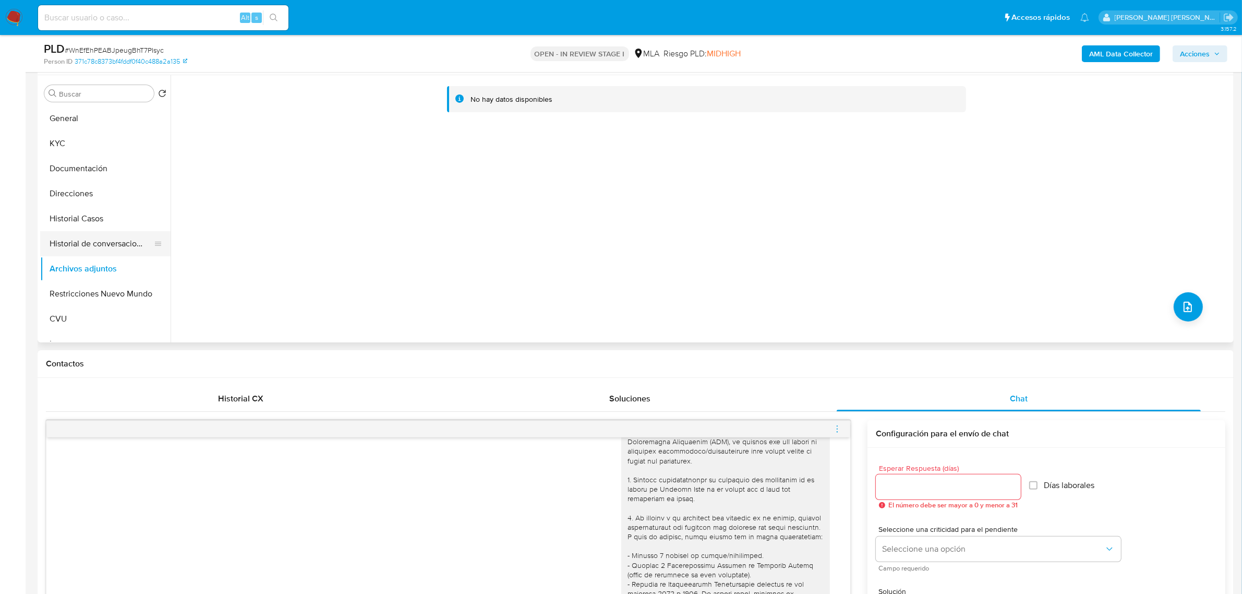
click at [93, 243] on button "Historial de conversaciones" at bounding box center [101, 243] width 122 height 25
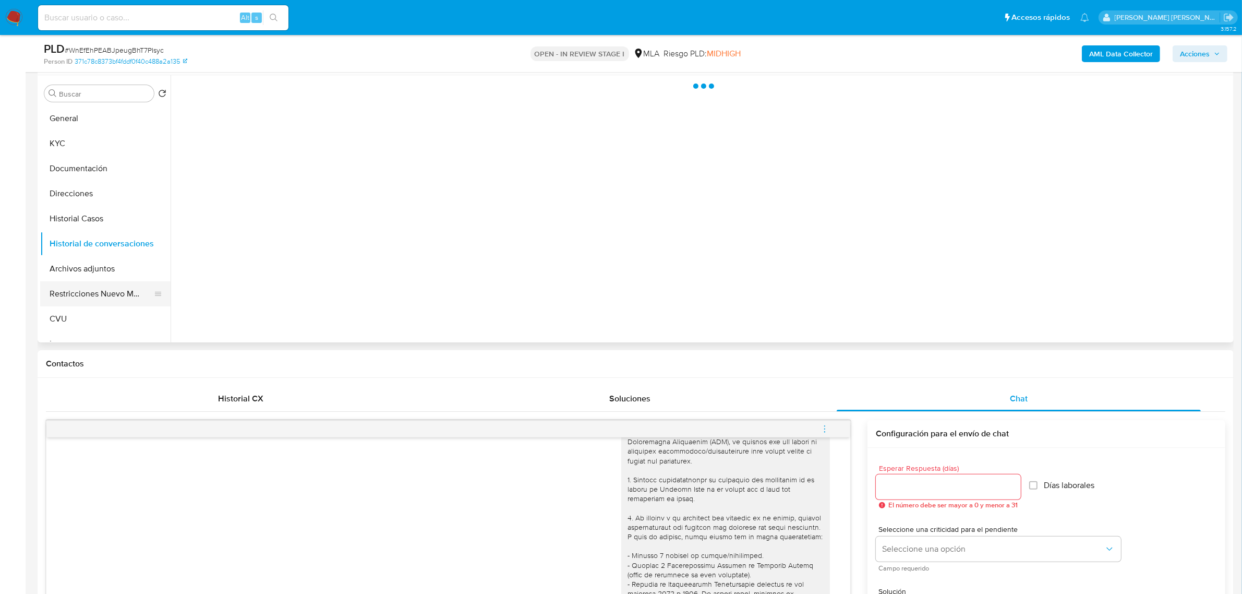
click at [93, 293] on button "Restricciones Nuevo Mundo" at bounding box center [101, 293] width 122 height 25
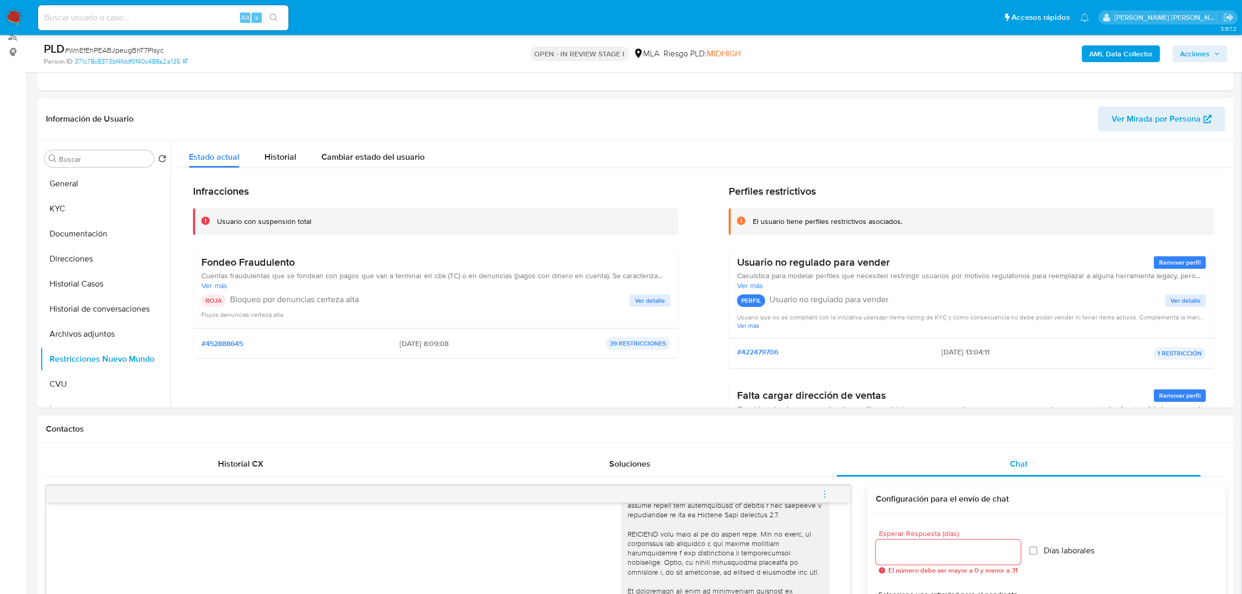
click at [825, 493] on icon "menu-action" at bounding box center [824, 493] width 9 height 9
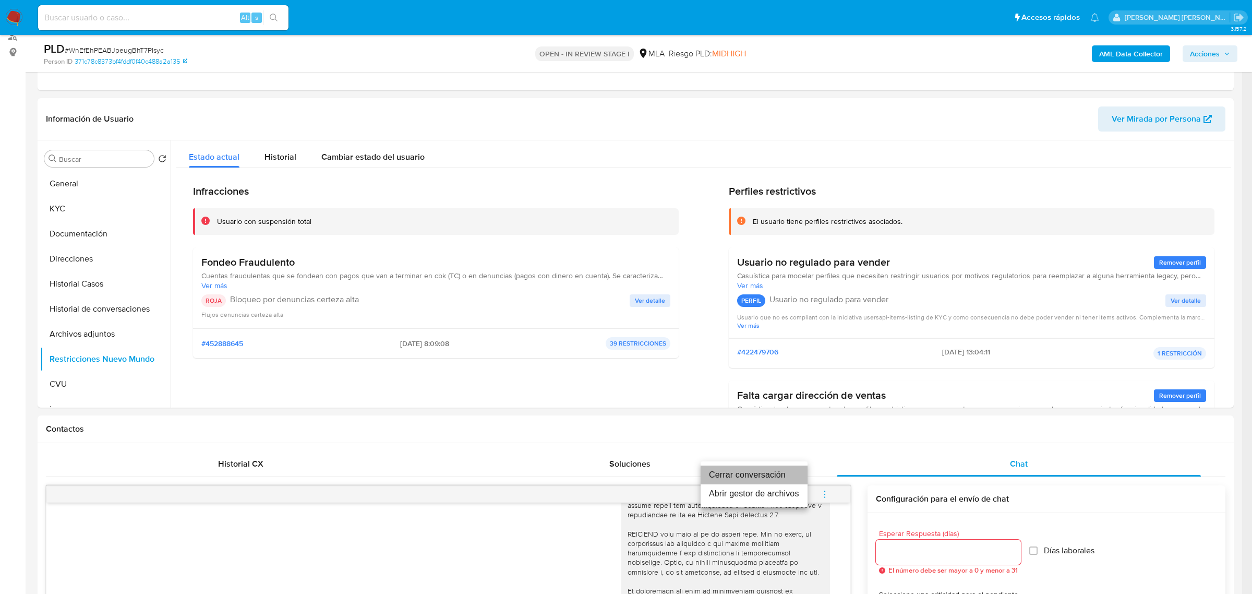
click at [776, 468] on li "Cerrar conversación" at bounding box center [754, 474] width 107 height 19
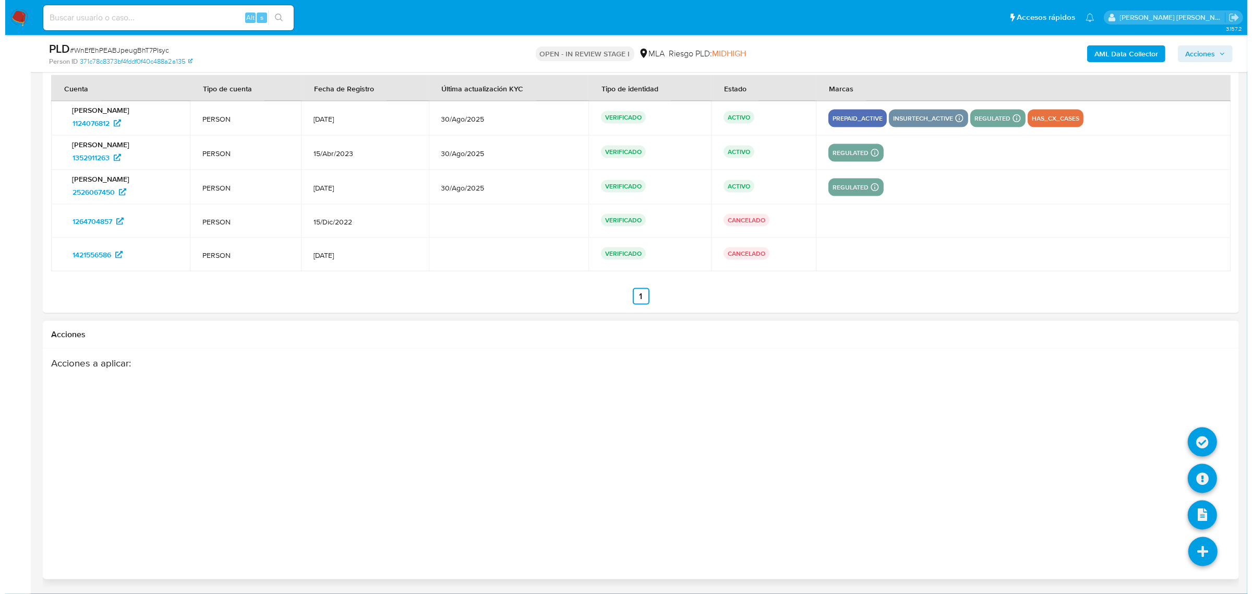
scroll to position [1973, 0]
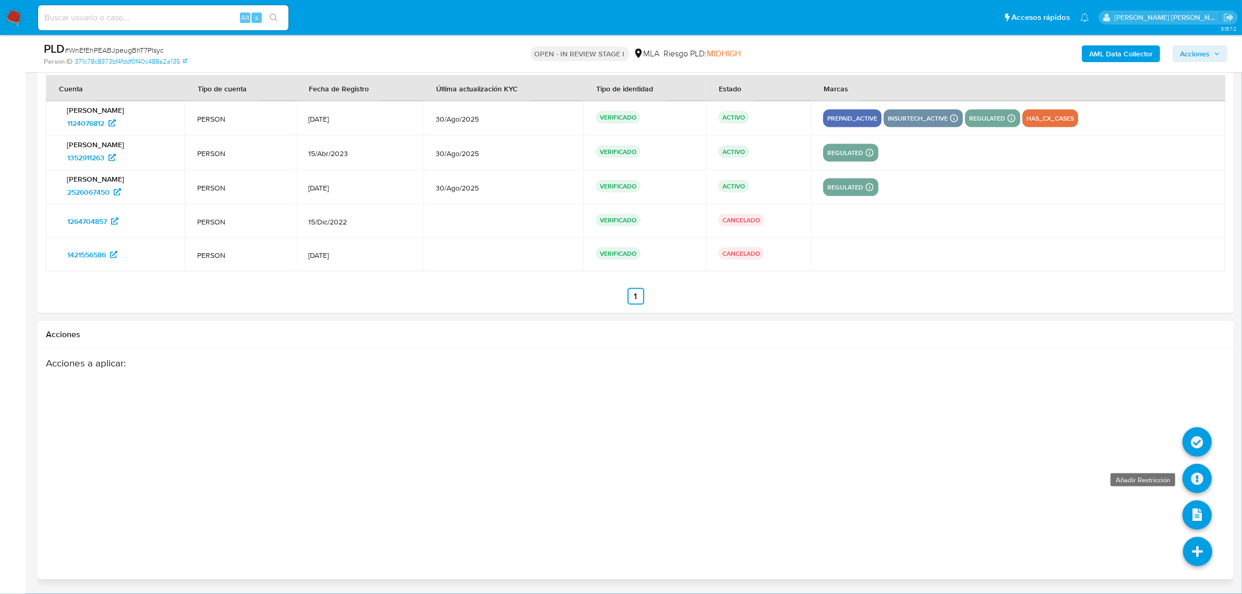
click at [1200, 478] on icon at bounding box center [1196, 478] width 29 height 29
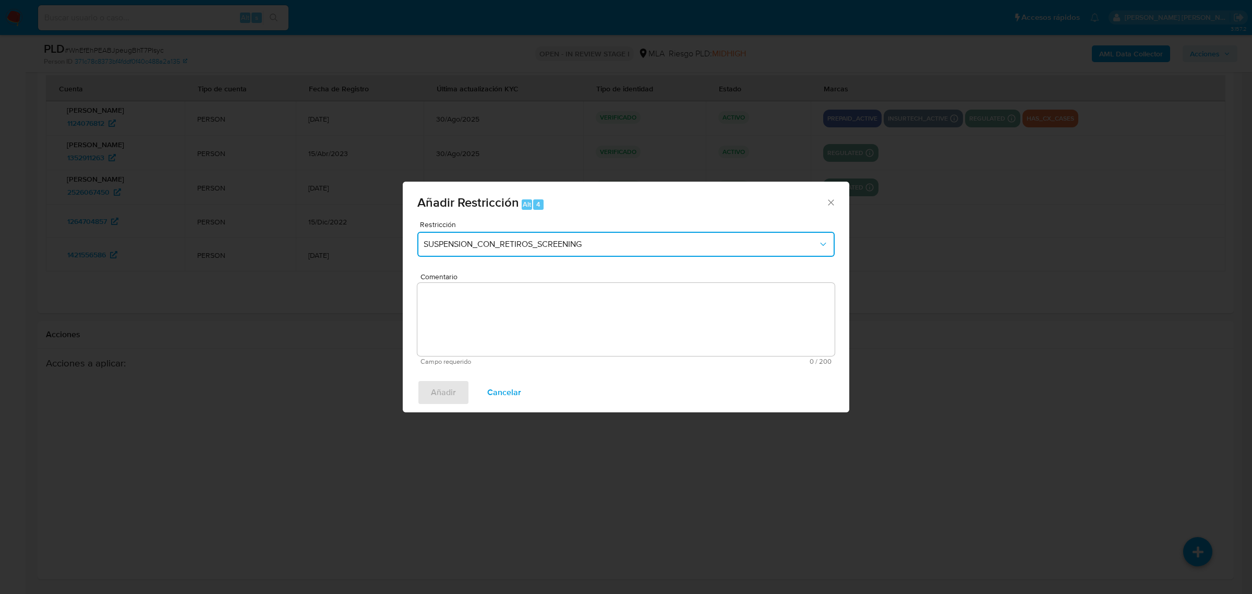
click at [562, 244] on span "SUSPENSION_CON_RETIROS_SCREENING" at bounding box center [621, 244] width 394 height 10
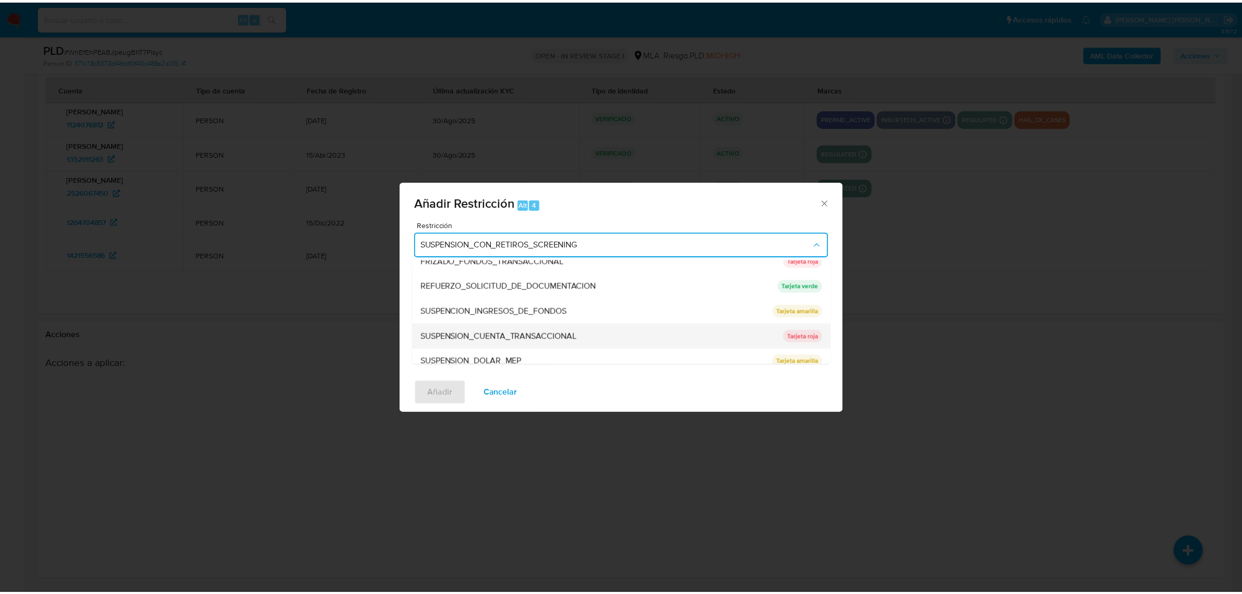
scroll to position [221, 0]
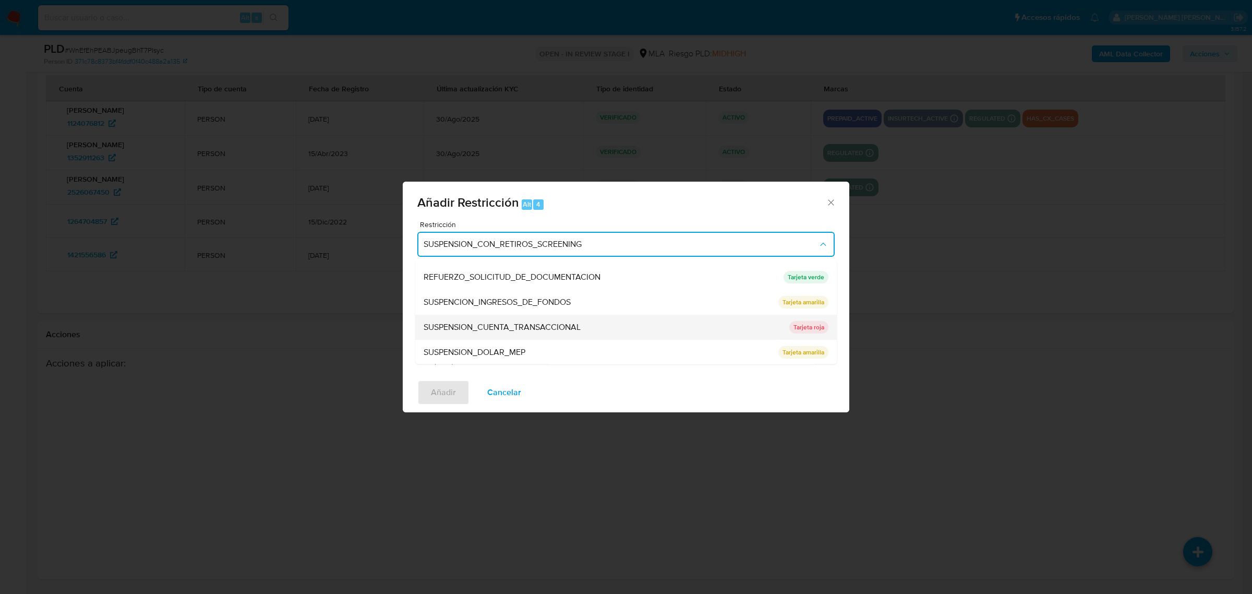
click at [560, 334] on div "SUSPENSION_CUENTA_TRANSACCIONAL" at bounding box center [603, 326] width 359 height 25
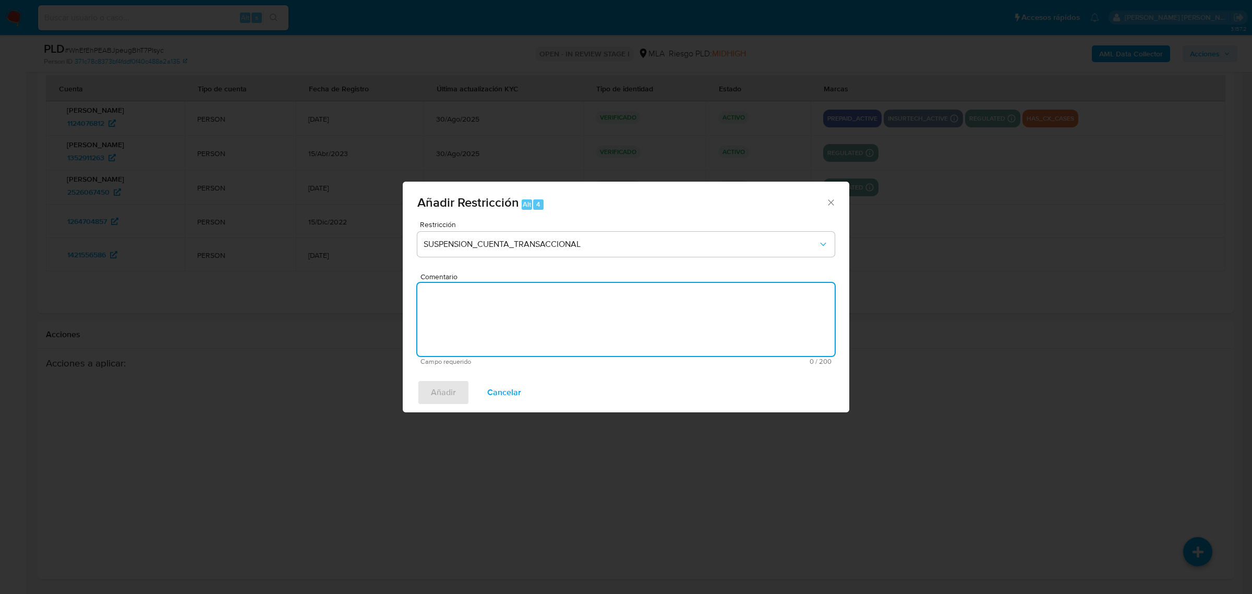
click at [556, 328] on textarea "Comentario" at bounding box center [625, 319] width 417 height 73
type textarea "AML"
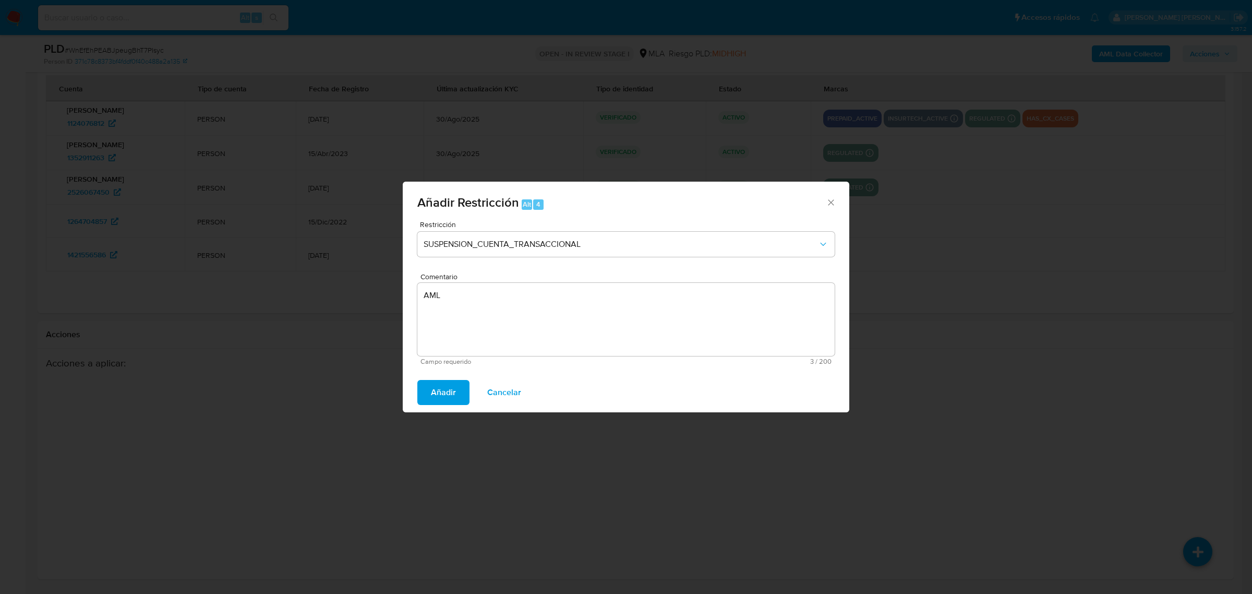
click at [451, 385] on span "Añadir" at bounding box center [443, 392] width 25 height 23
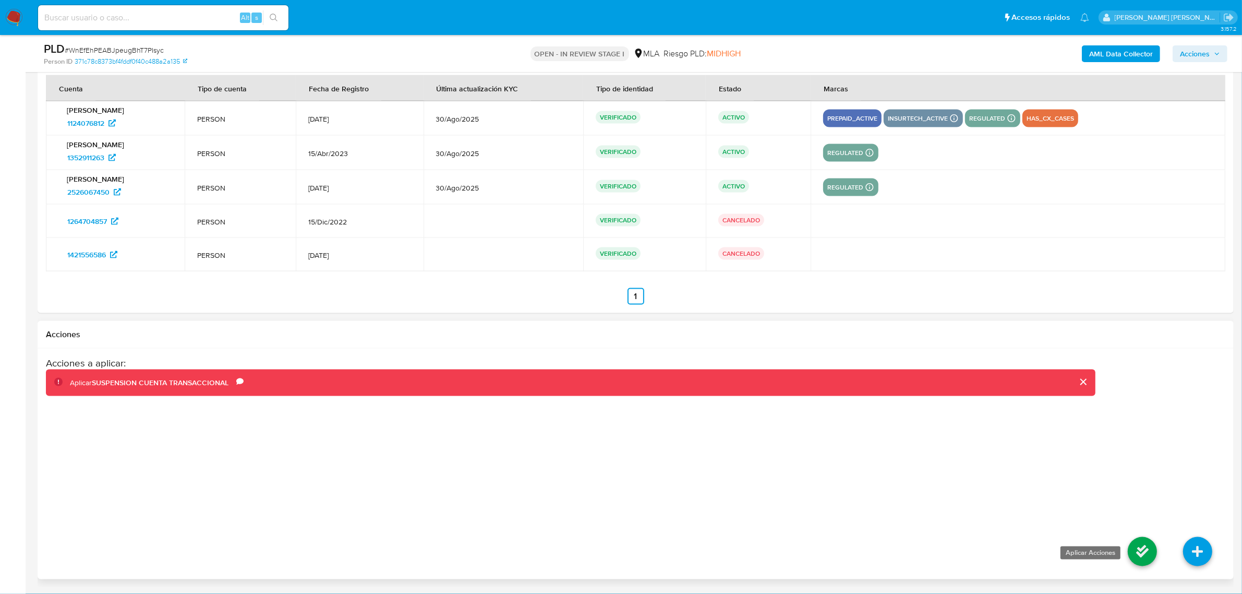
click at [1133, 542] on icon at bounding box center [1142, 551] width 29 height 29
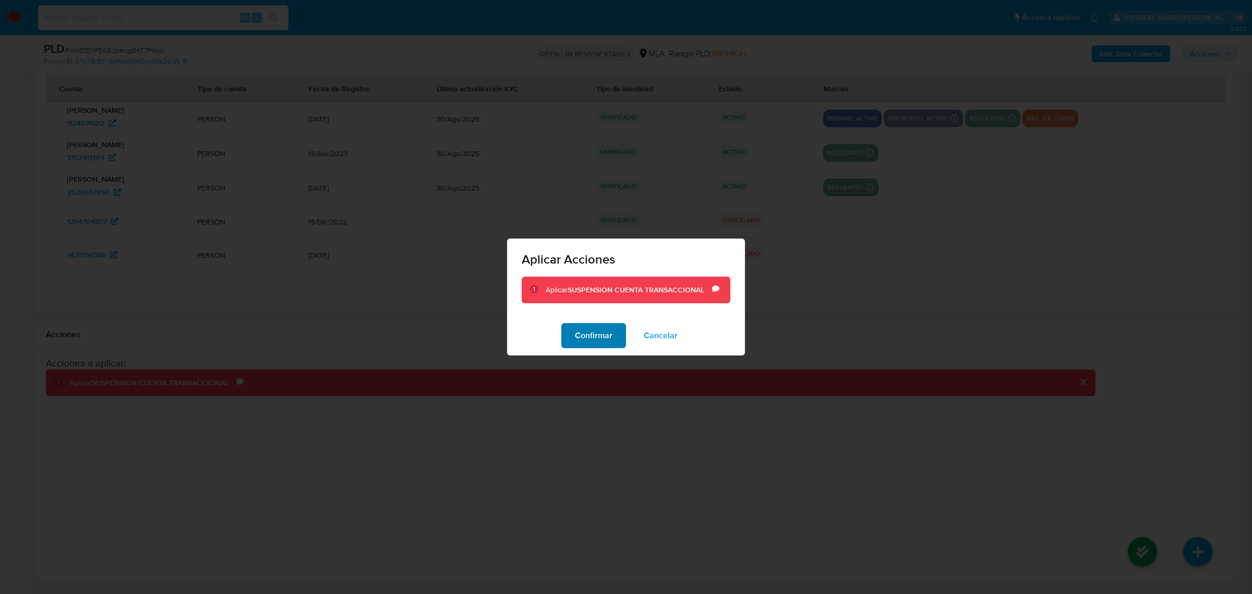
click at [587, 328] on span "Confirmar" at bounding box center [594, 335] width 38 height 23
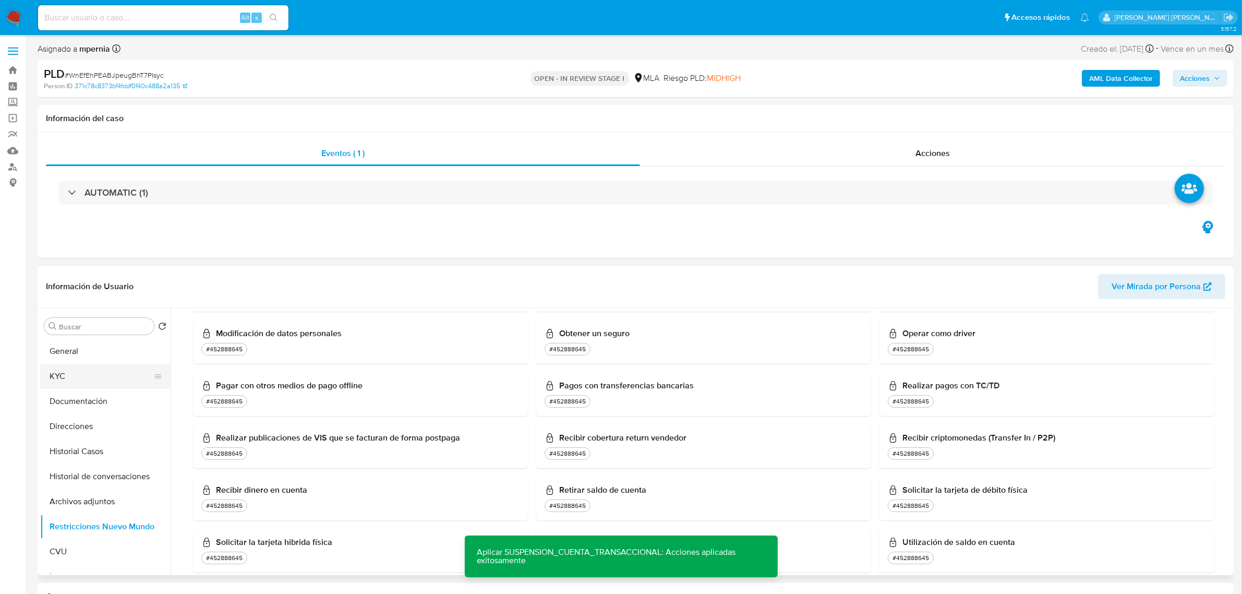
scroll to position [782, 0]
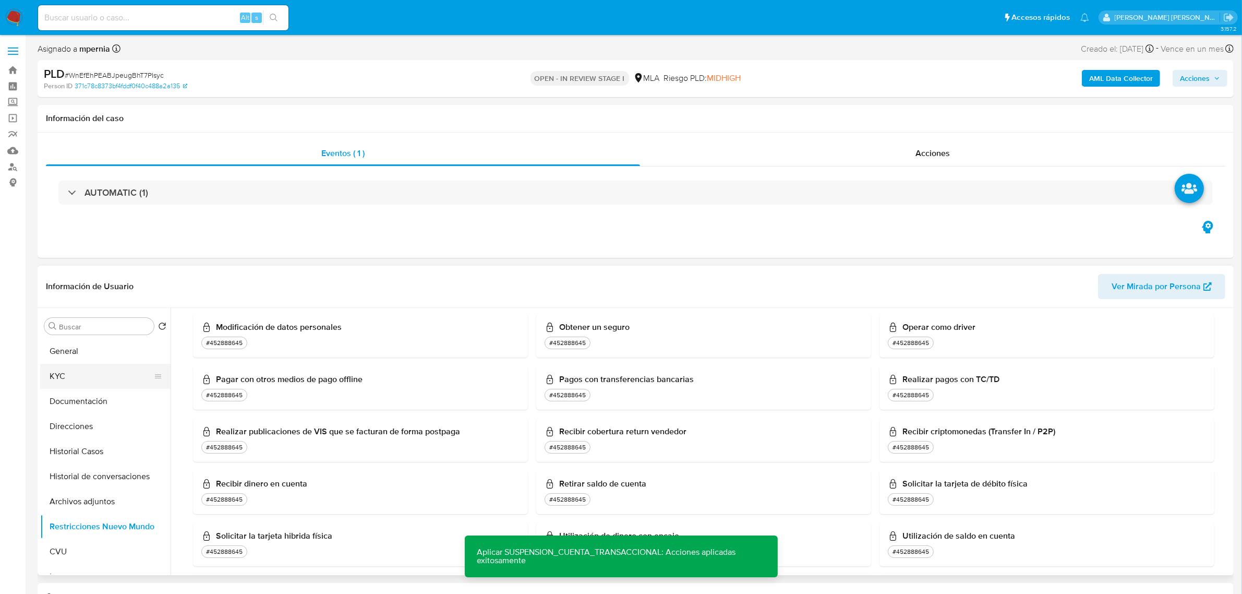
click at [103, 364] on button "KYC" at bounding box center [101, 376] width 122 height 25
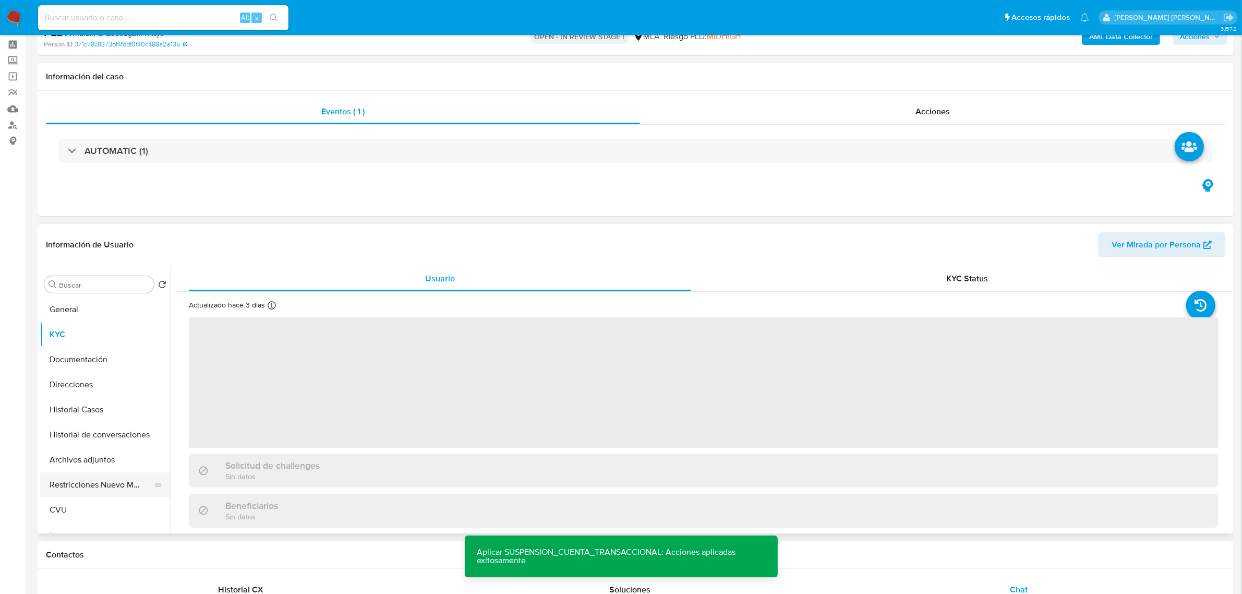
scroll to position [65, 0]
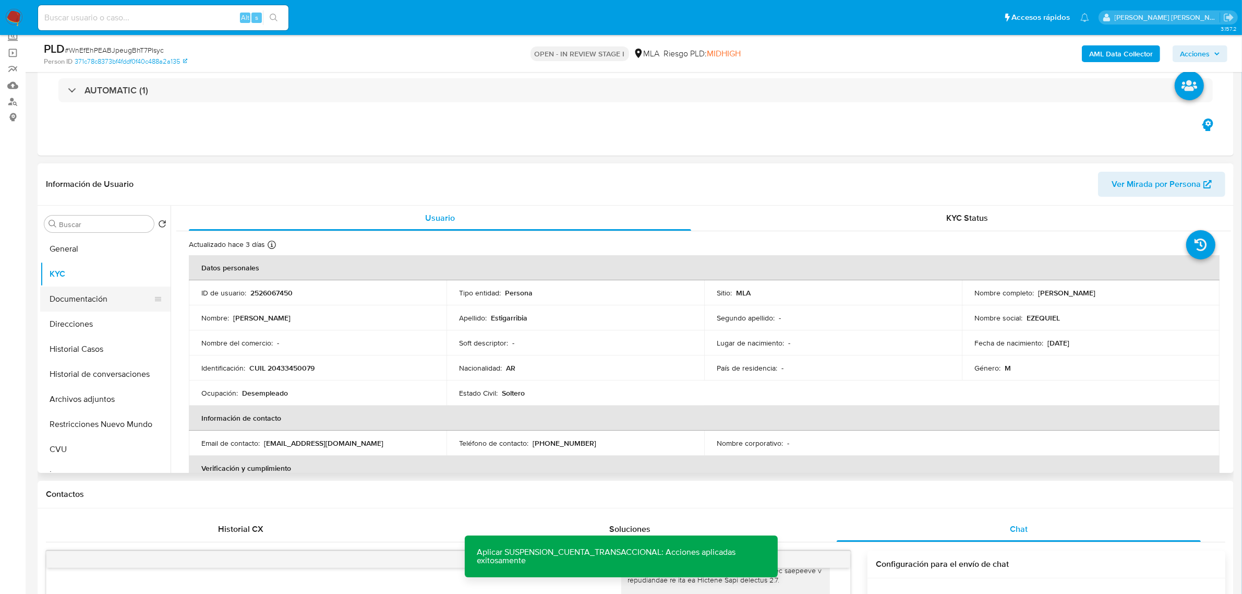
click at [79, 299] on button "Documentación" at bounding box center [101, 298] width 122 height 25
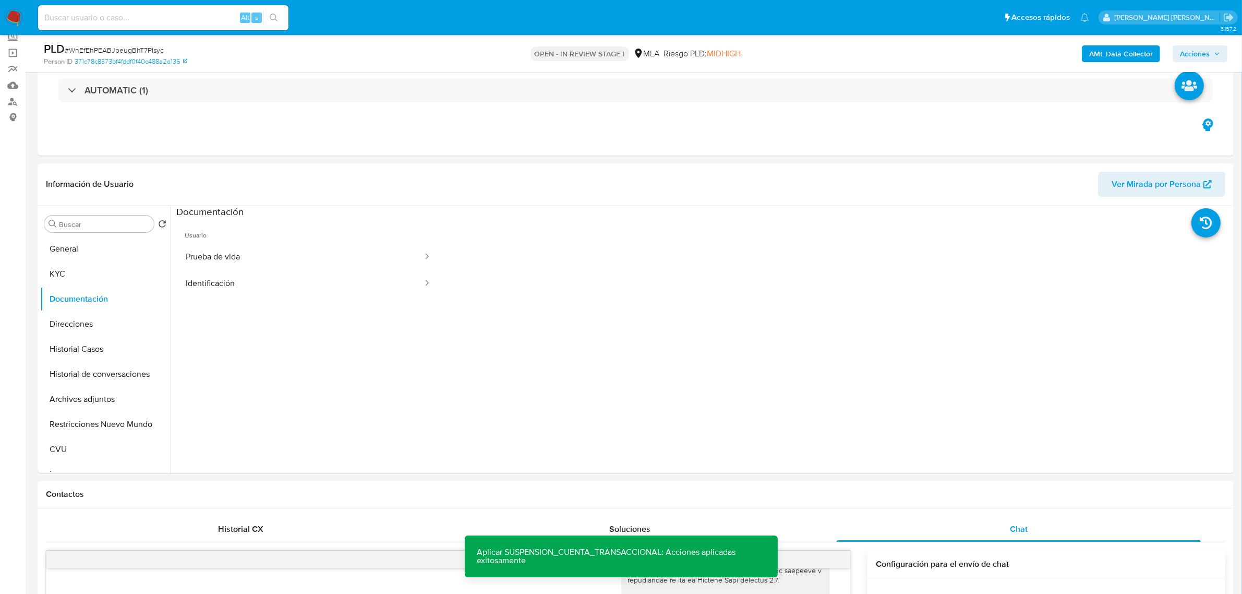
click at [1188, 49] on span "Acciones" at bounding box center [1195, 53] width 30 height 17
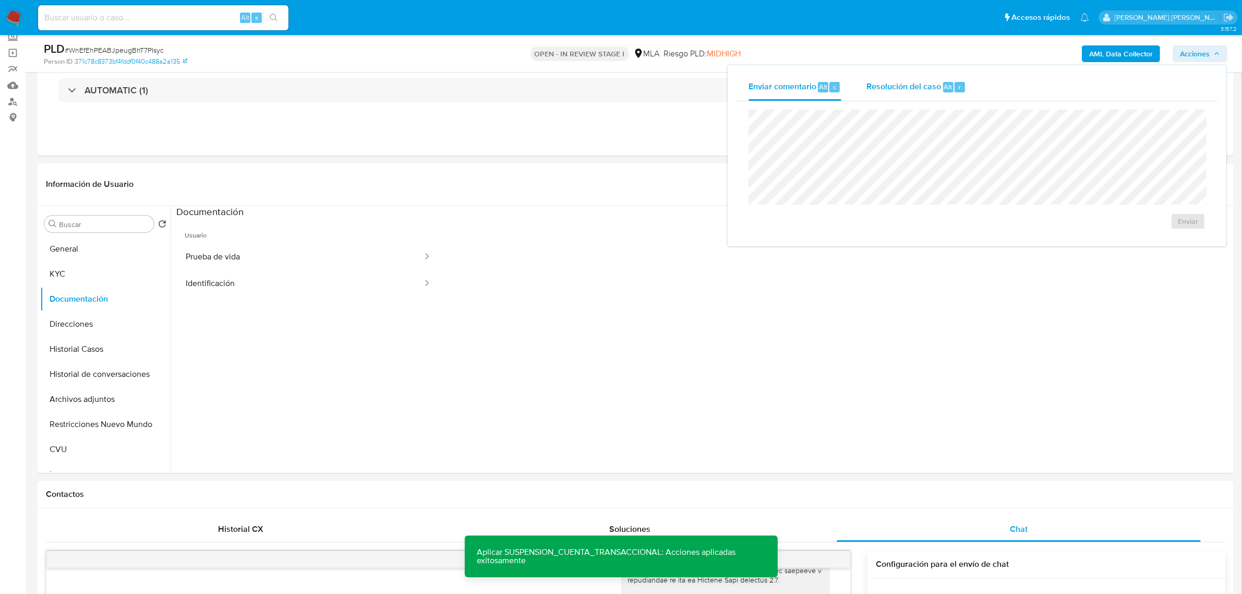
drag, startPoint x: 911, startPoint y: 86, endPoint x: 909, endPoint y: 98, distance: 12.3
click at [911, 89] on span "Resolución del caso" at bounding box center [903, 86] width 75 height 12
click at [1161, 227] on span "ROI Proposal" at bounding box center [1163, 227] width 54 height 15
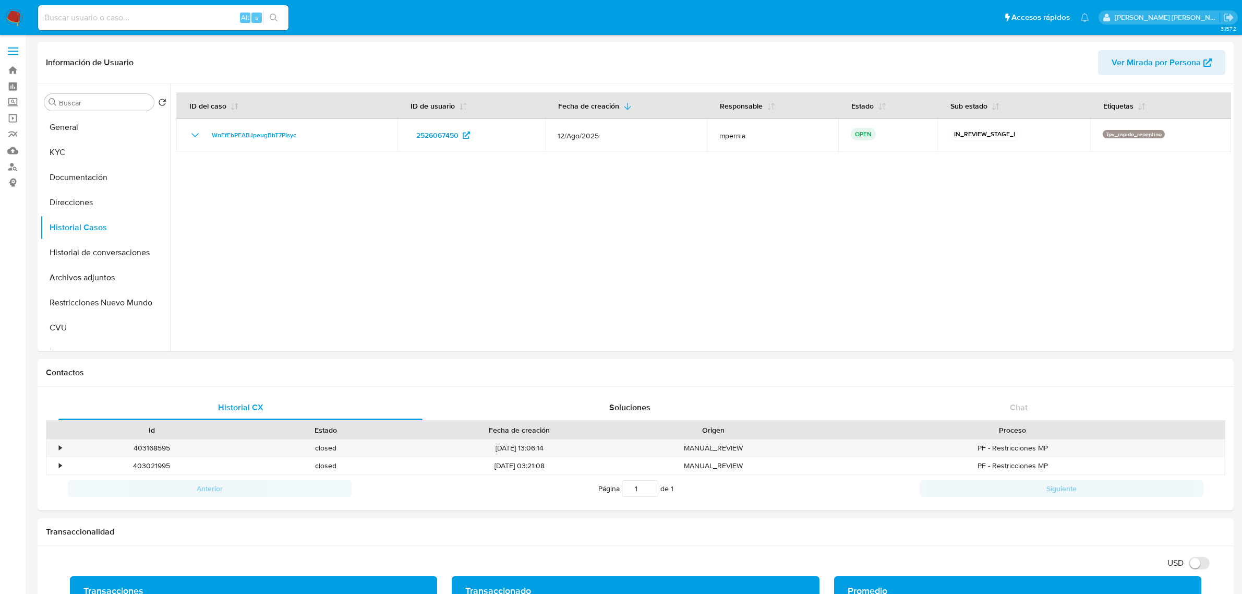
select select "10"
drag, startPoint x: 0, startPoint y: 0, endPoint x: 77, endPoint y: 188, distance: 203.3
click at [77, 188] on button "Documentación" at bounding box center [101, 177] width 122 height 25
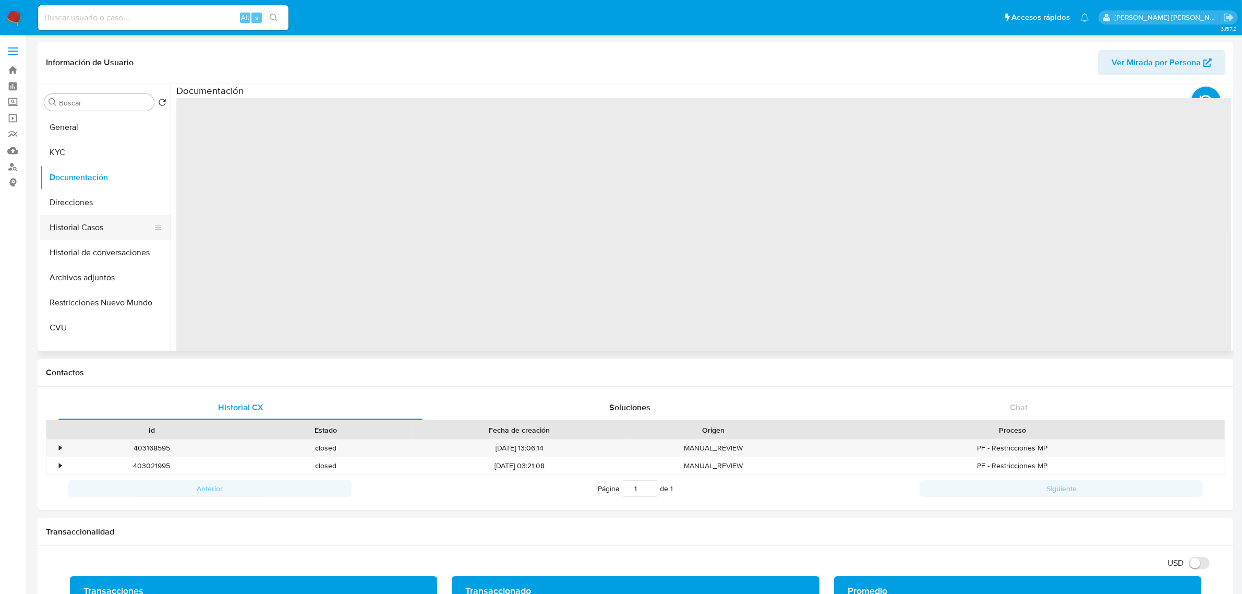
click at [79, 223] on button "Historial Casos" at bounding box center [101, 227] width 122 height 25
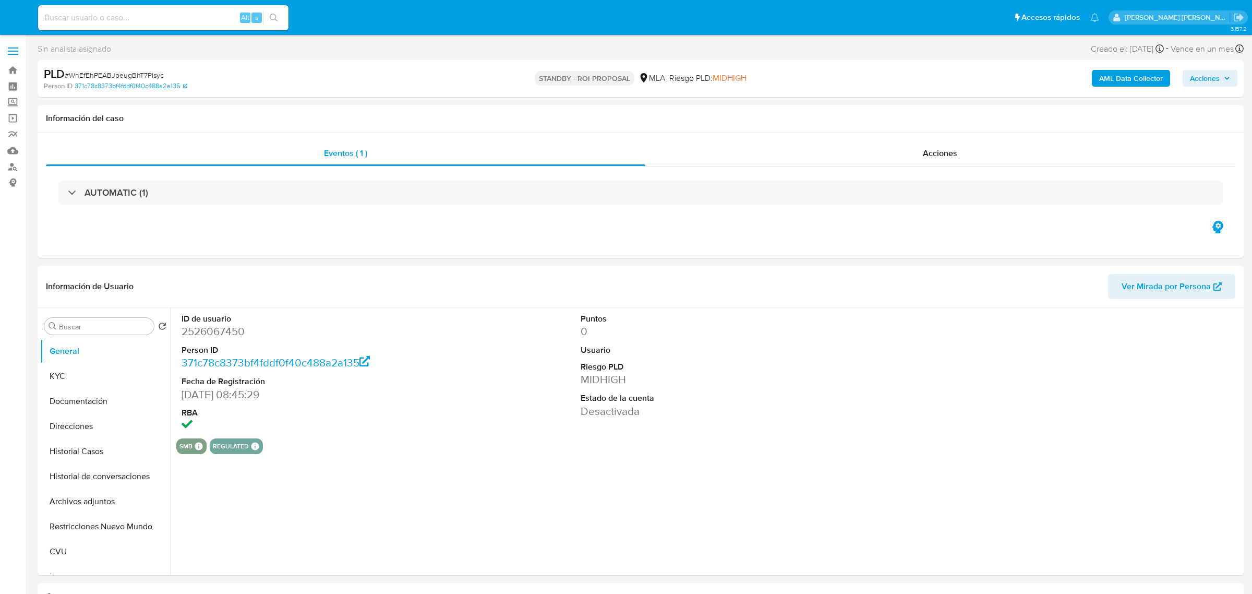
select select "10"
